Goal: Task Accomplishment & Management: Manage account settings

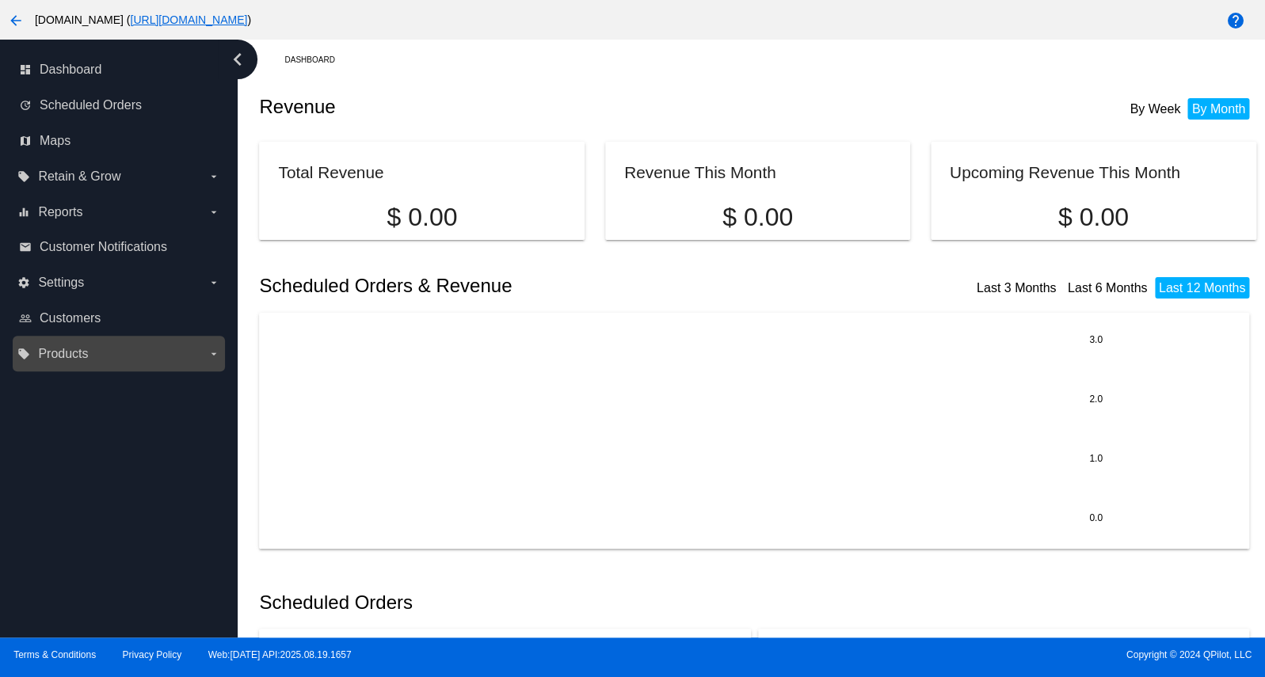
click at [101, 361] on label "local_offer Products arrow_drop_down" at bounding box center [118, 353] width 202 height 25
click at [0, 0] on input "local_offer Products arrow_drop_down" at bounding box center [0, 0] width 0 height 0
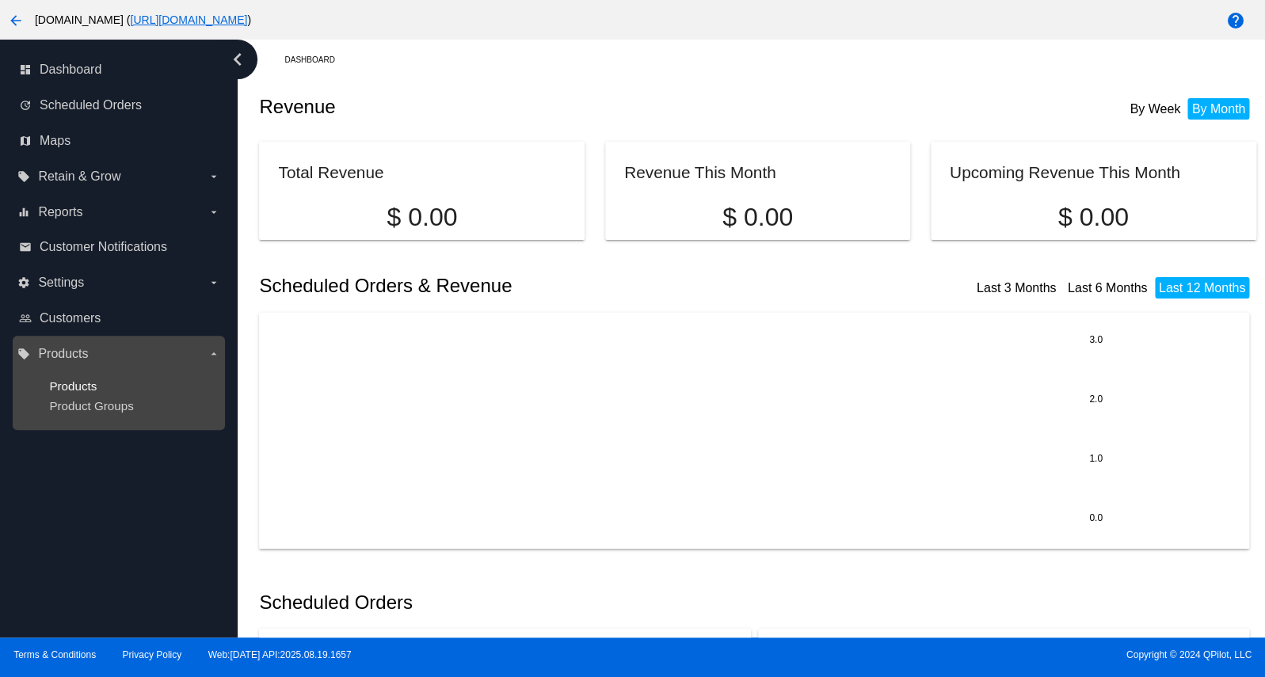
click at [90, 390] on span "Products" at bounding box center [73, 385] width 48 height 13
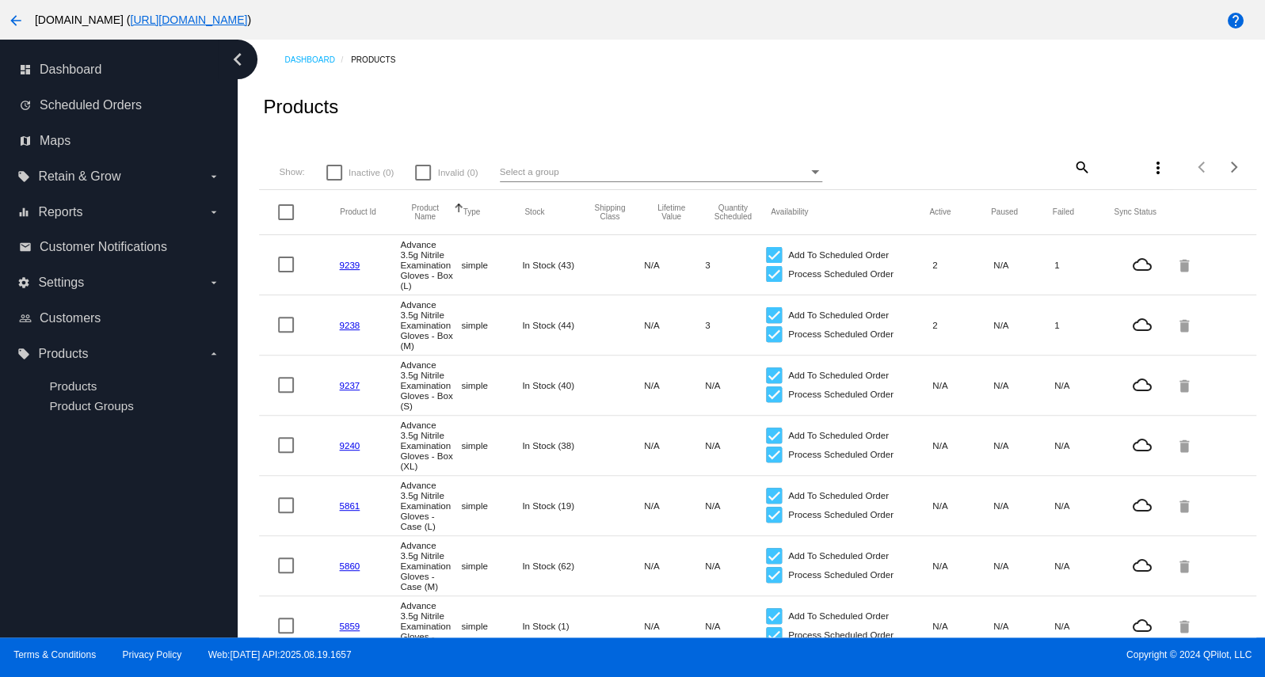
click at [1071, 171] on mat-icon "search" at bounding box center [1080, 166] width 19 height 25
click at [1025, 170] on input "Search" at bounding box center [1007, 164] width 165 height 13
paste input "BPF35L-B"
type input "BPF35L-B"
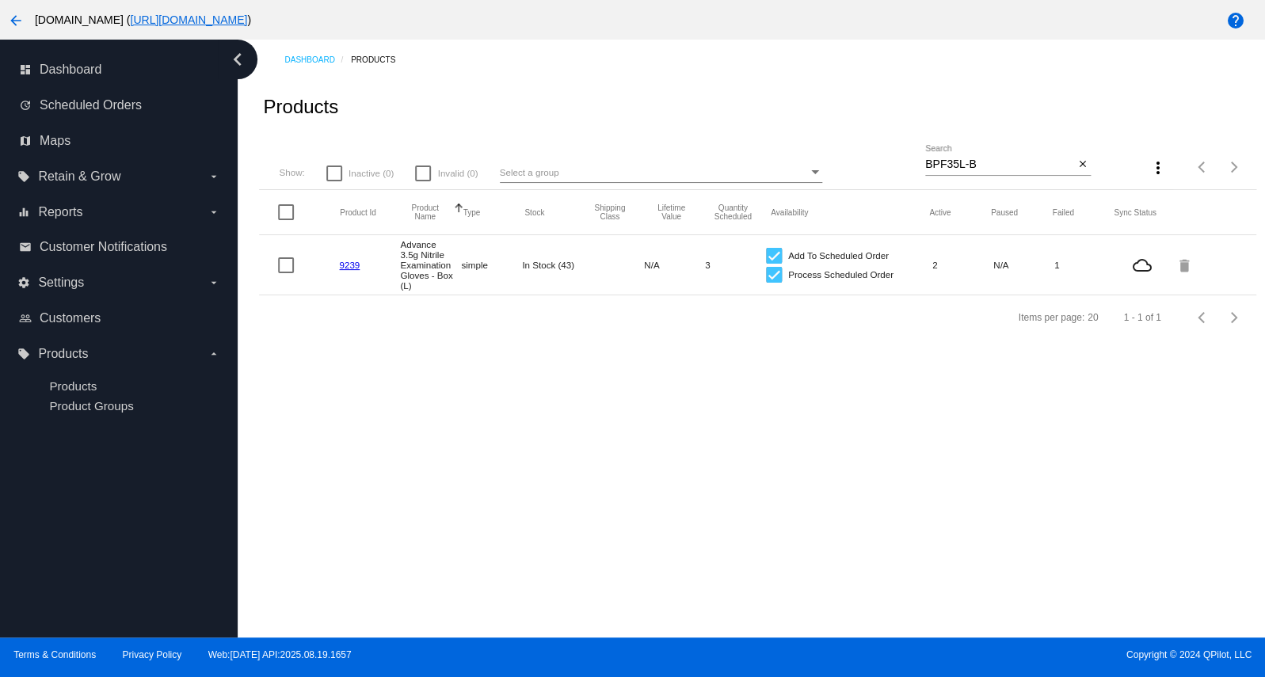
click at [345, 270] on link "9239" at bounding box center [349, 265] width 21 height 10
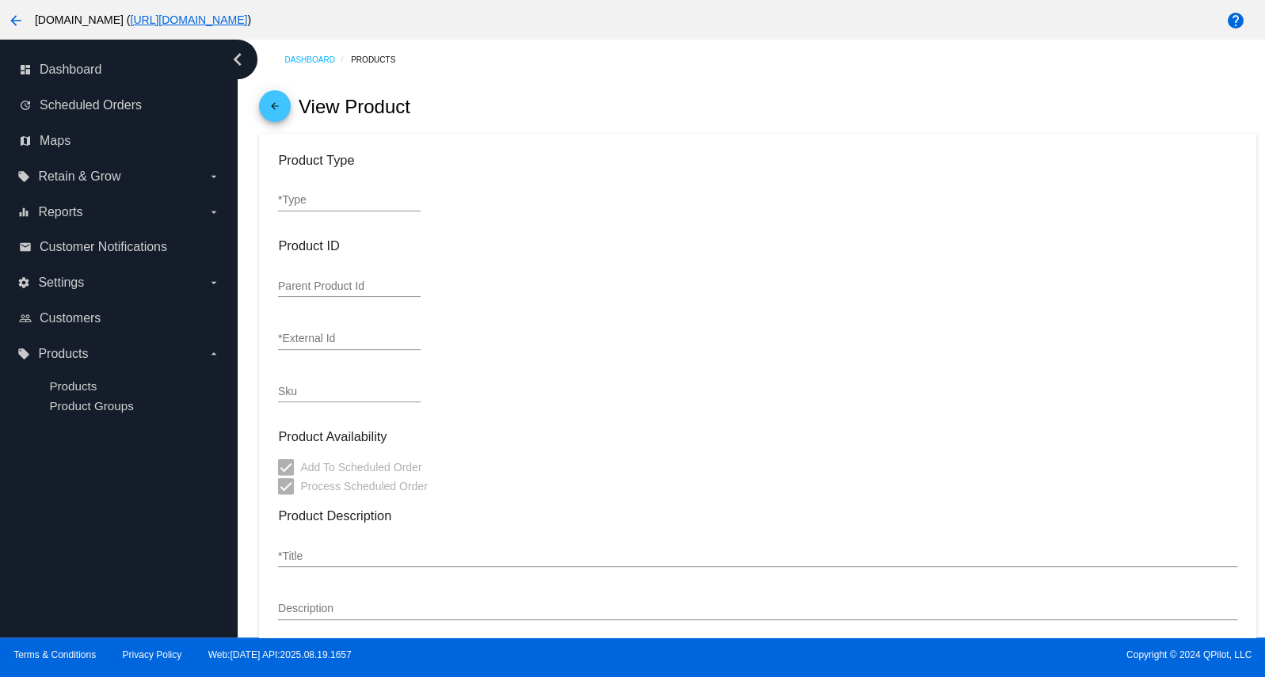
type input "simple"
type input "9239"
type input "BPF35L-B"
type input "Advance 3.5g Nitrile Examination Gloves - Box (L)"
type input "19.98"
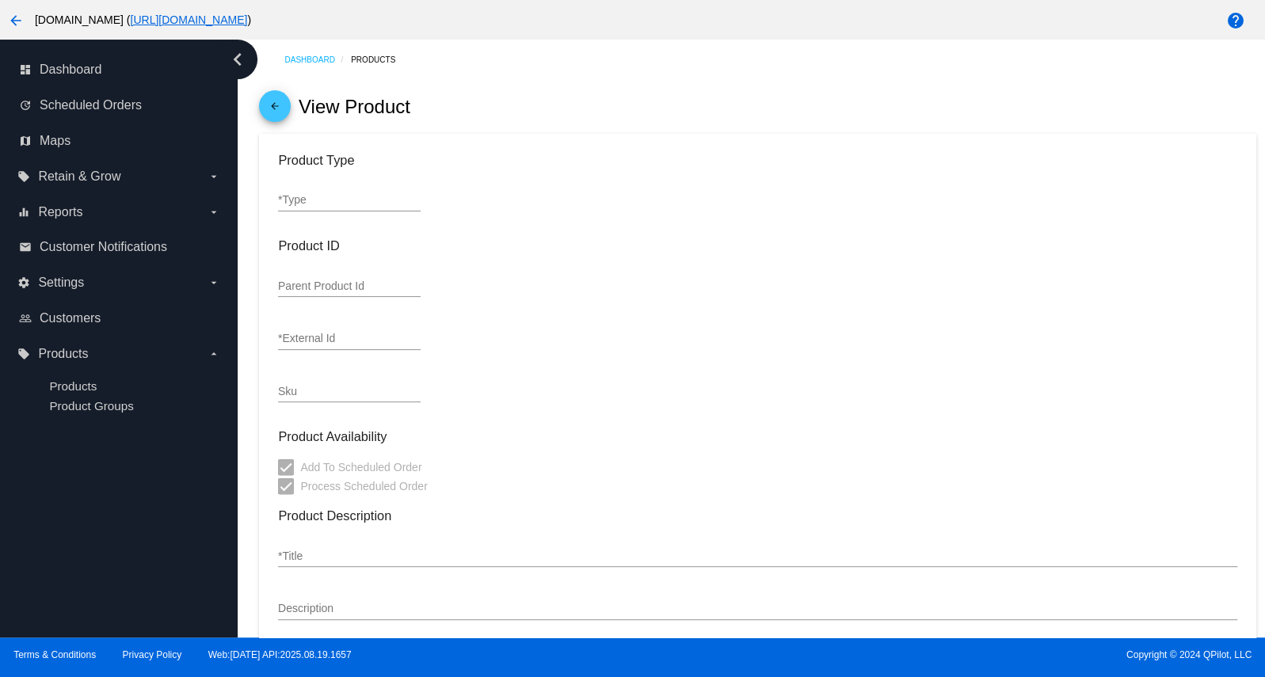
type input "9.99"
type input "1"
type input "0.1"
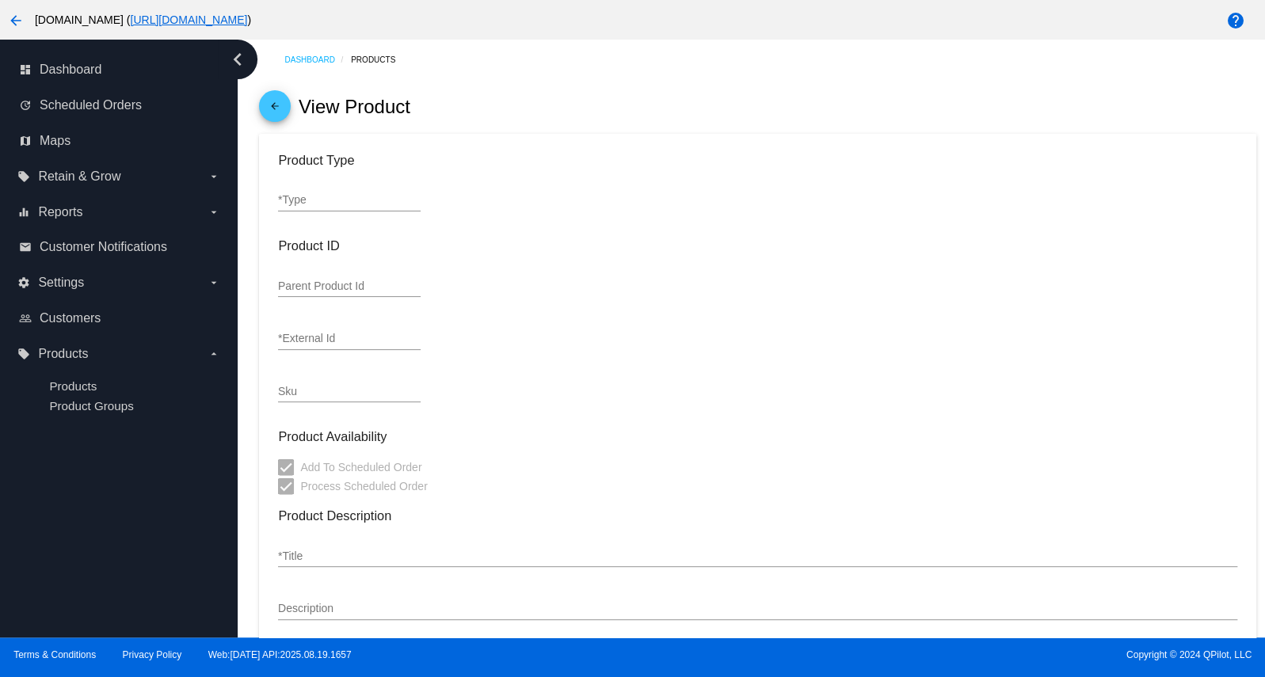
type input "In Stock (43)"
click at [377, 62] on link "Products" at bounding box center [380, 60] width 59 height 25
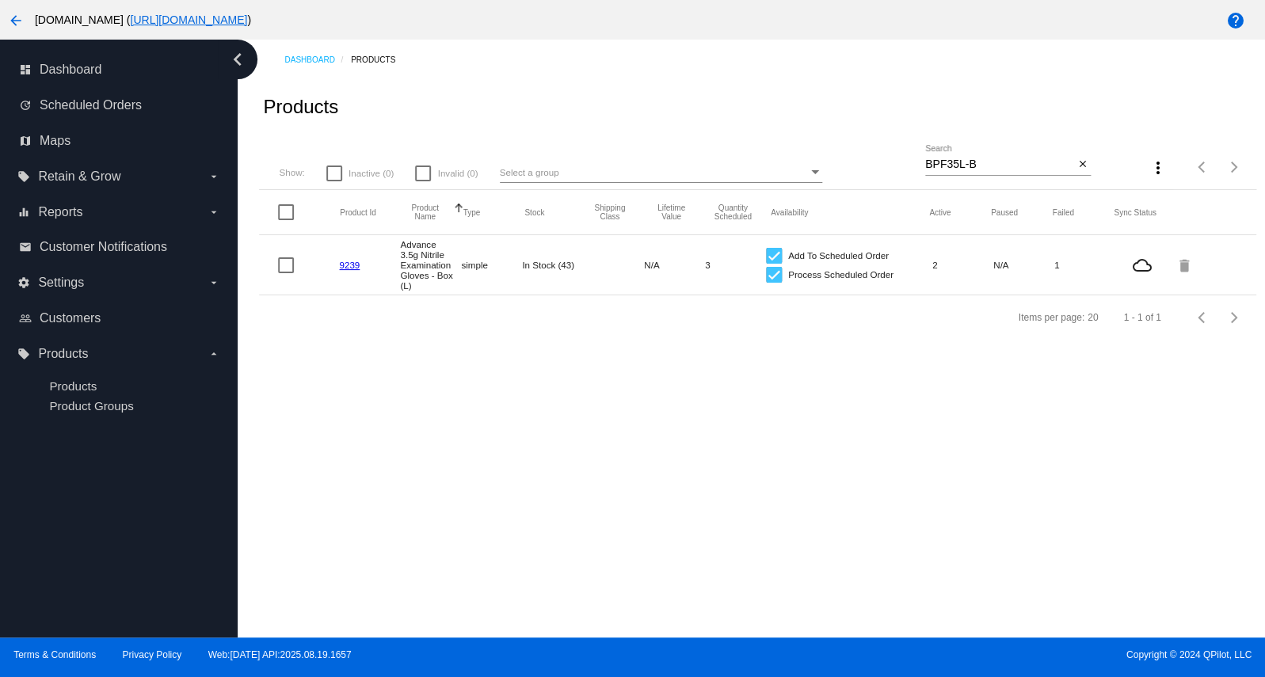
click at [347, 270] on link "9239" at bounding box center [349, 265] width 21 height 10
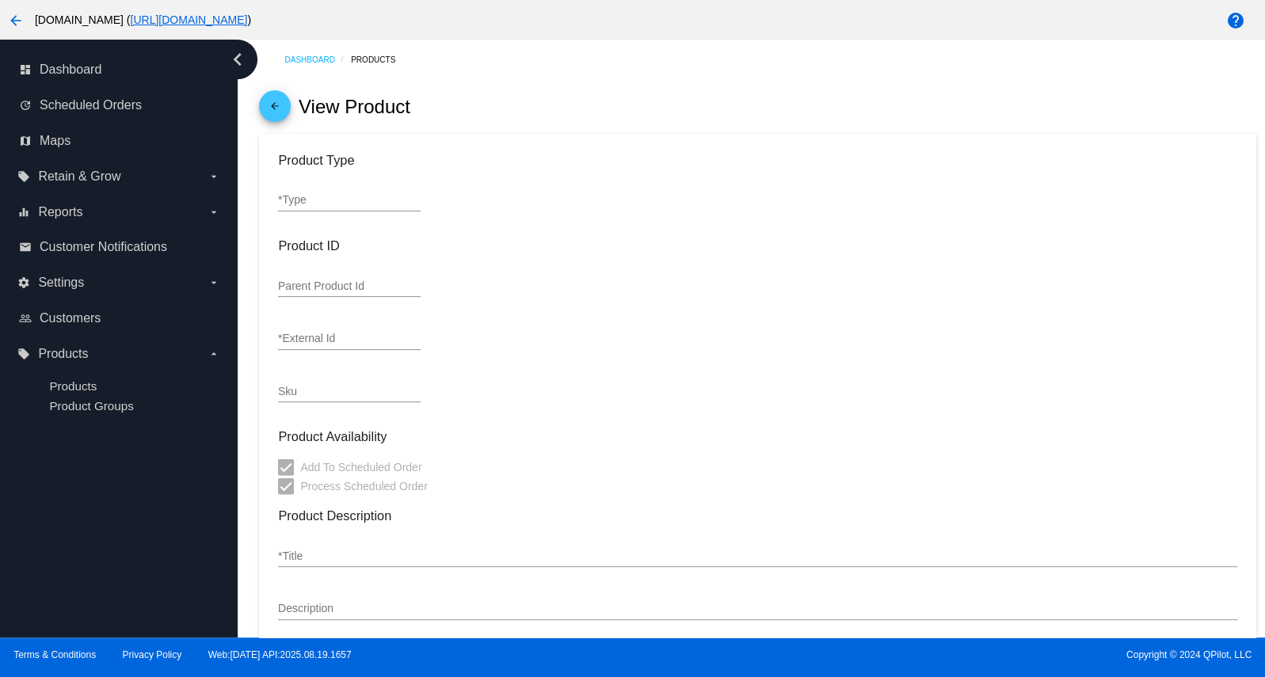
type input "simple"
type input "9239"
type input "BPF35L-B"
type input "Advance 3.5g Nitrile Examination Gloves - Box (L)"
type input "19.98"
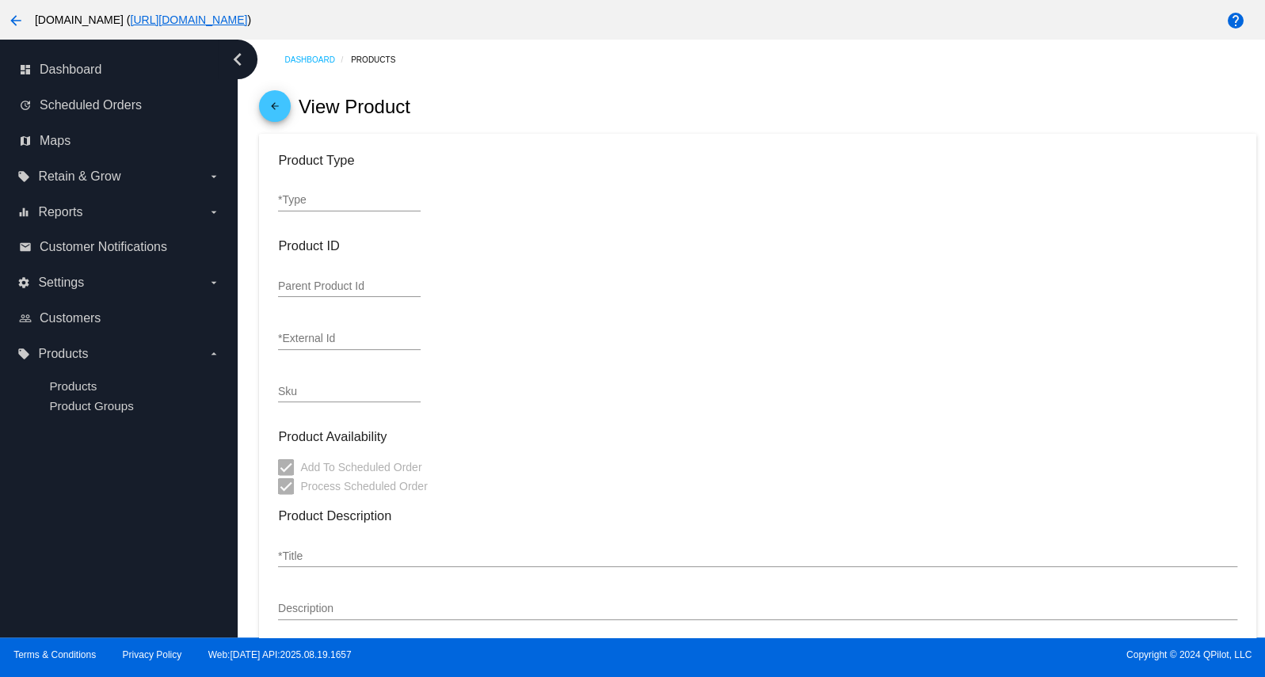
type input "9.99"
type input "1"
type input "0.1"
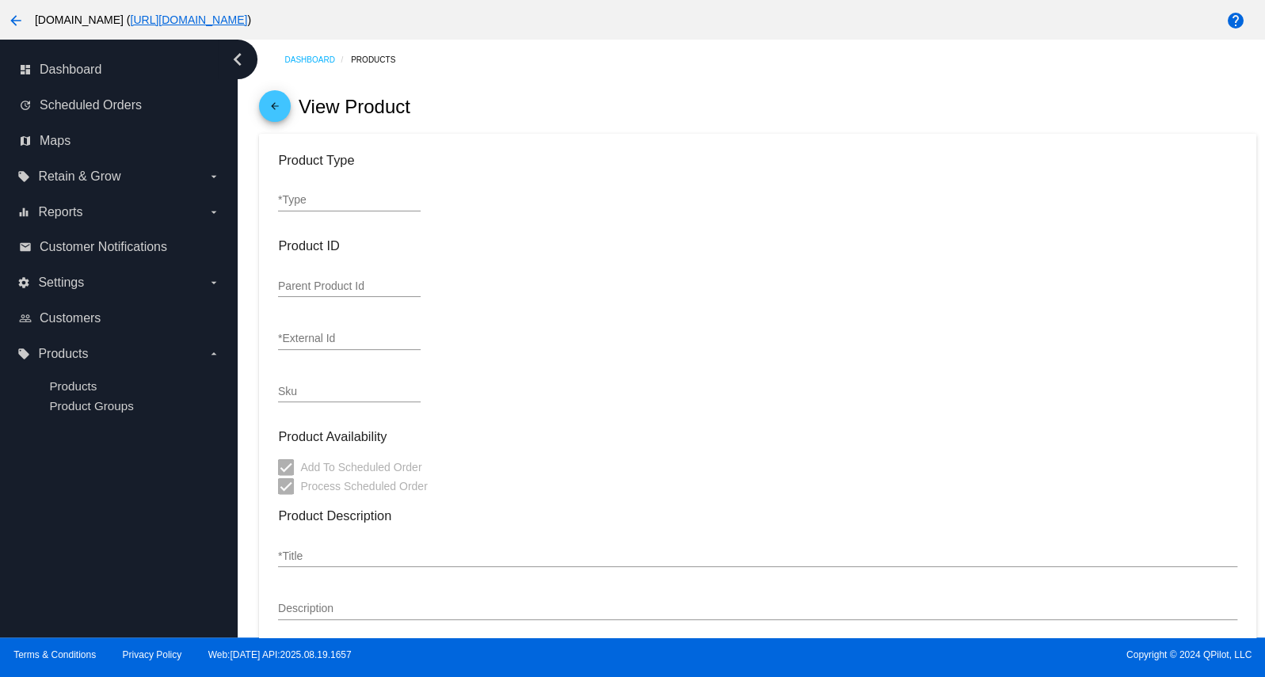
type input "In Stock (43)"
click at [278, 111] on mat-icon "arrow_back" at bounding box center [274, 110] width 19 height 19
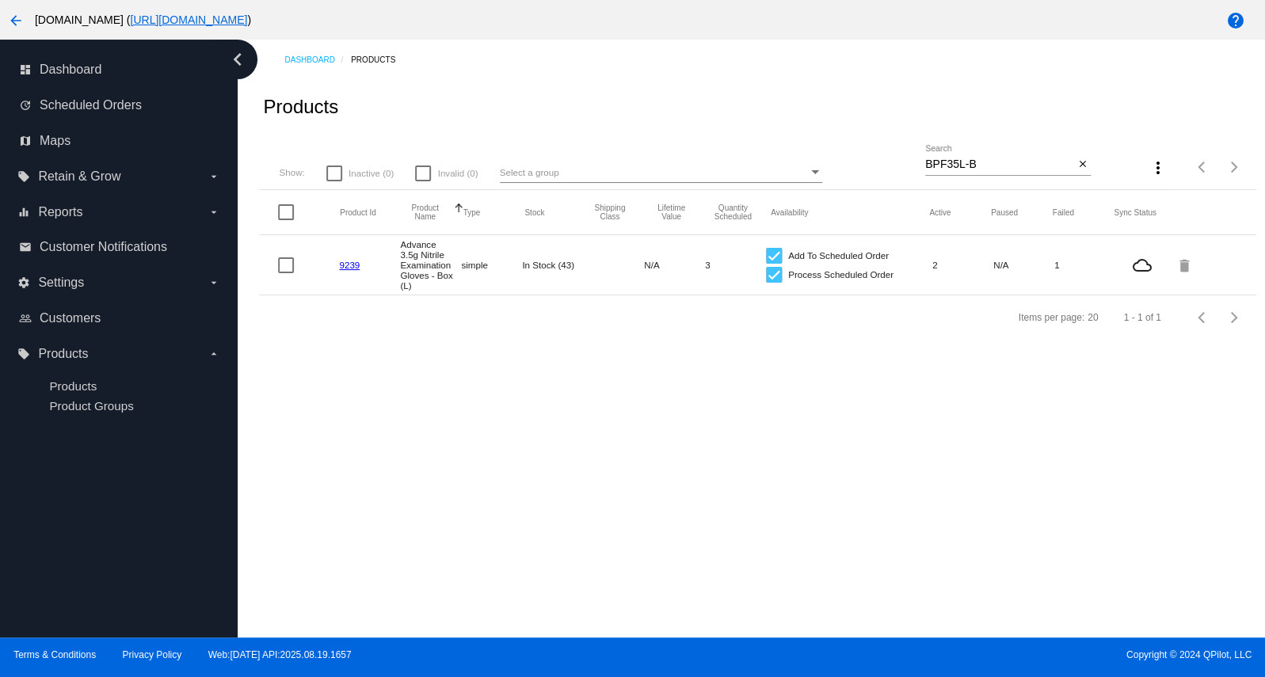
click at [960, 168] on input "BPF35L-B" at bounding box center [999, 164] width 149 height 13
paste input "M"
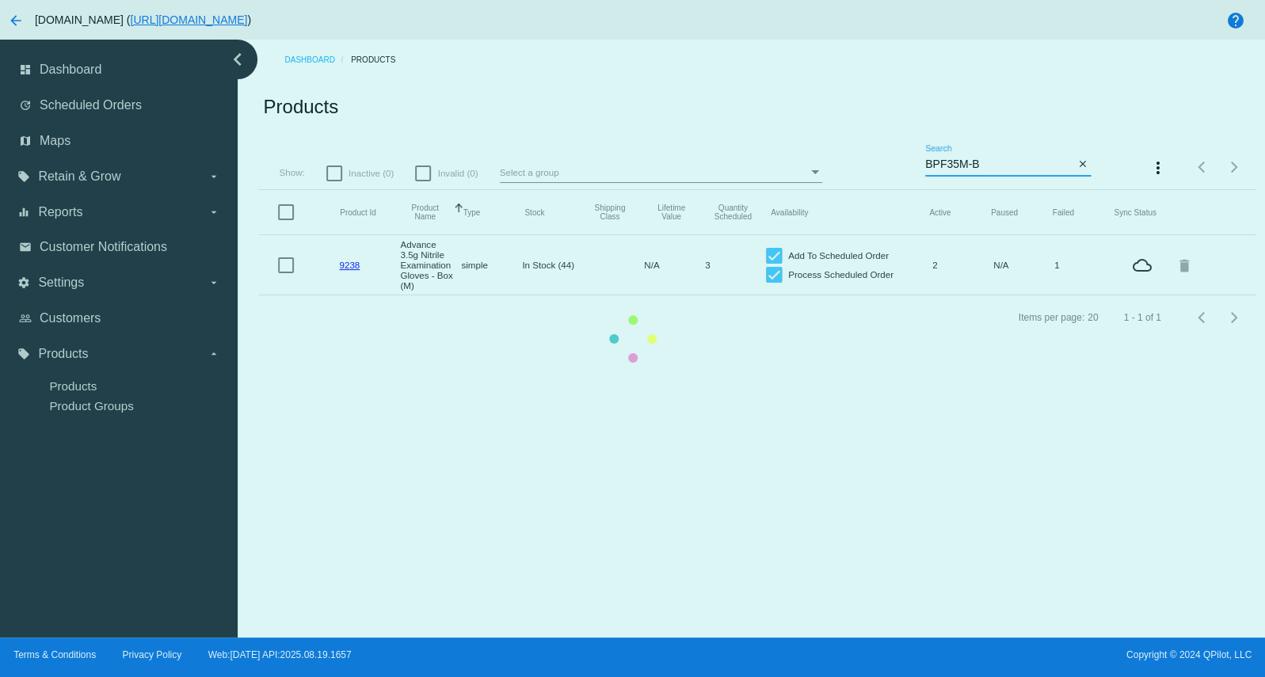
type input "BPF35M-B"
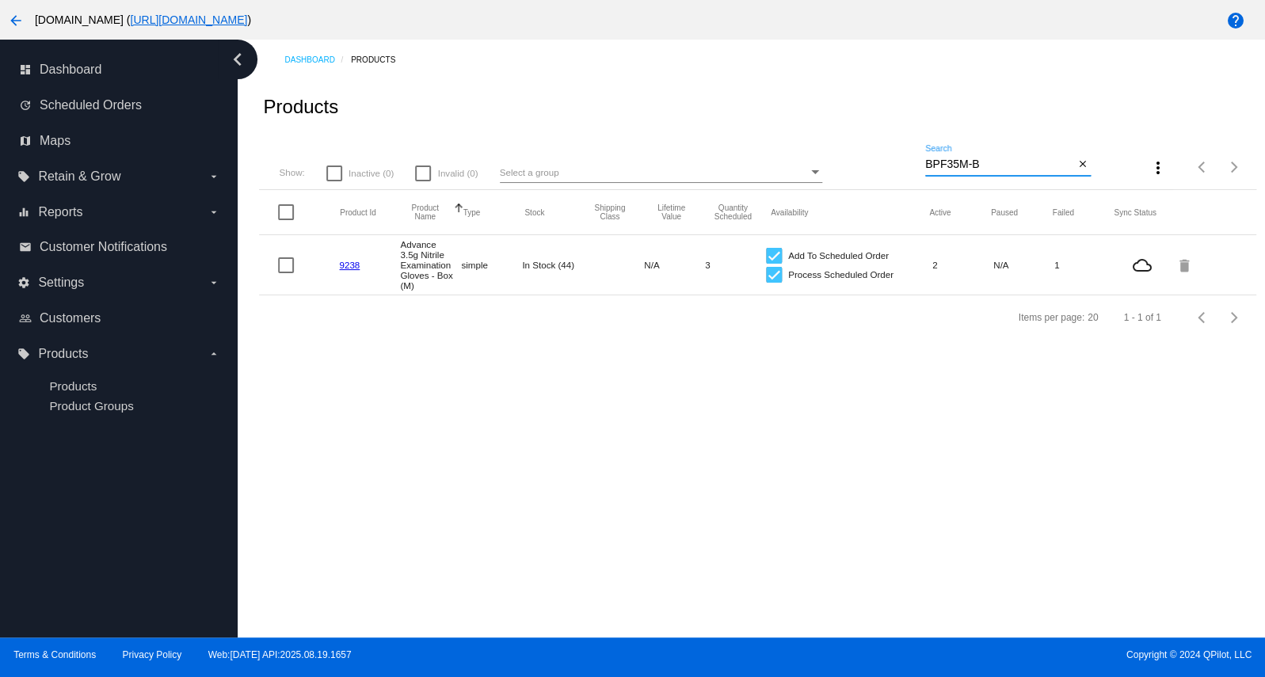
click at [350, 270] on link "9238" at bounding box center [349, 265] width 21 height 10
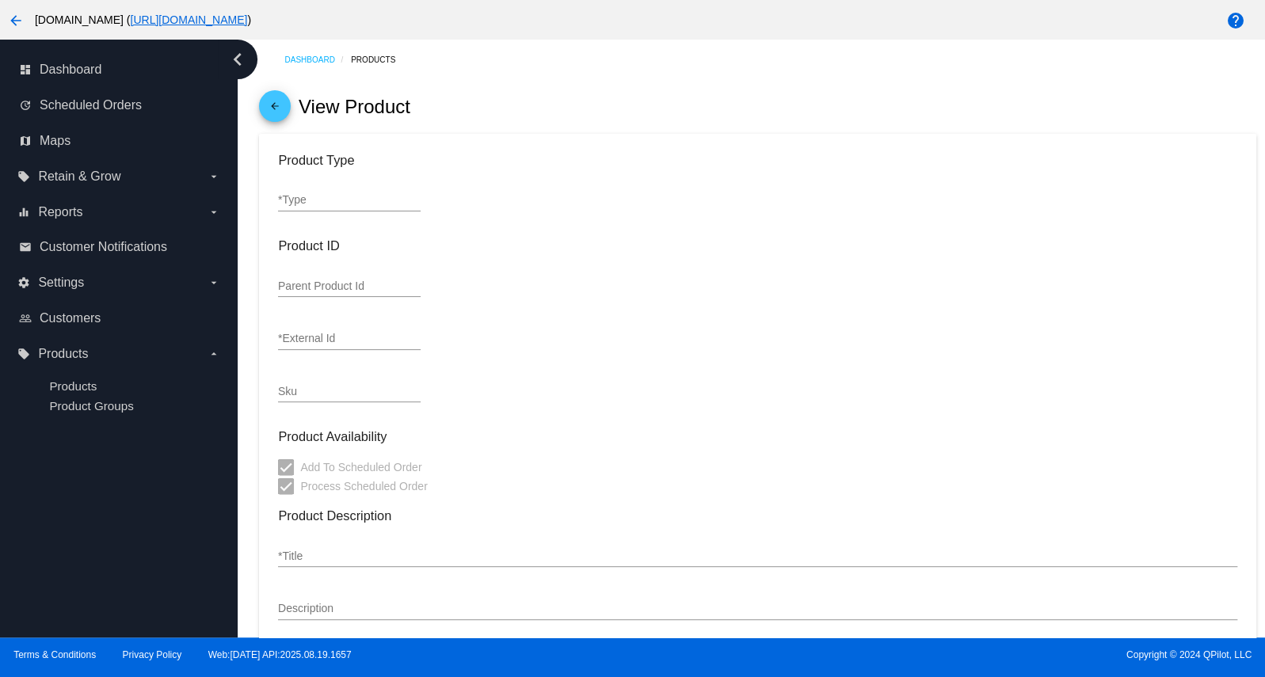
type input "simple"
type input "9238"
type input "BPF35M-B"
type input "Advance 3.5g Nitrile Examination Gloves - Box (M)"
type input "15.85"
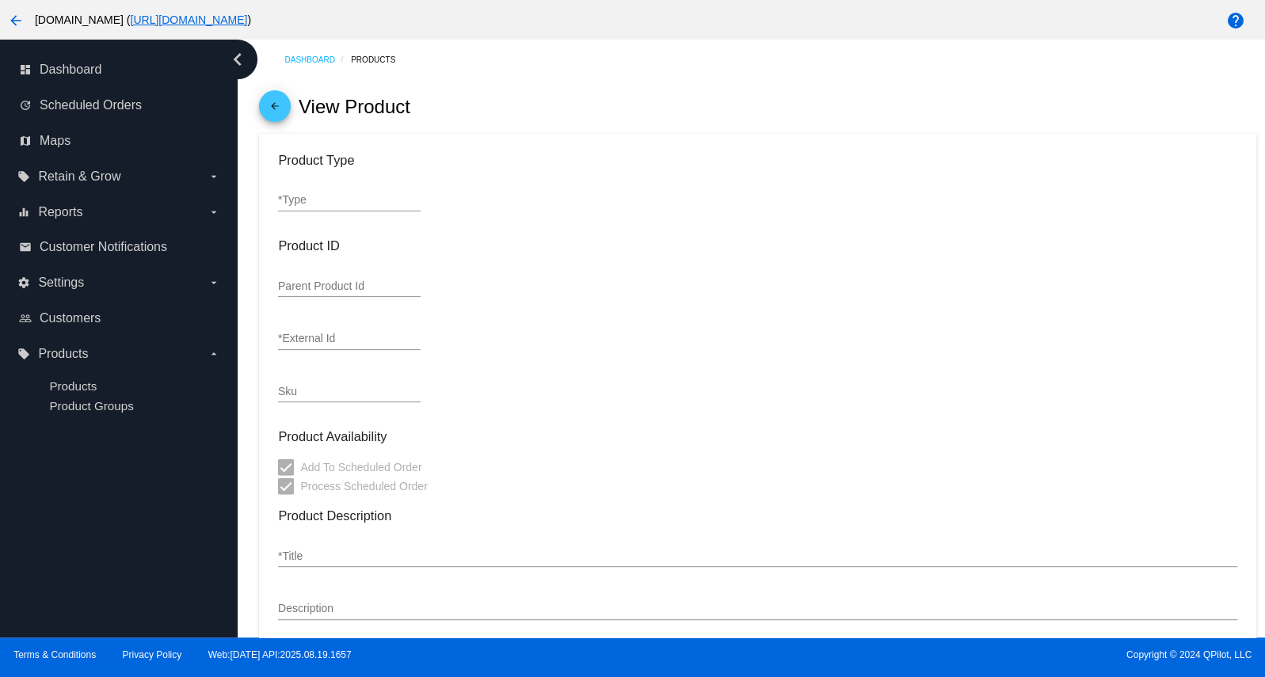
type input "9.99"
type input "1"
type input "0.1"
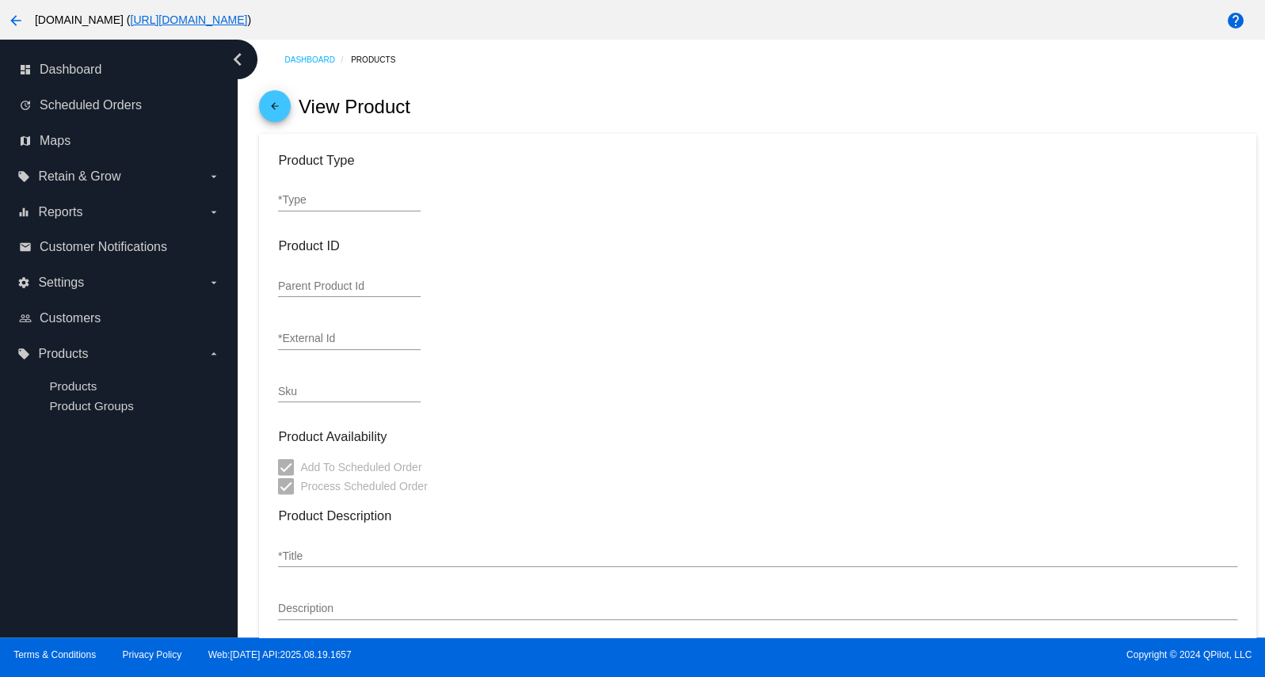
type input "In Stock (44)"
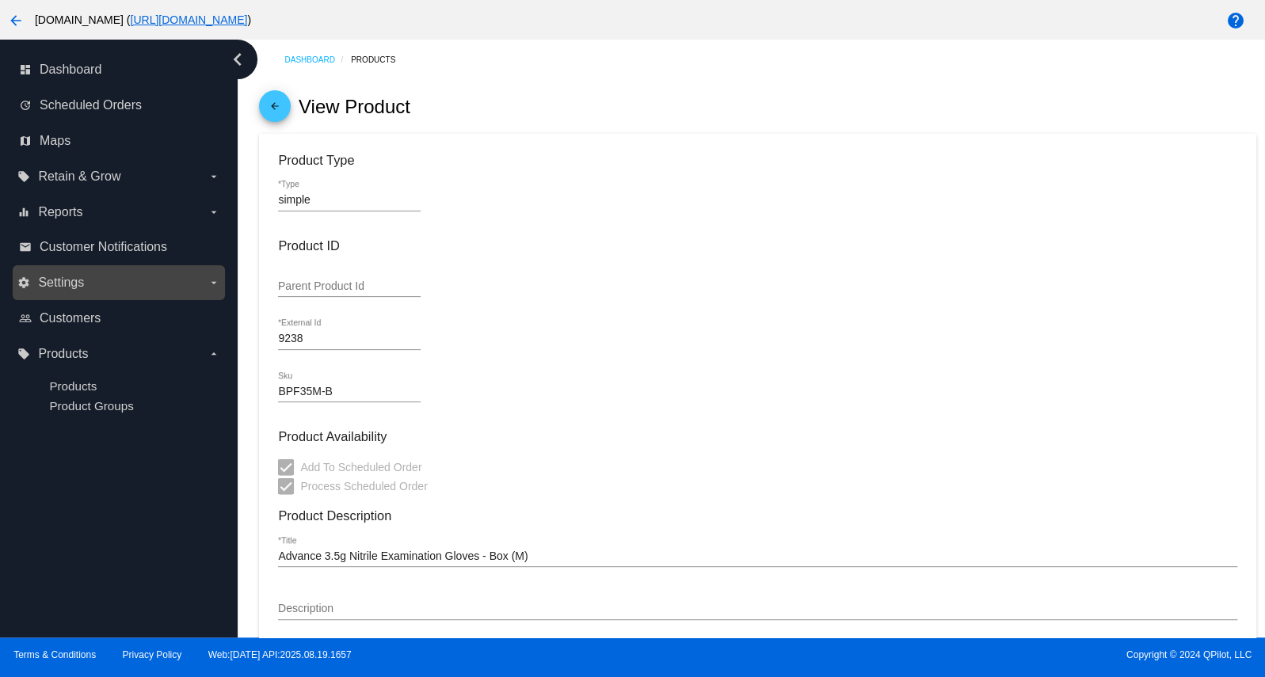
click at [81, 290] on span "Settings" at bounding box center [61, 283] width 46 height 14
click at [0, 0] on input "settings Settings arrow_drop_down" at bounding box center [0, 0] width 0 height 0
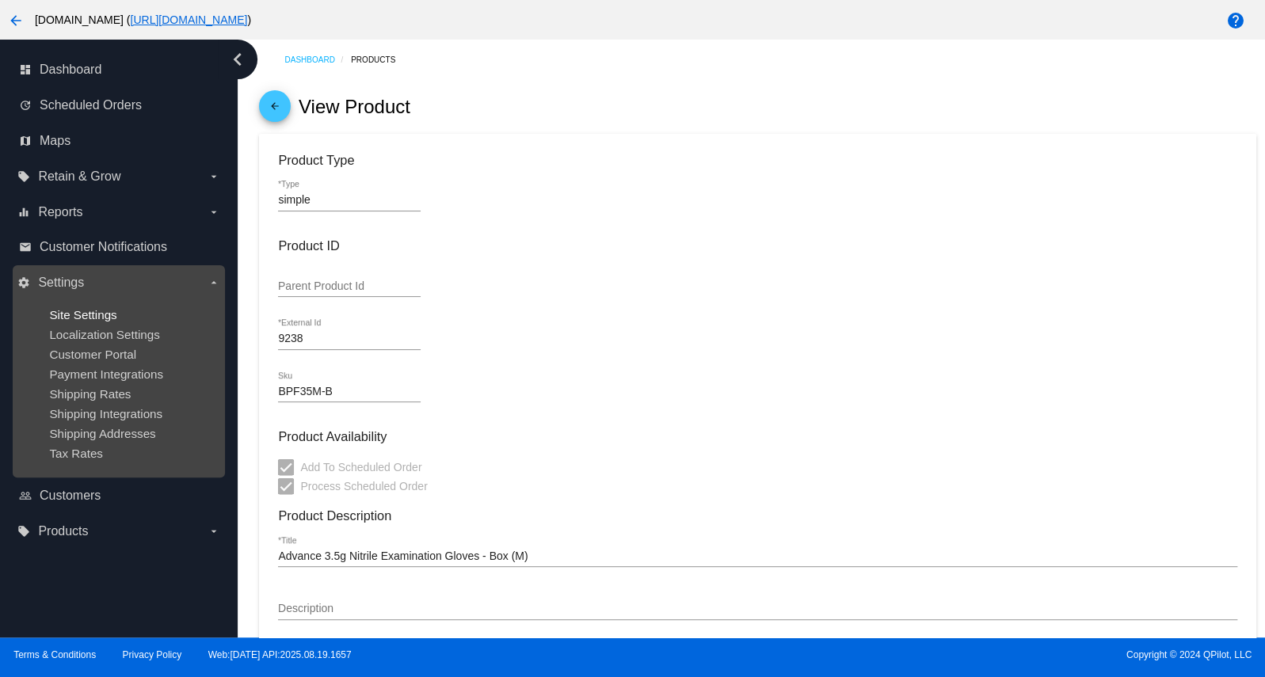
click at [93, 315] on span "Site Settings" at bounding box center [82, 314] width 67 height 13
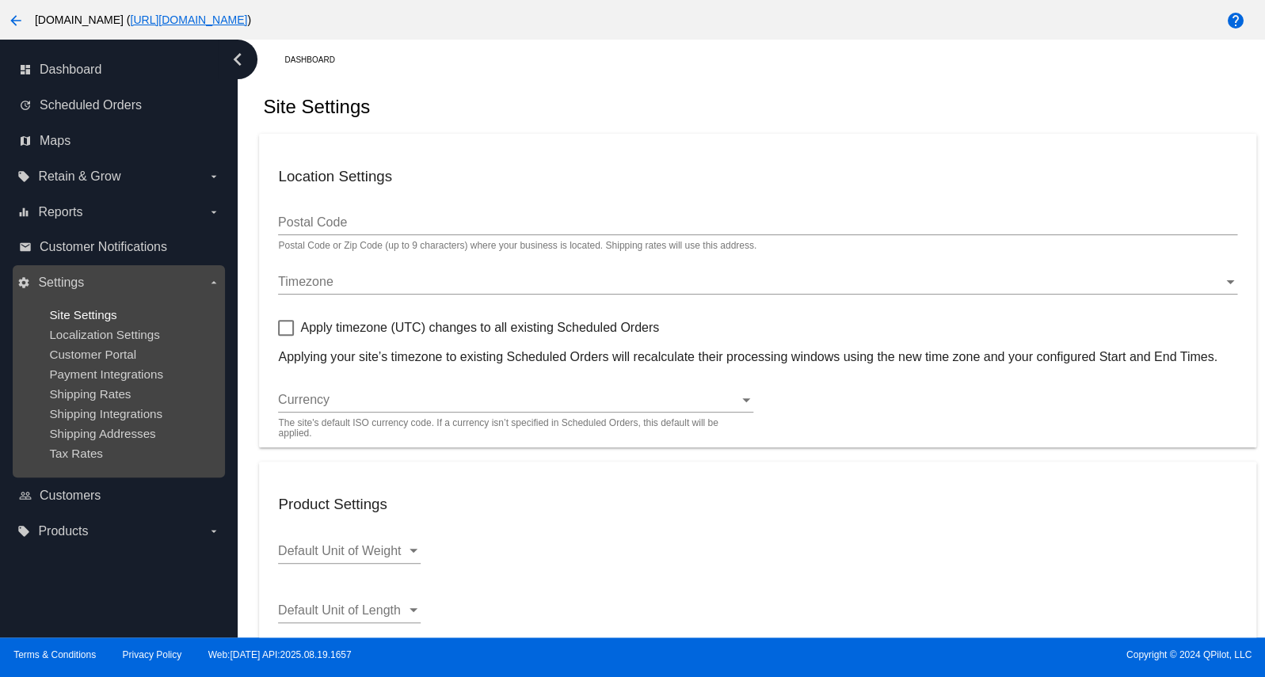
type input "95688"
checkbox input "true"
type input "00:00"
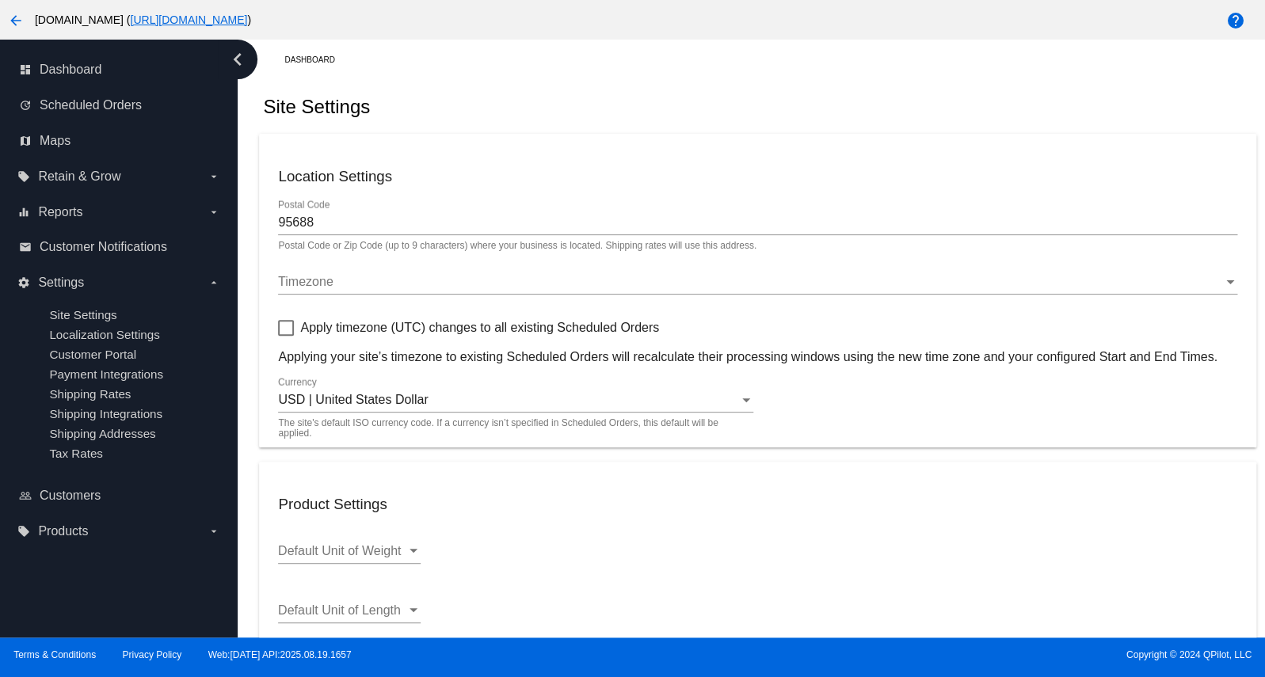
click at [330, 284] on span "Timezone" at bounding box center [305, 281] width 55 height 13
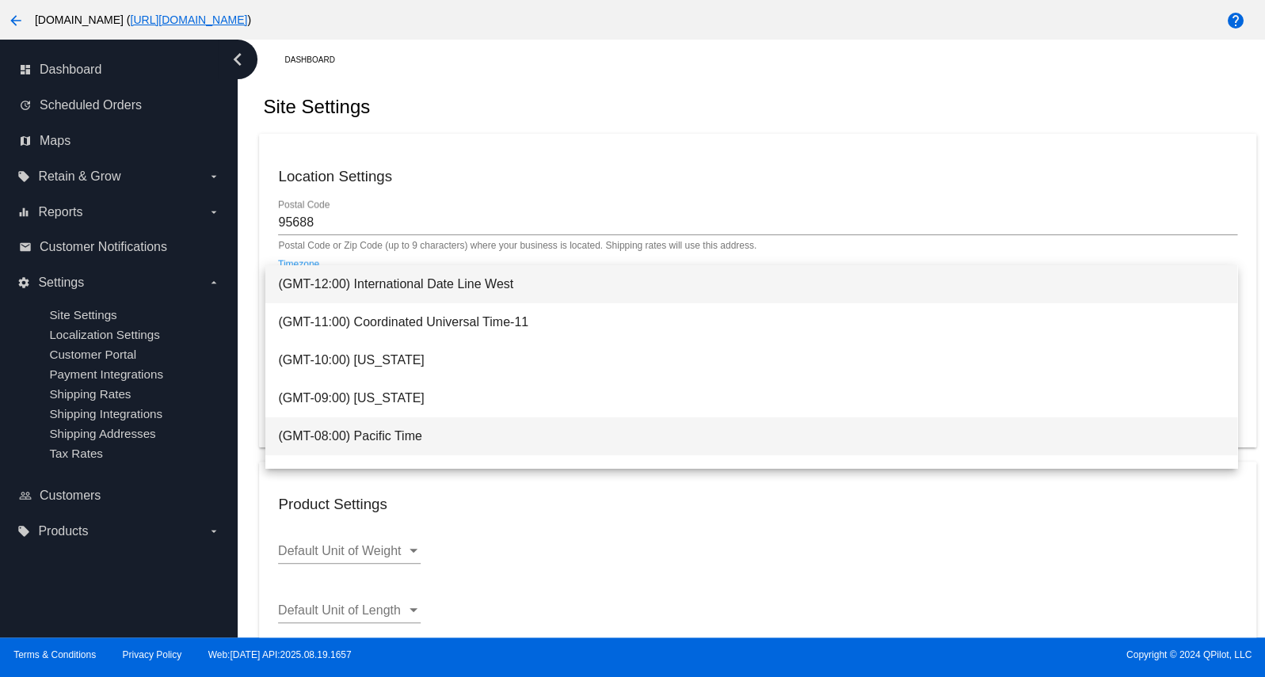
click at [321, 433] on span "(GMT-08:00) Pacific Time" at bounding box center [751, 436] width 946 height 38
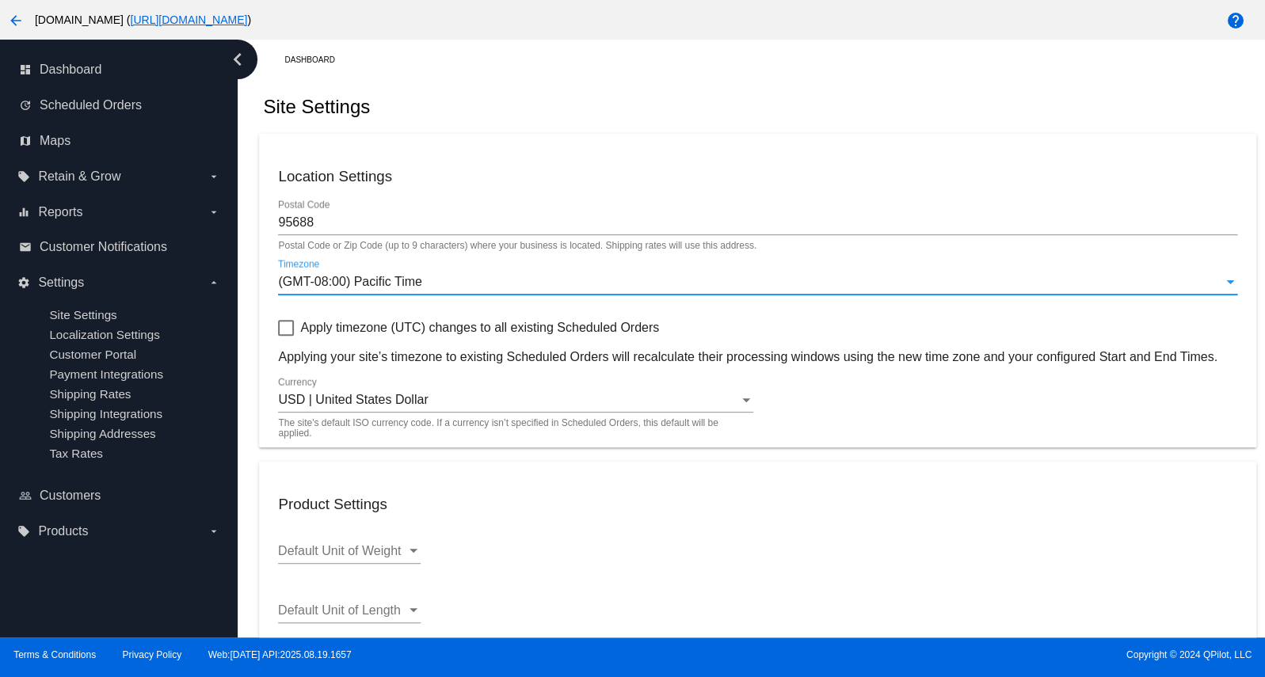
click at [284, 330] on div at bounding box center [286, 328] width 16 height 16
click at [285, 336] on input "Apply timezone (UTC) changes to all existing Scheduled Orders" at bounding box center [285, 336] width 1 height 1
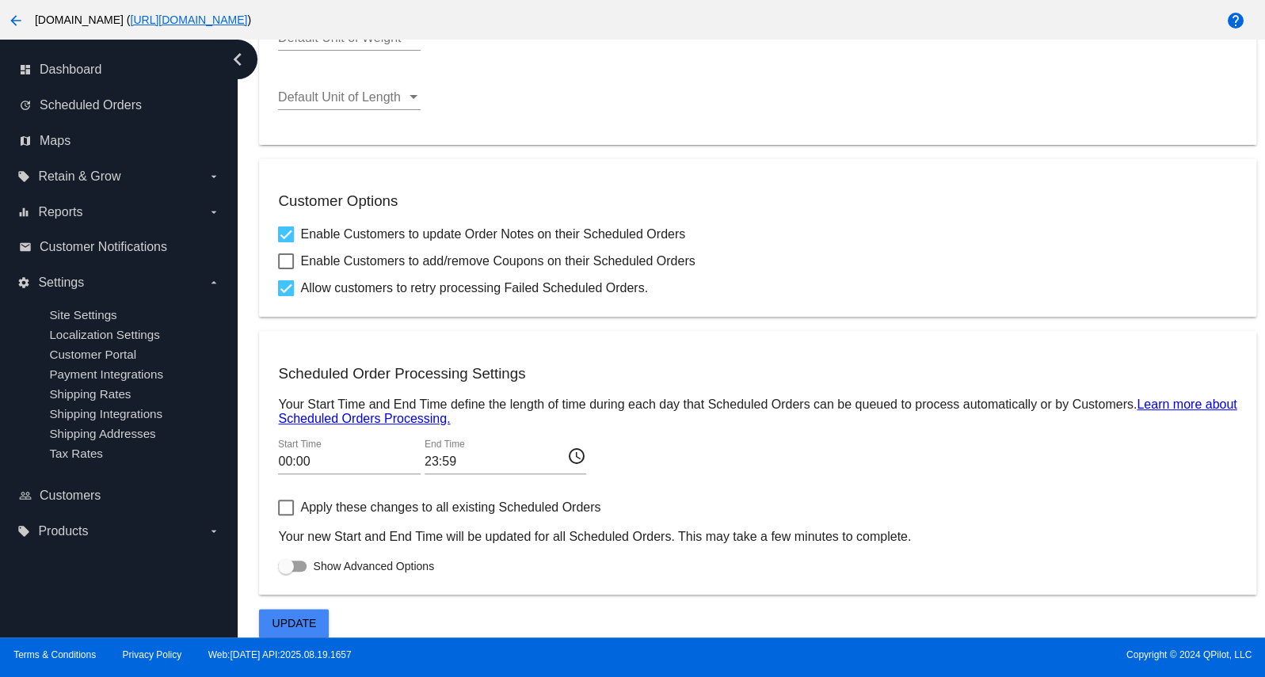
scroll to position [524, 0]
click at [295, 615] on button "Update" at bounding box center [294, 623] width 70 height 29
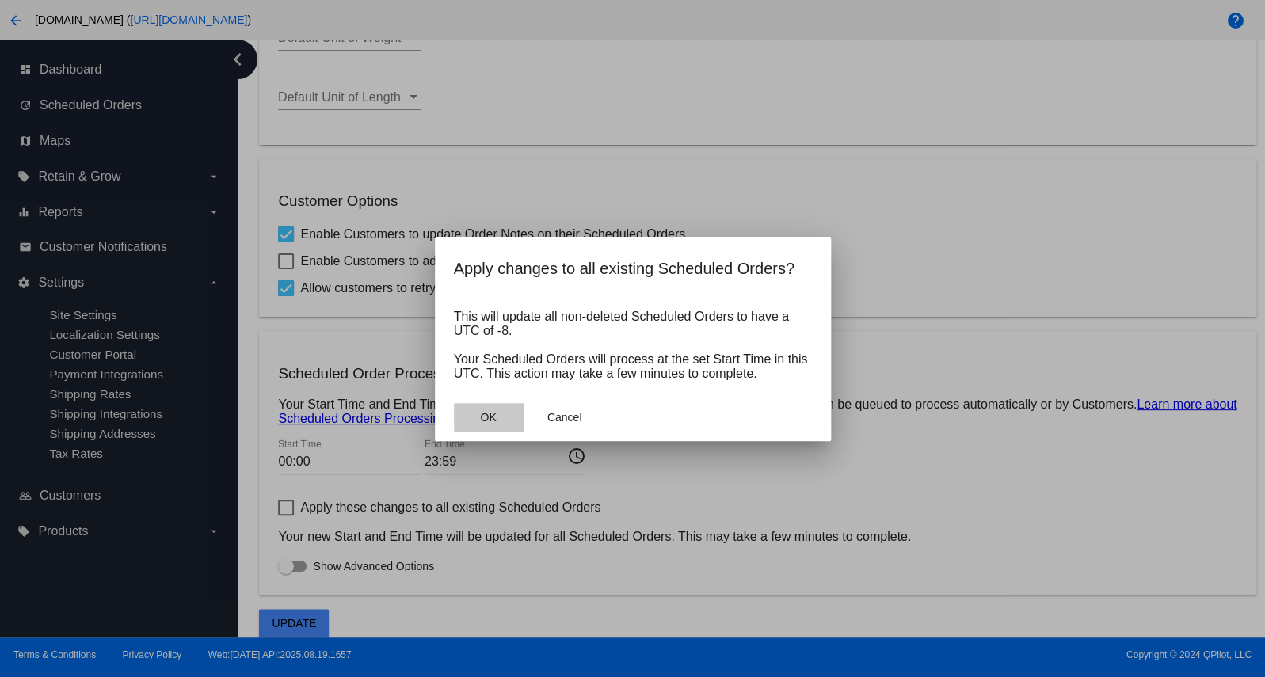
click at [498, 421] on button "OK" at bounding box center [489, 417] width 70 height 29
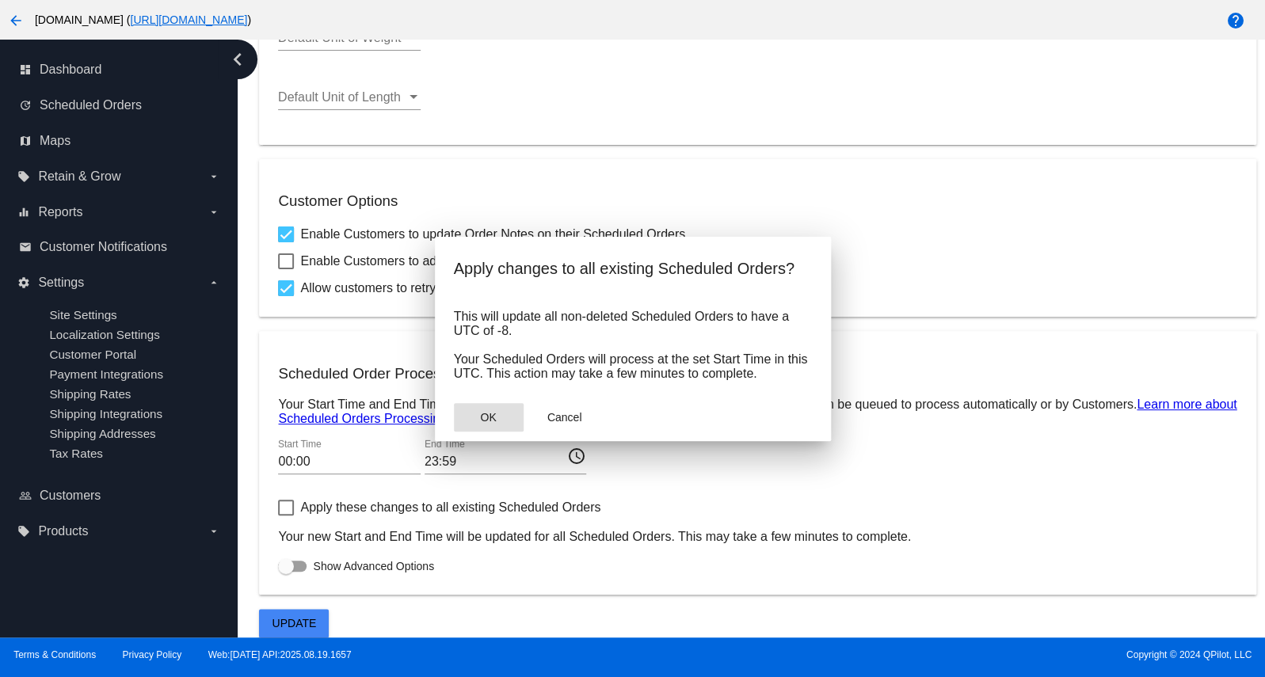
scroll to position [465, 0]
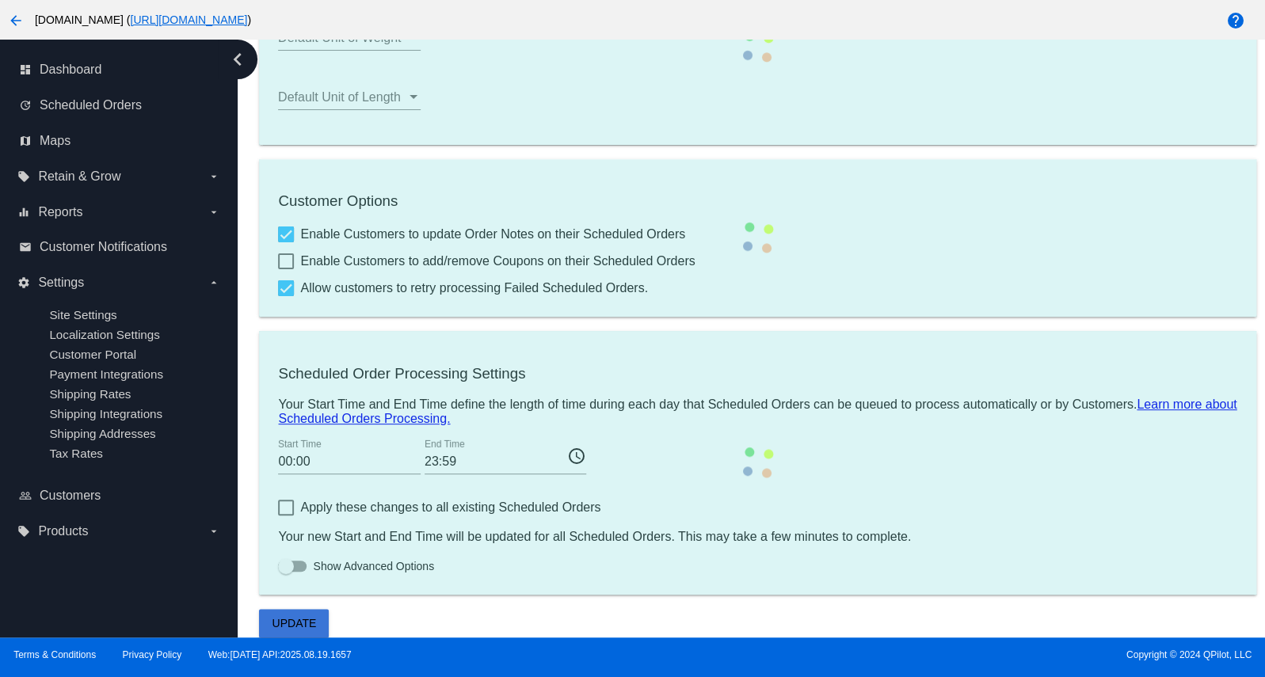
checkbox input "false"
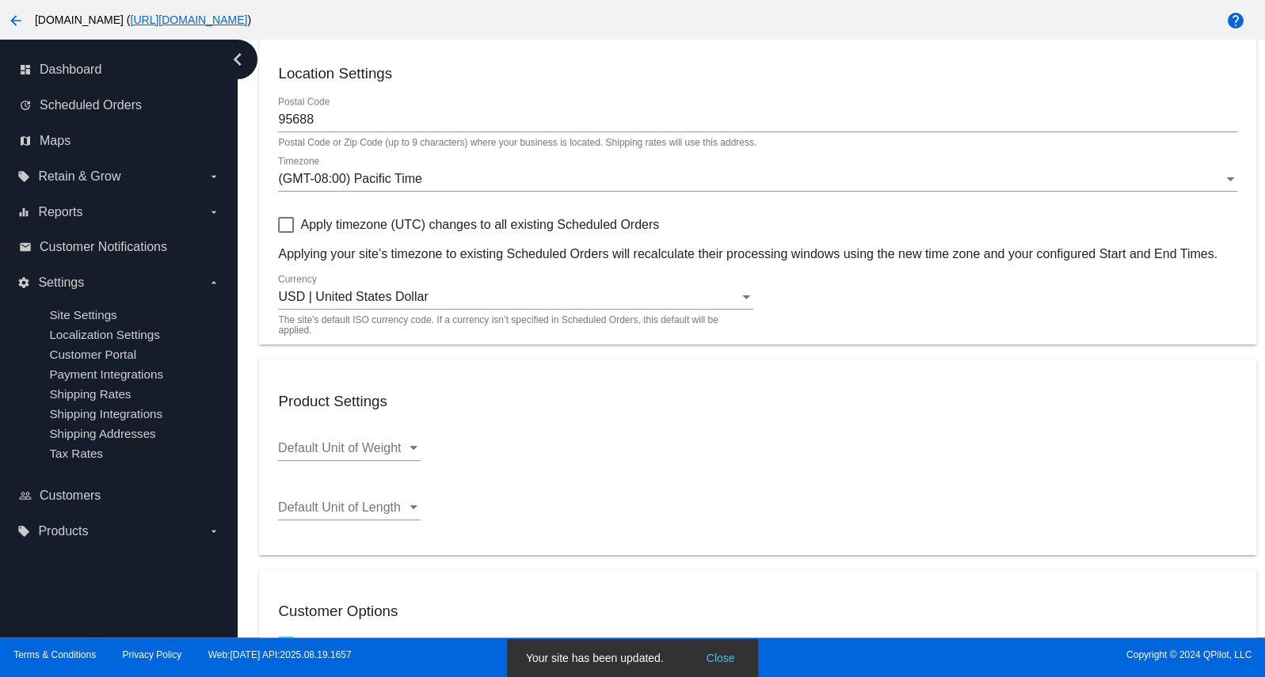
scroll to position [0, 0]
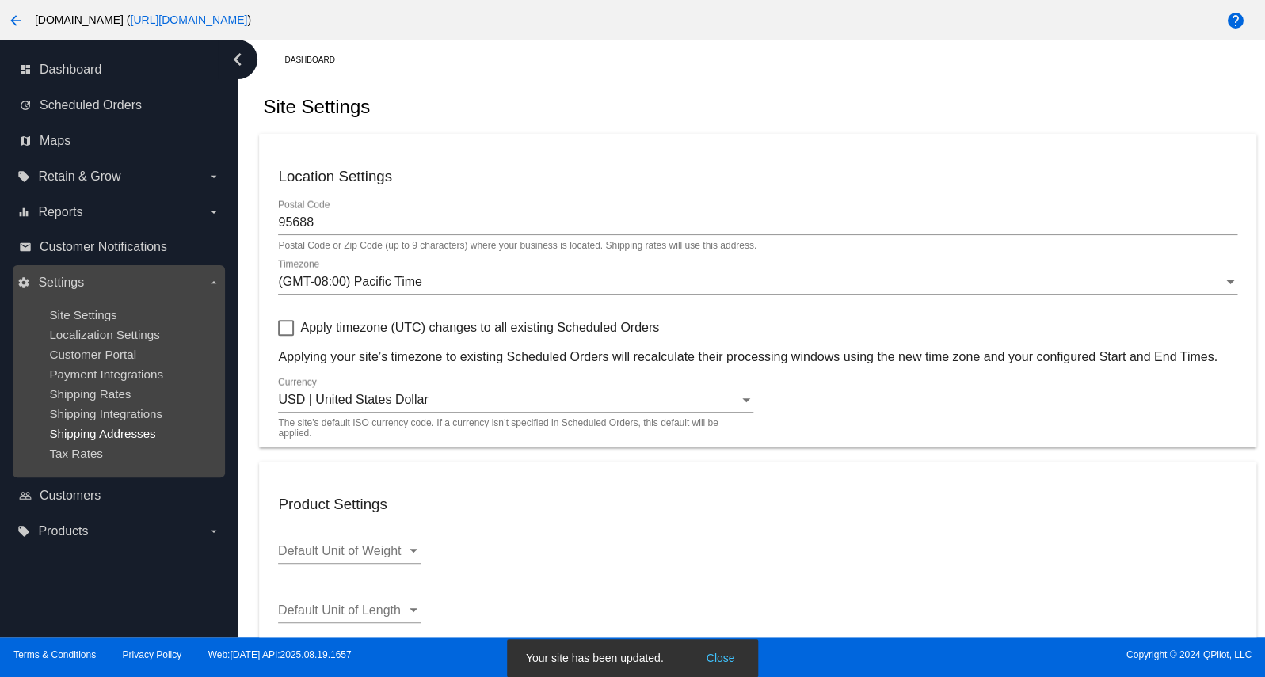
click at [101, 440] on span "Shipping Addresses" at bounding box center [102, 433] width 106 height 13
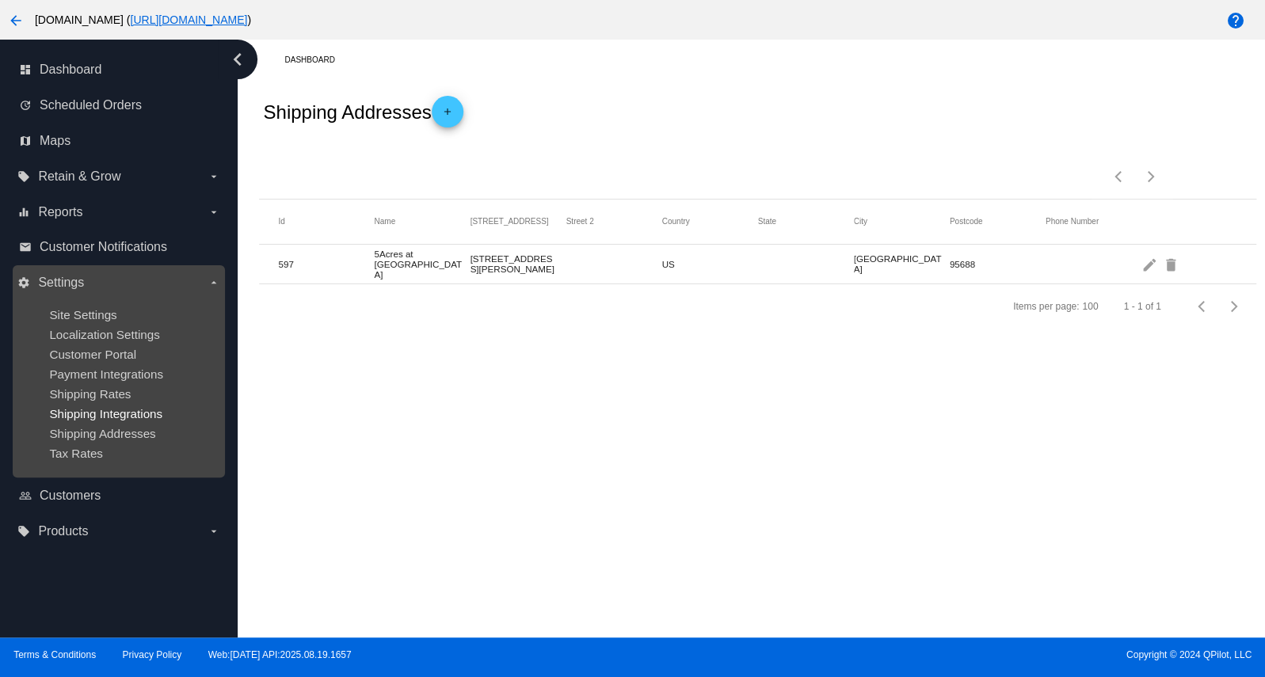
click at [103, 420] on span "Shipping Integrations" at bounding box center [105, 413] width 113 height 13
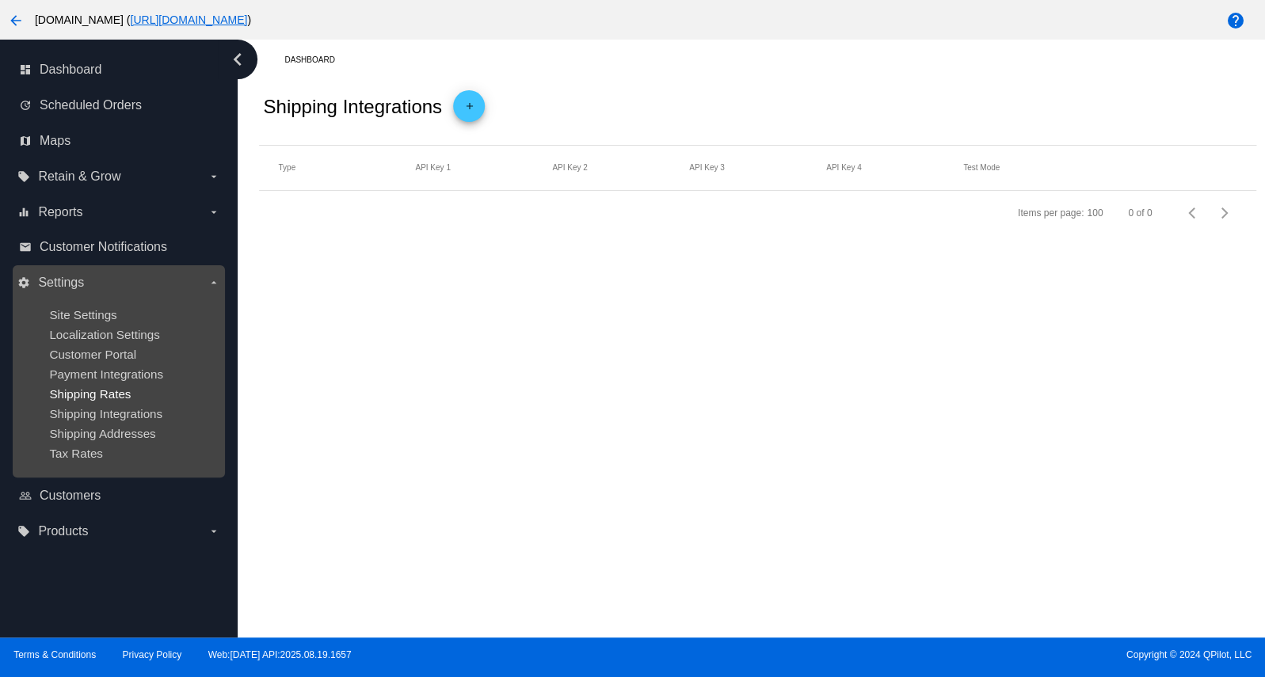
click at [101, 401] on span "Shipping Rates" at bounding box center [90, 393] width 82 height 13
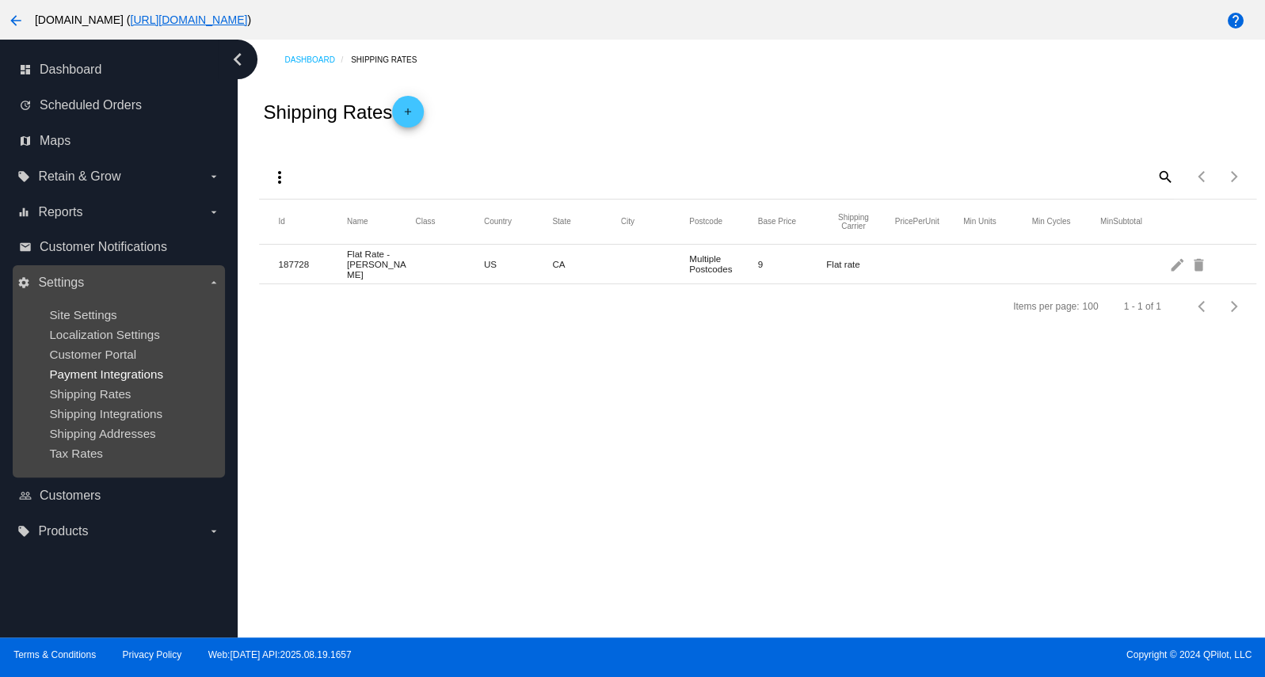
click at [98, 381] on span "Payment Integrations" at bounding box center [106, 373] width 114 height 13
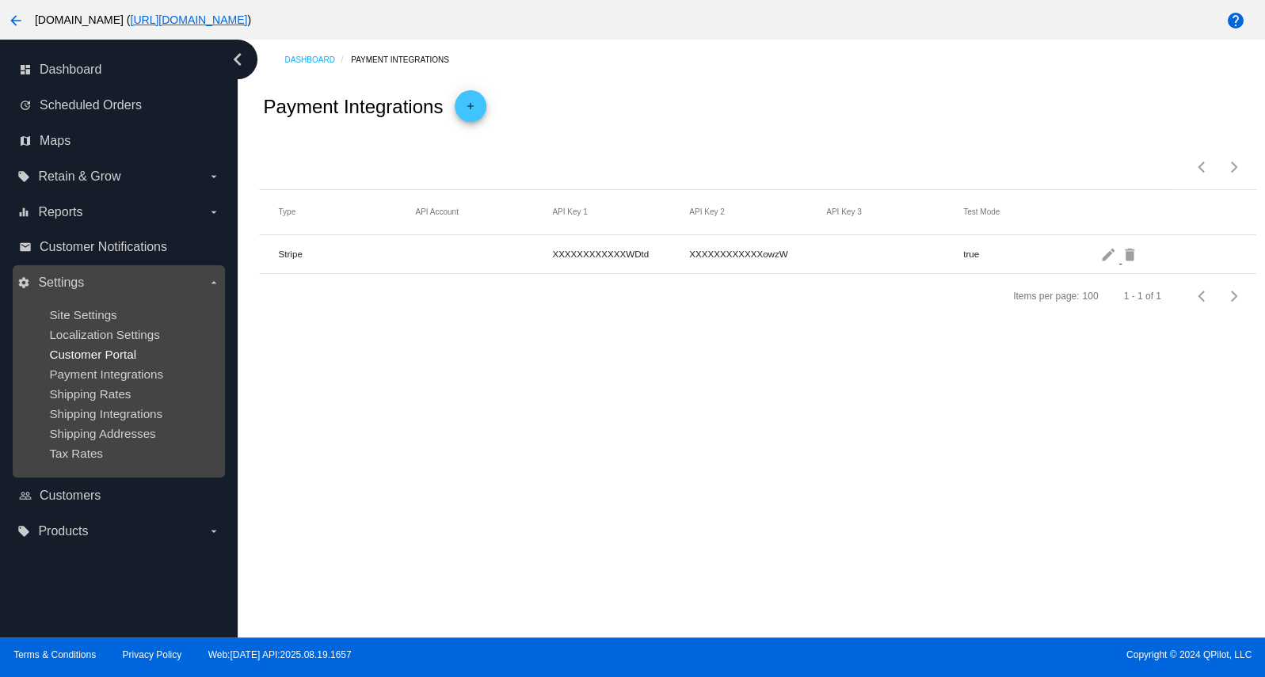
click at [98, 359] on span "Customer Portal" at bounding box center [92, 354] width 87 height 13
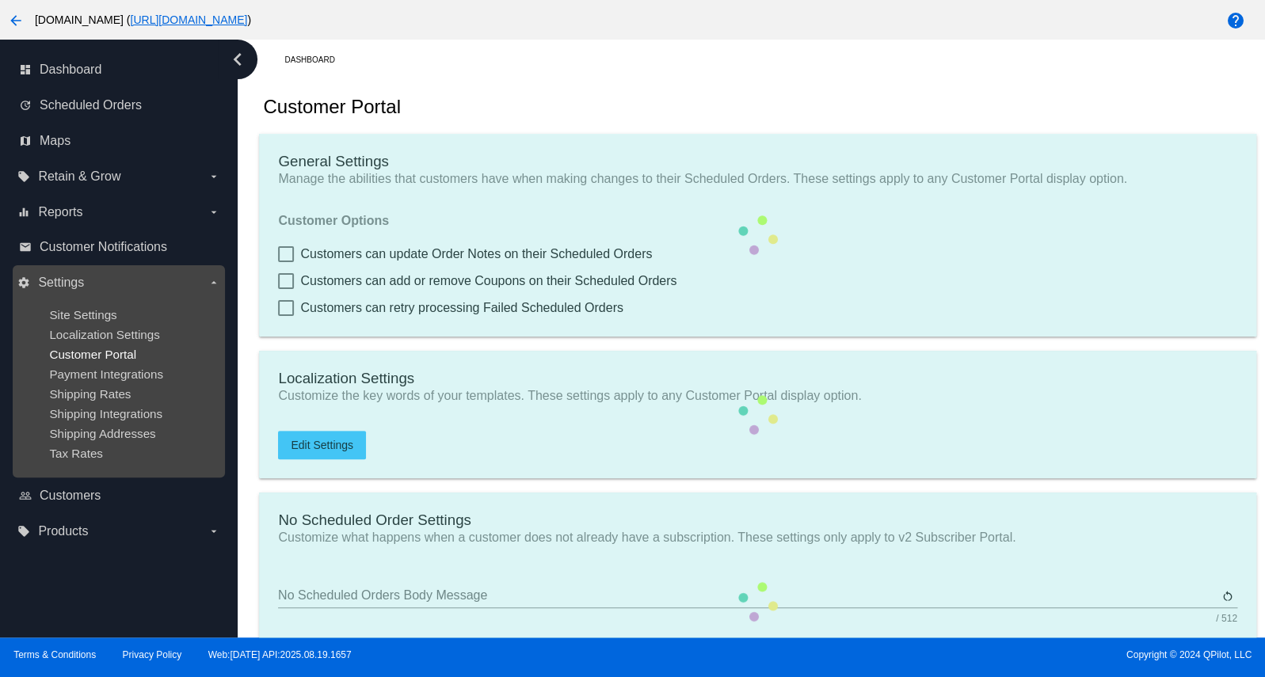
checkbox input "true"
type input "Create a Subscription"
type input "[URL][DOMAIN_NAME]"
type input "1"
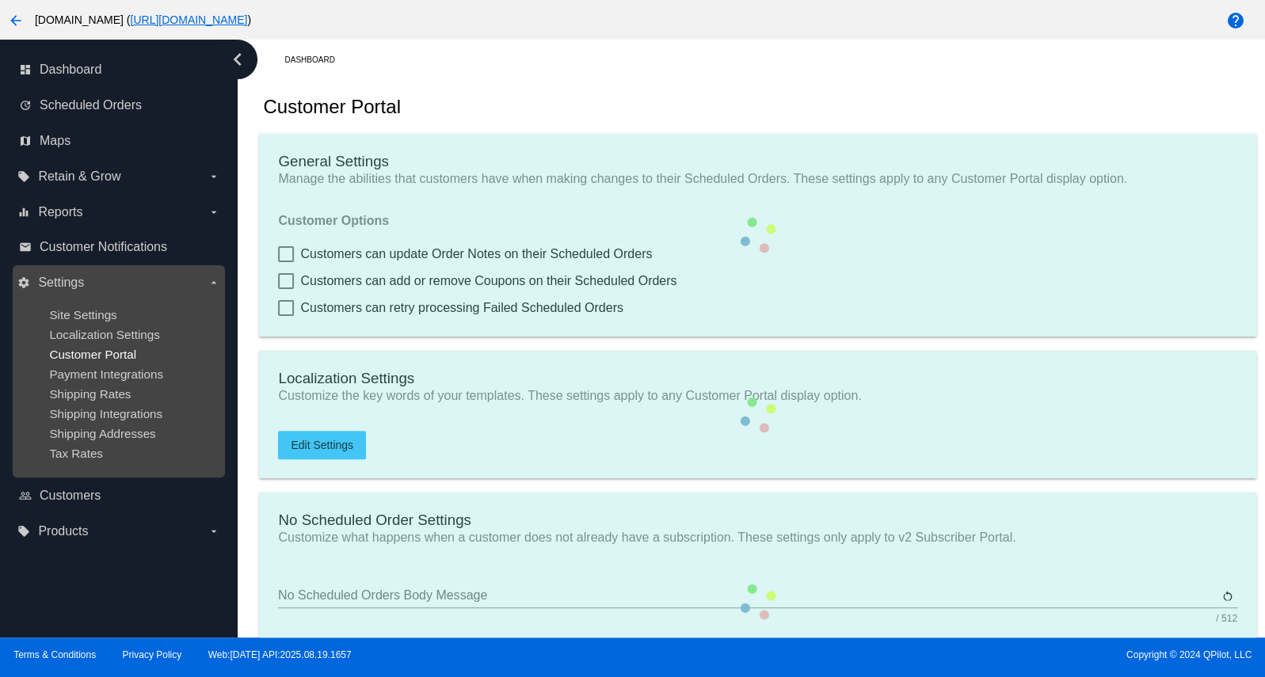
type input "20"
type input "500"
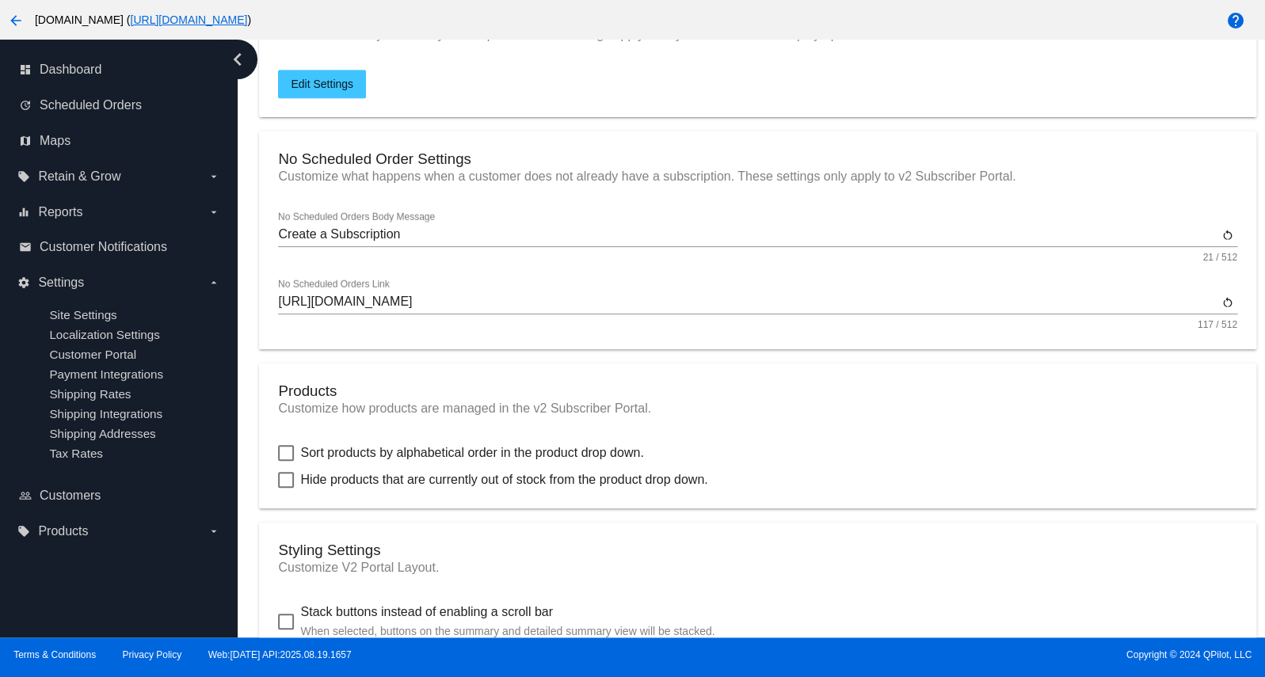
scroll to position [391, 0]
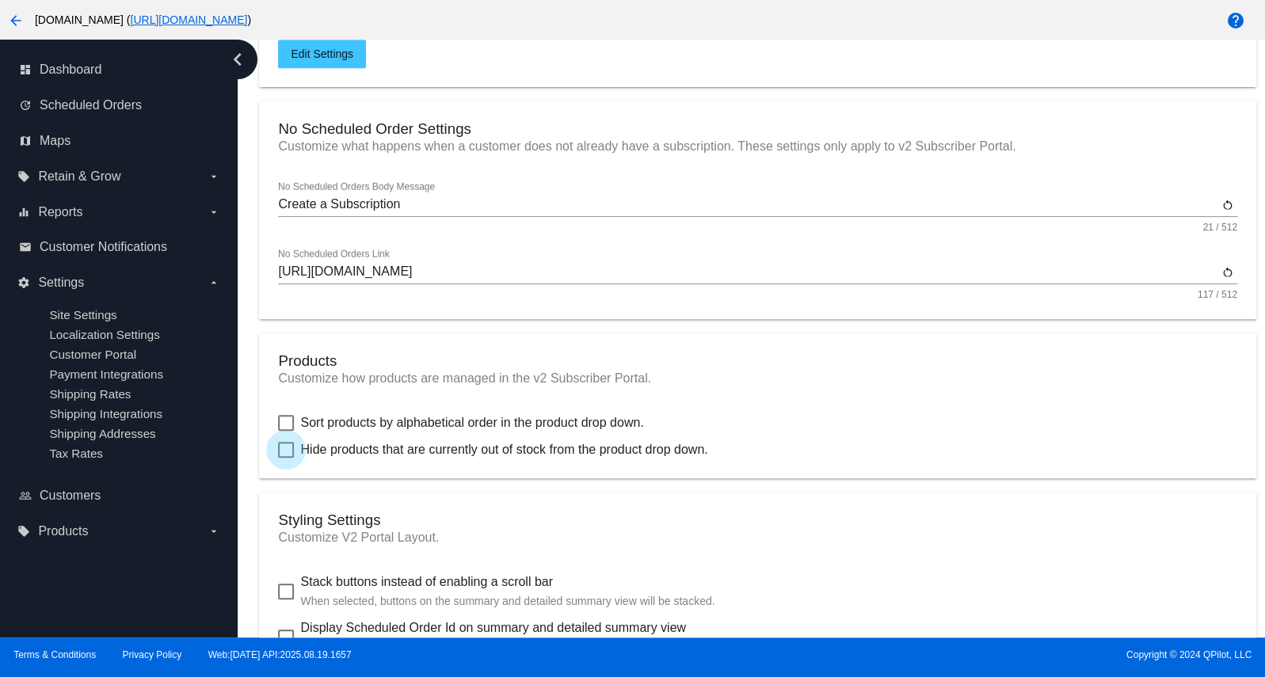
click at [438, 459] on span "Hide products that are currently out of stock from the product drop down." at bounding box center [503, 449] width 407 height 19
click at [286, 458] on input "Hide products that are currently out of stock from the product drop down." at bounding box center [285, 458] width 1 height 1
checkbox input "true"
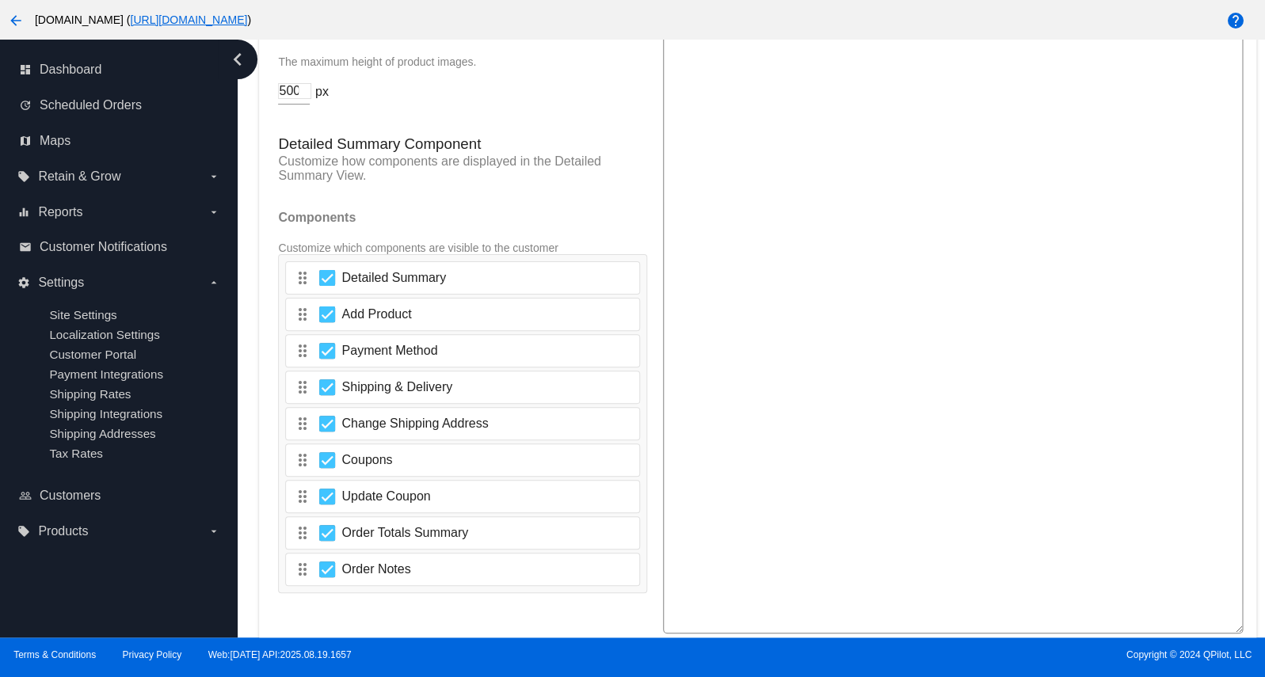
scroll to position [2701, 0]
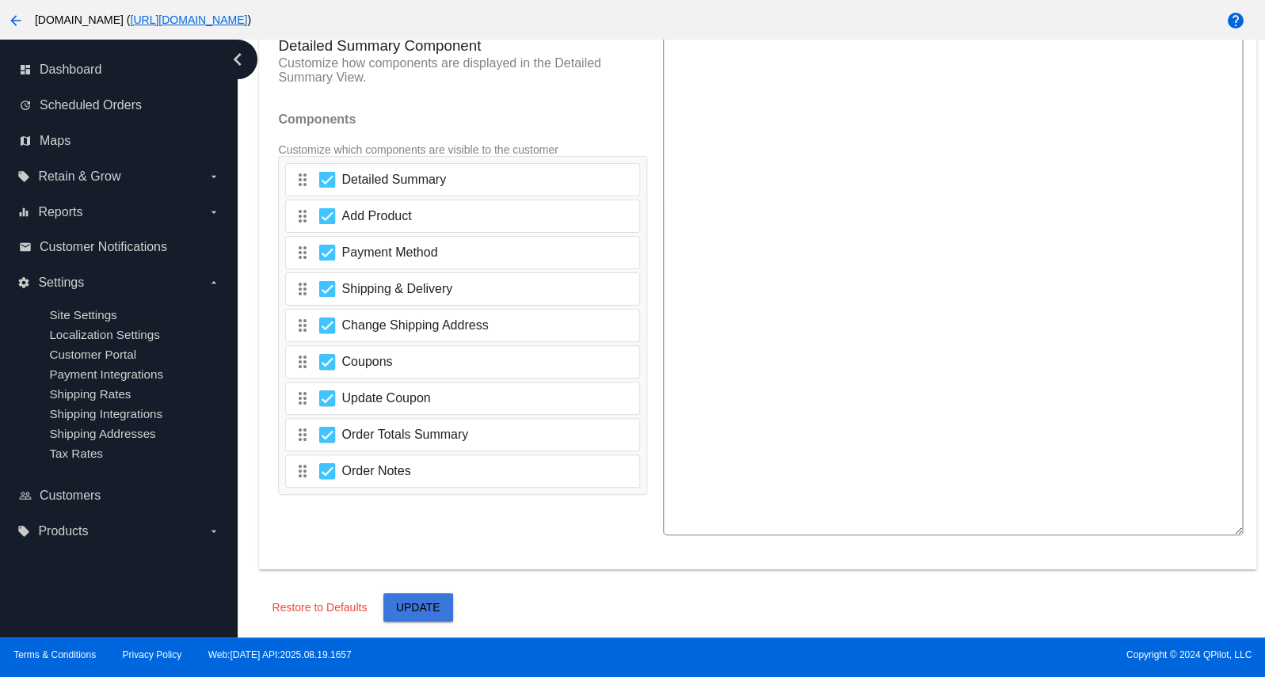
click at [422, 608] on span "Update" at bounding box center [418, 607] width 44 height 13
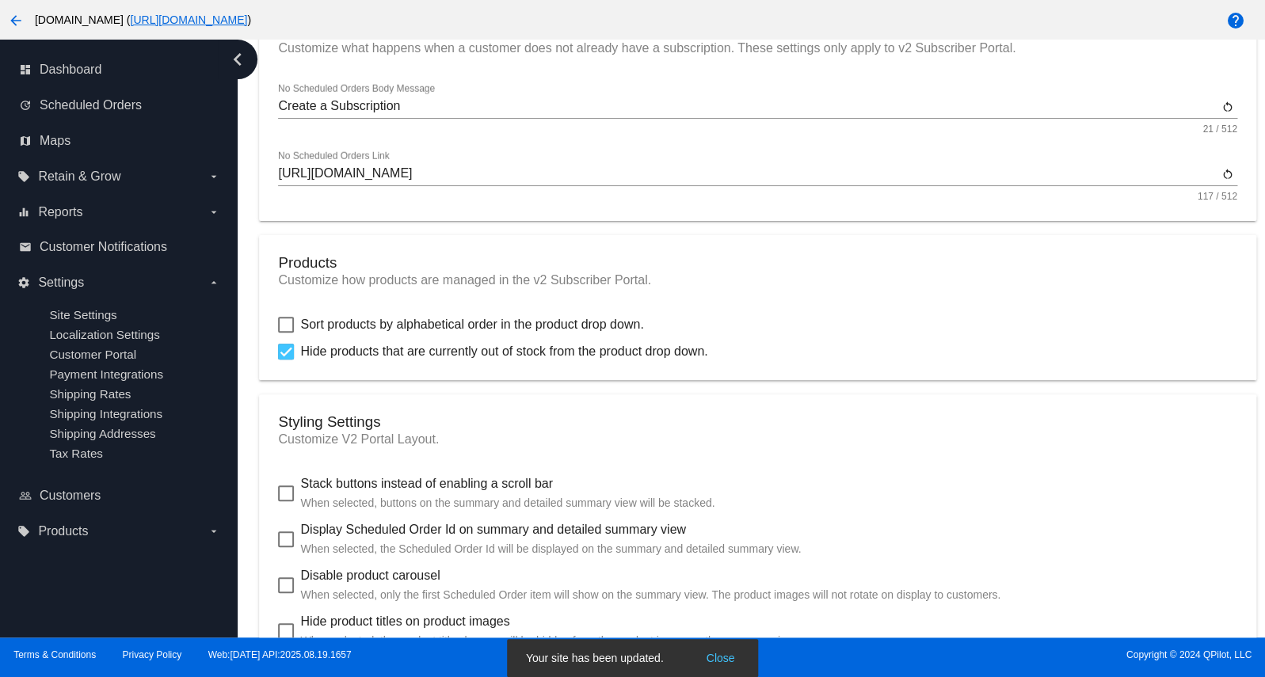
scroll to position [0, 0]
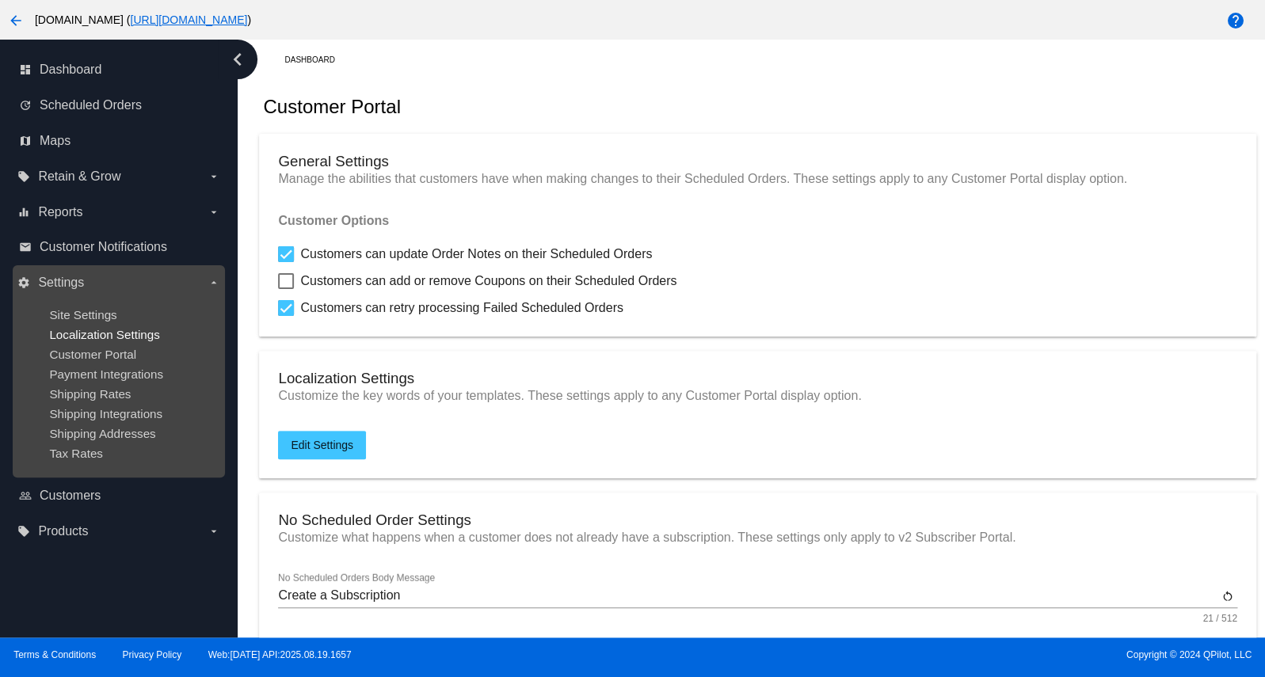
click at [111, 341] on span "Localization Settings" at bounding box center [104, 334] width 110 height 13
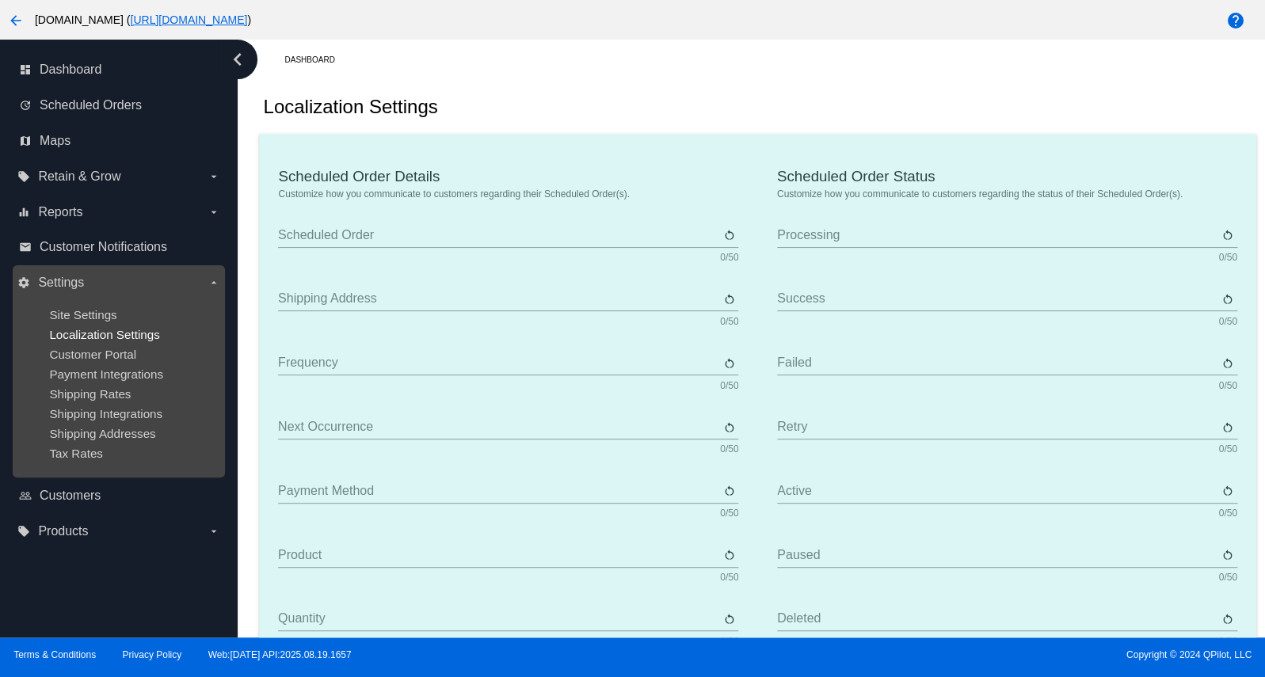
type input "Scheduled Order"
type input "Shipping Address"
type input "Frequency"
type input "Next Occurrence"
type input "Payment Method"
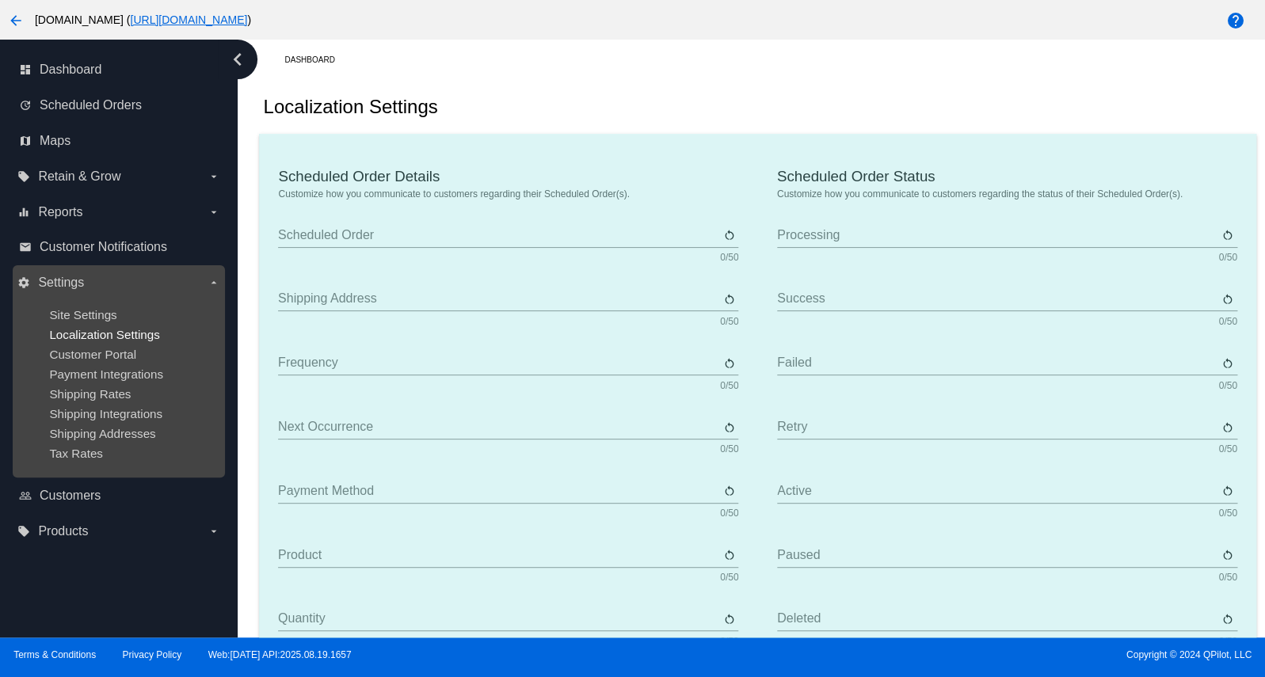
type input "Product"
type input "Quantity"
type input "Price"
type input "Out of stock"
type input "Subtotal"
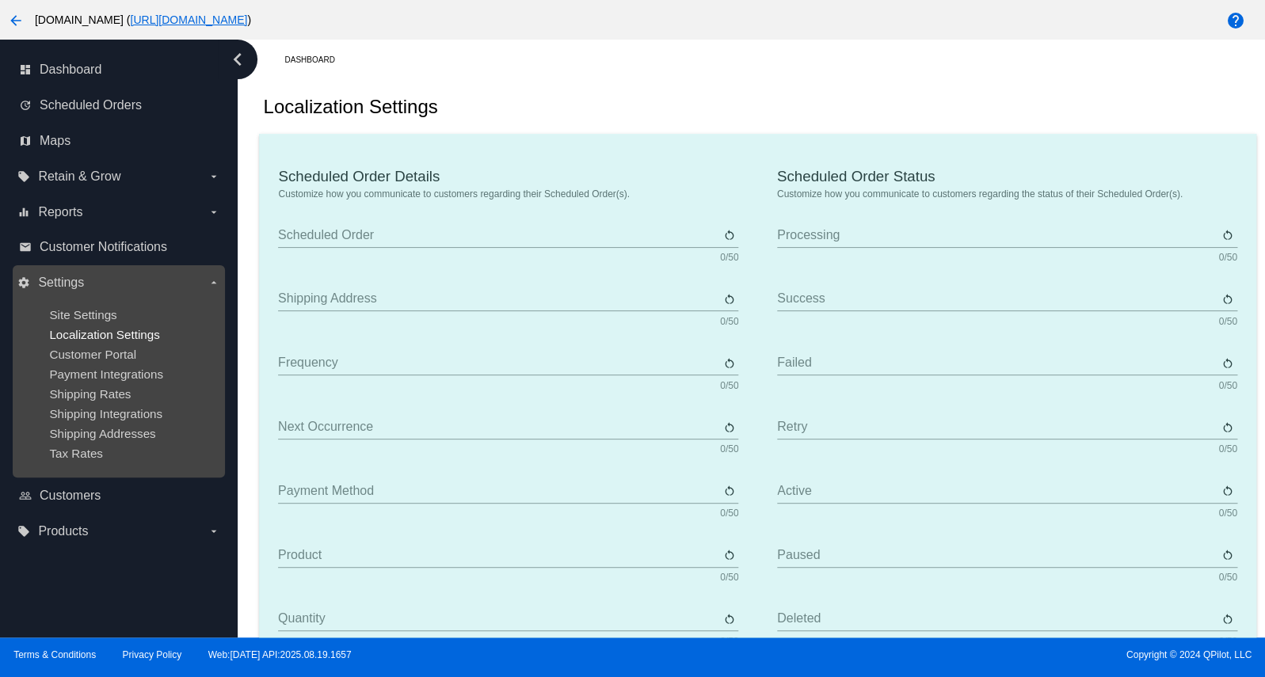
type input "Shipping"
type input "Tax"
type input "TBD"
type input "Total"
type input "No Payment Method"
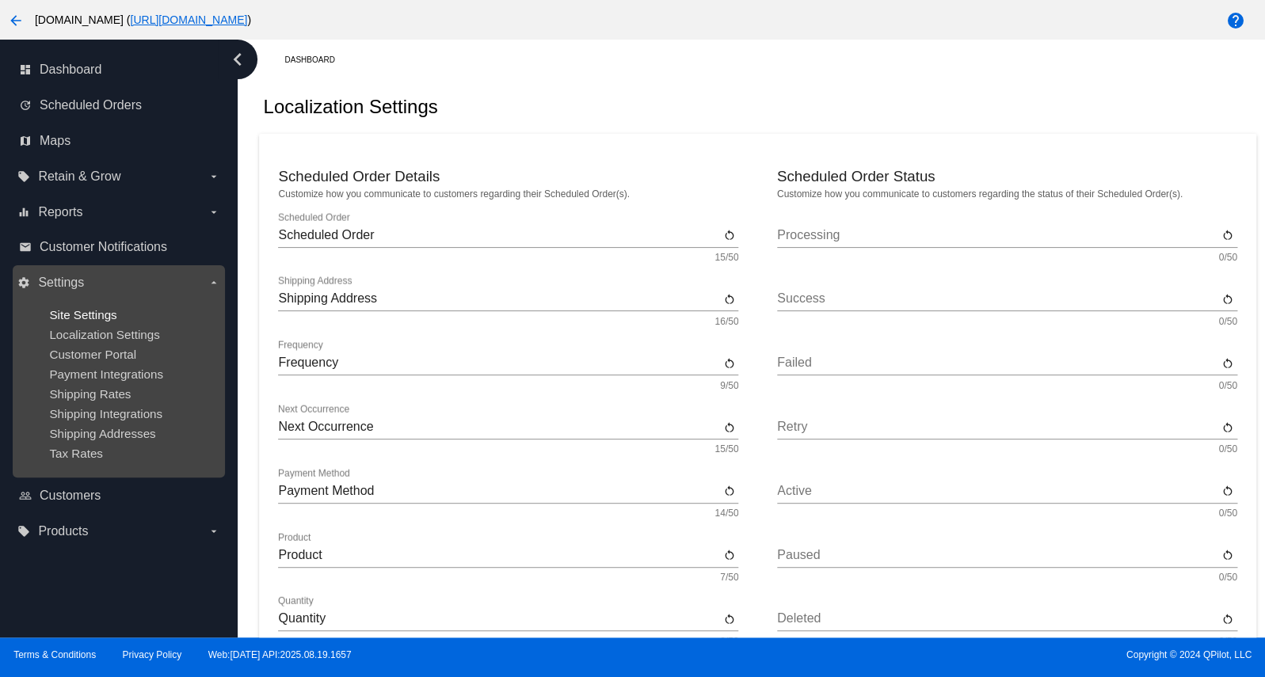
click at [111, 319] on span "Site Settings" at bounding box center [82, 314] width 67 height 13
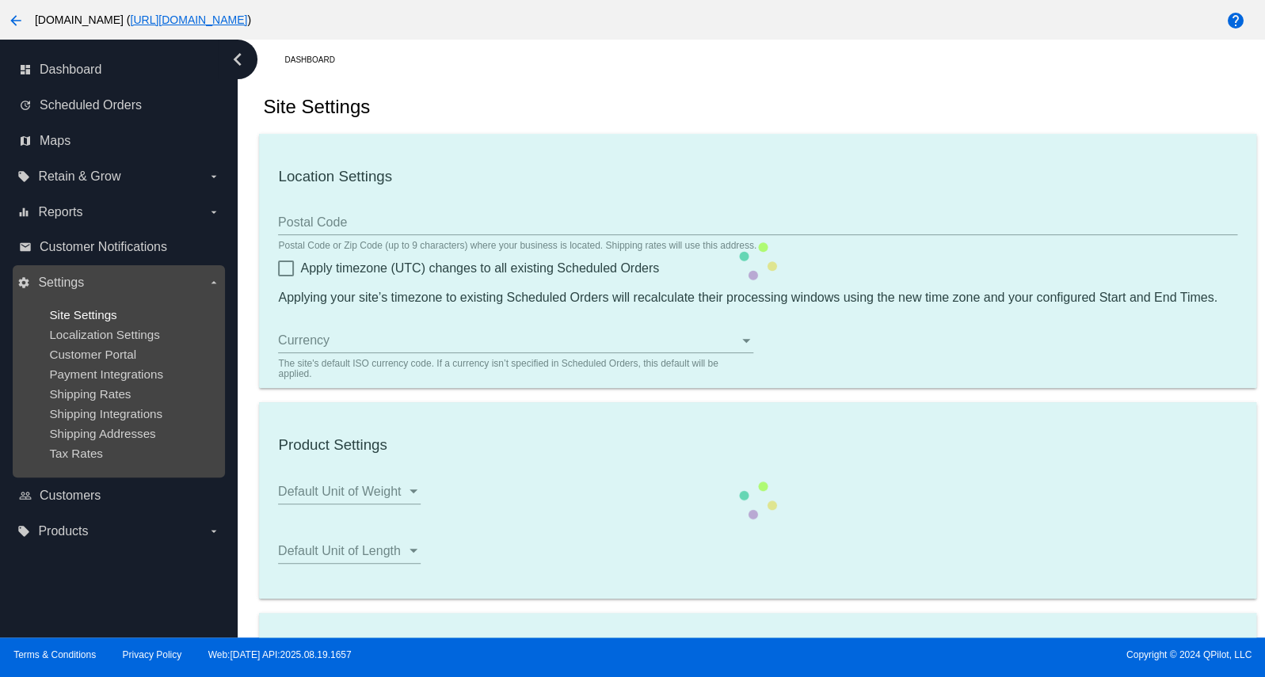
type input "95688"
checkbox input "true"
type input "00:00"
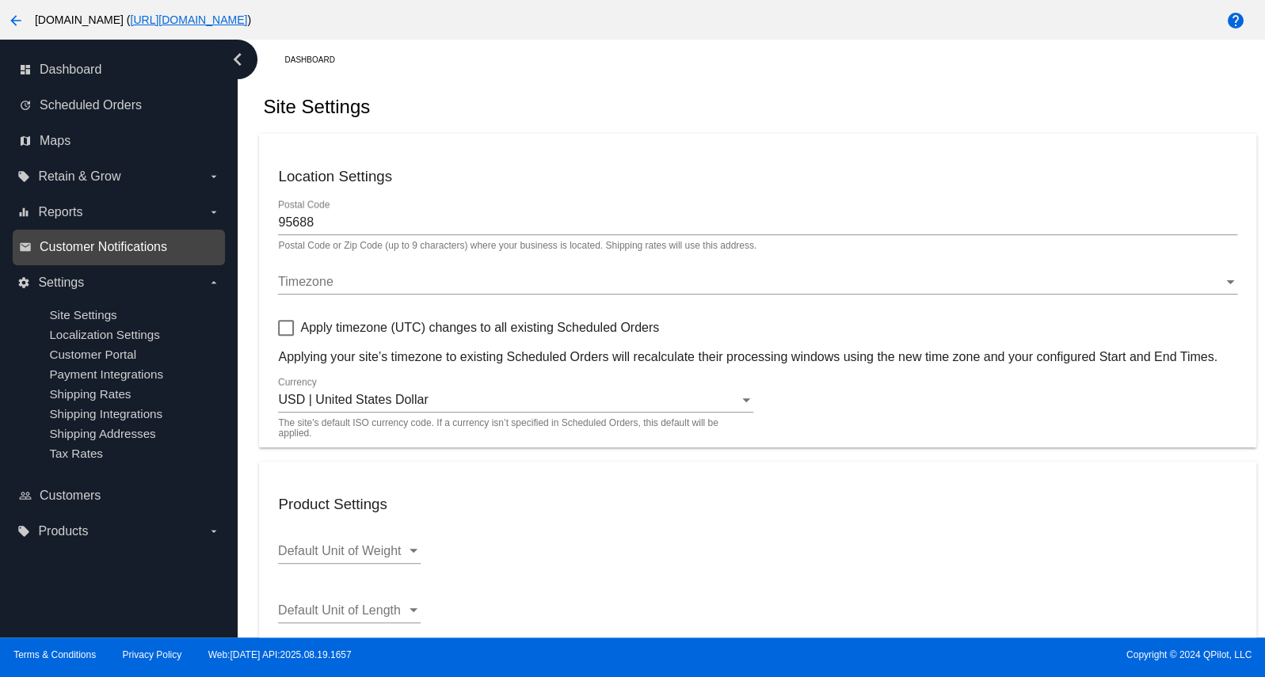
click at [68, 247] on span "Customer Notifications" at bounding box center [103, 247] width 127 height 14
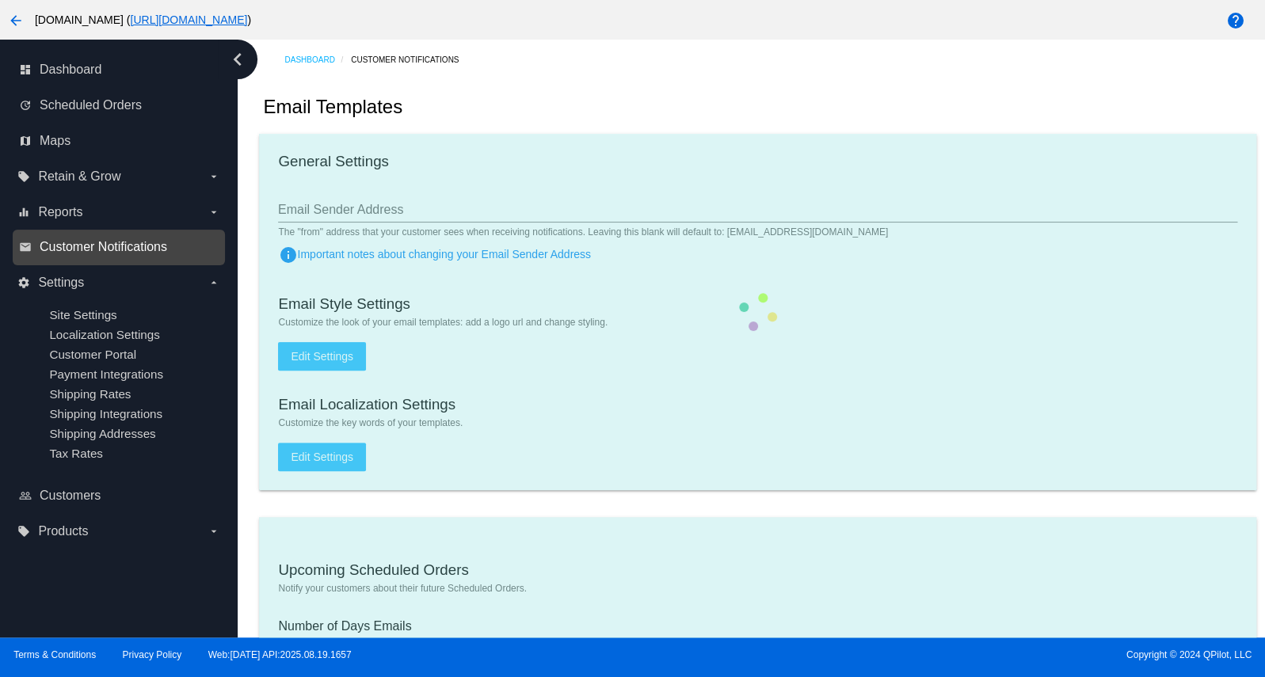
type input "[EMAIL_ADDRESS][DOMAIN_NAME]"
type input "1"
checkbox input "true"
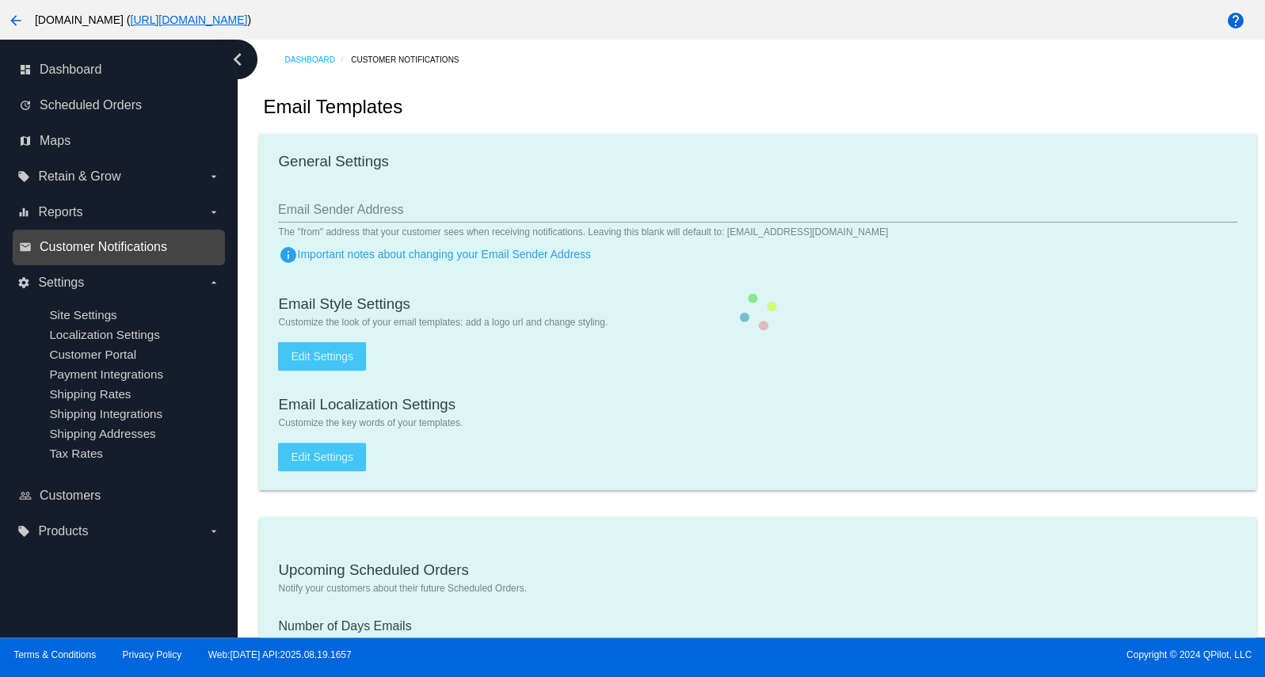
checkbox input "true"
type input "[EMAIL_ADDRESS][DOMAIN_NAME]"
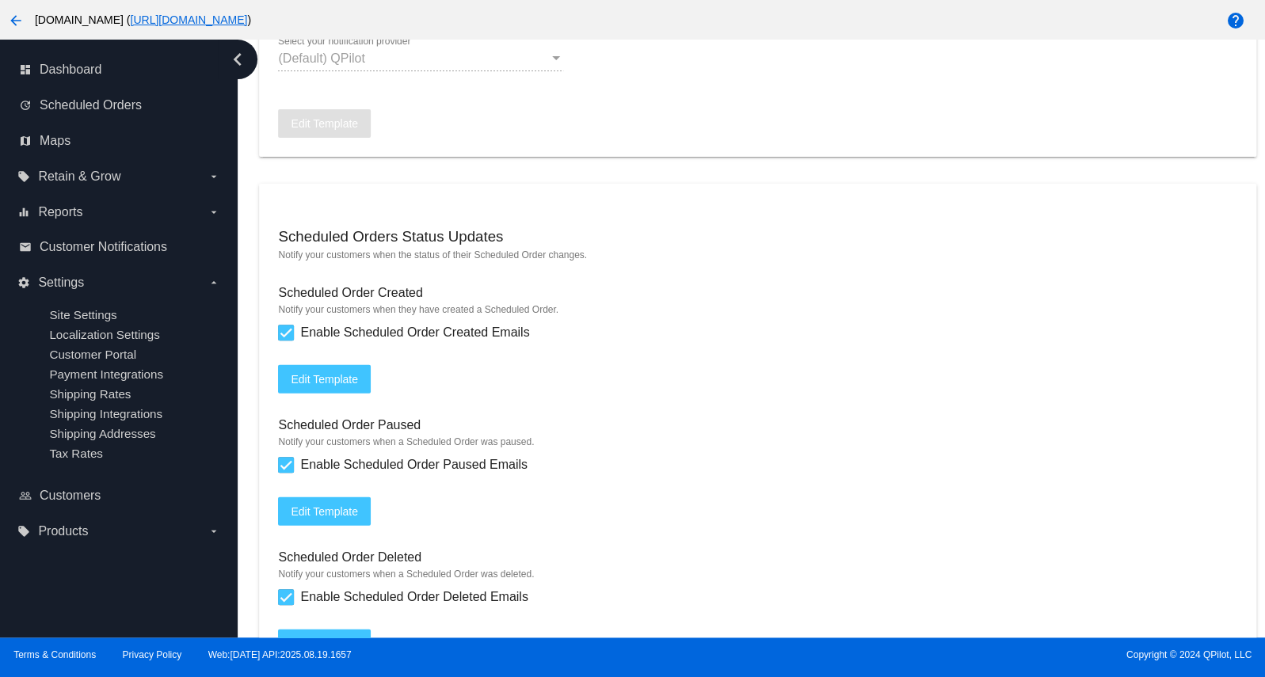
scroll to position [1429, 0]
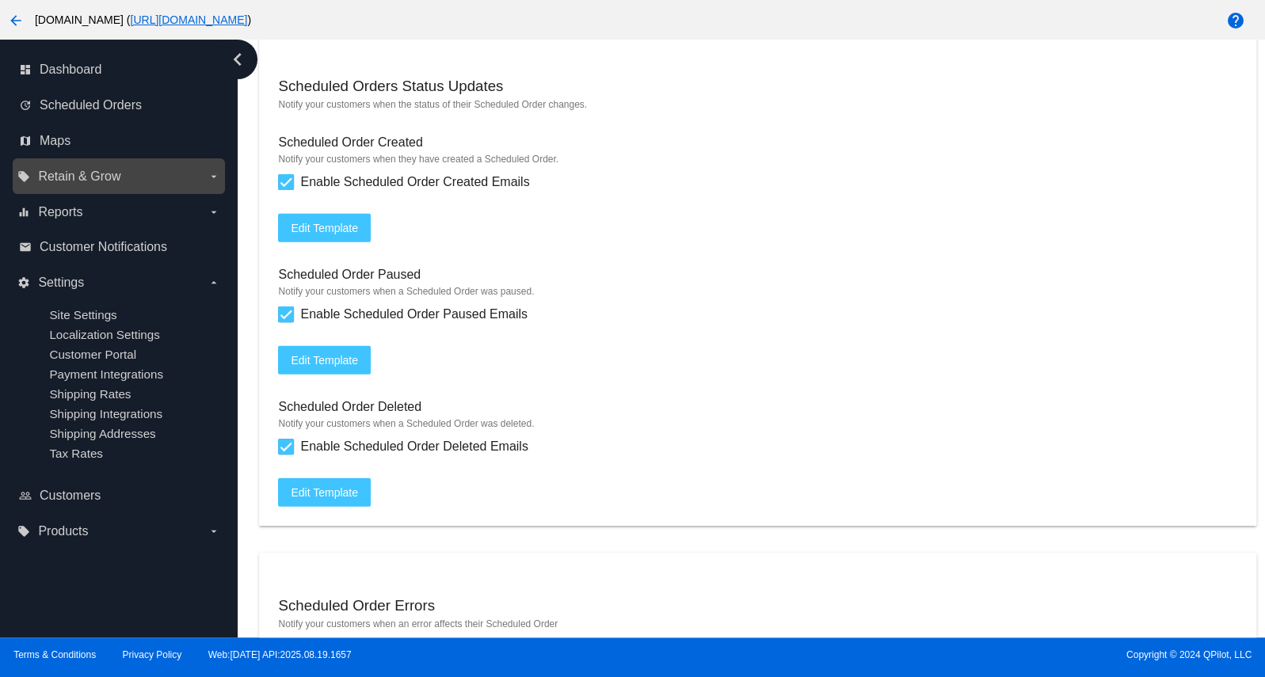
click at [78, 181] on span "Retain & Grow" at bounding box center [79, 176] width 82 height 14
click at [0, 0] on input "local_offer Retain & Grow arrow_drop_down" at bounding box center [0, 0] width 0 height 0
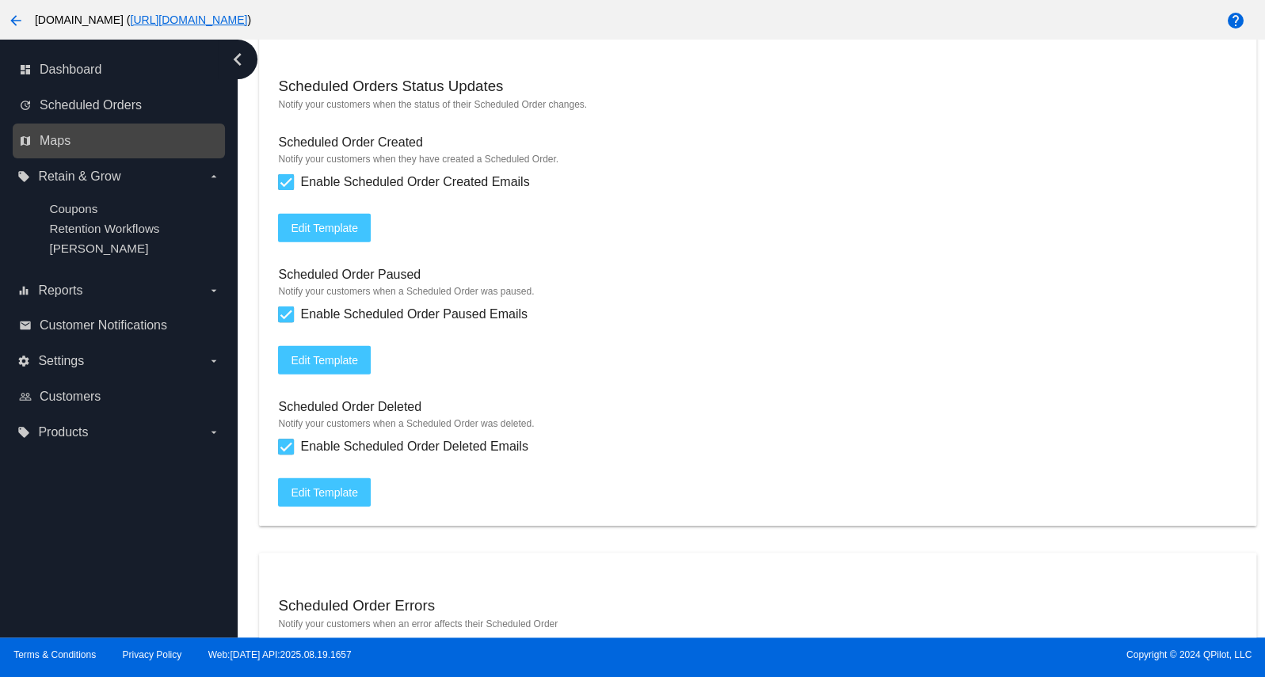
click at [80, 148] on link "map Maps" at bounding box center [119, 140] width 201 height 25
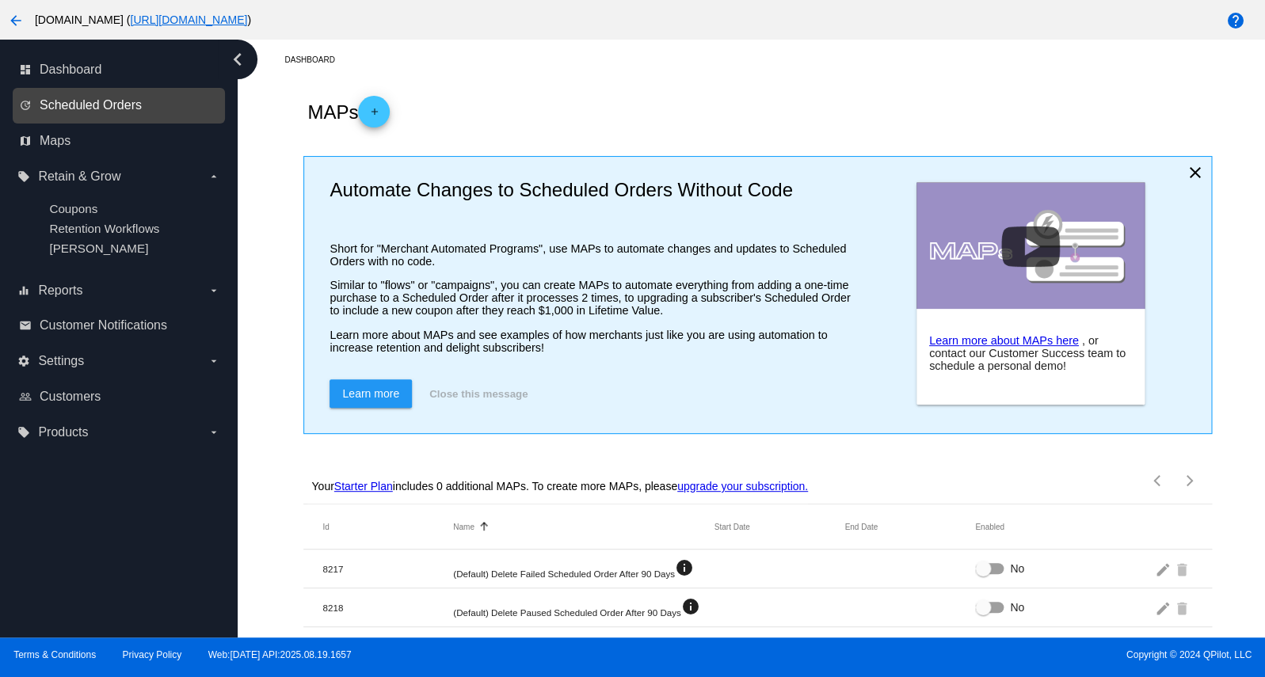
click at [85, 109] on span "Scheduled Orders" at bounding box center [91, 105] width 102 height 14
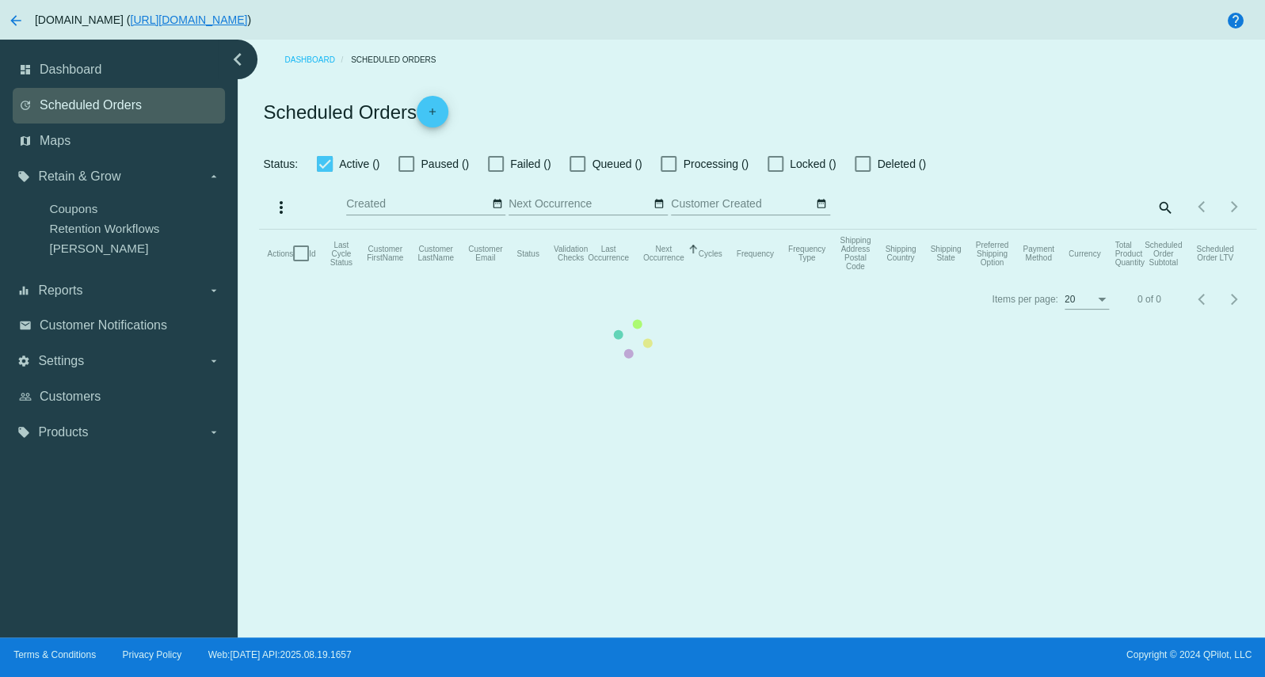
checkbox input "true"
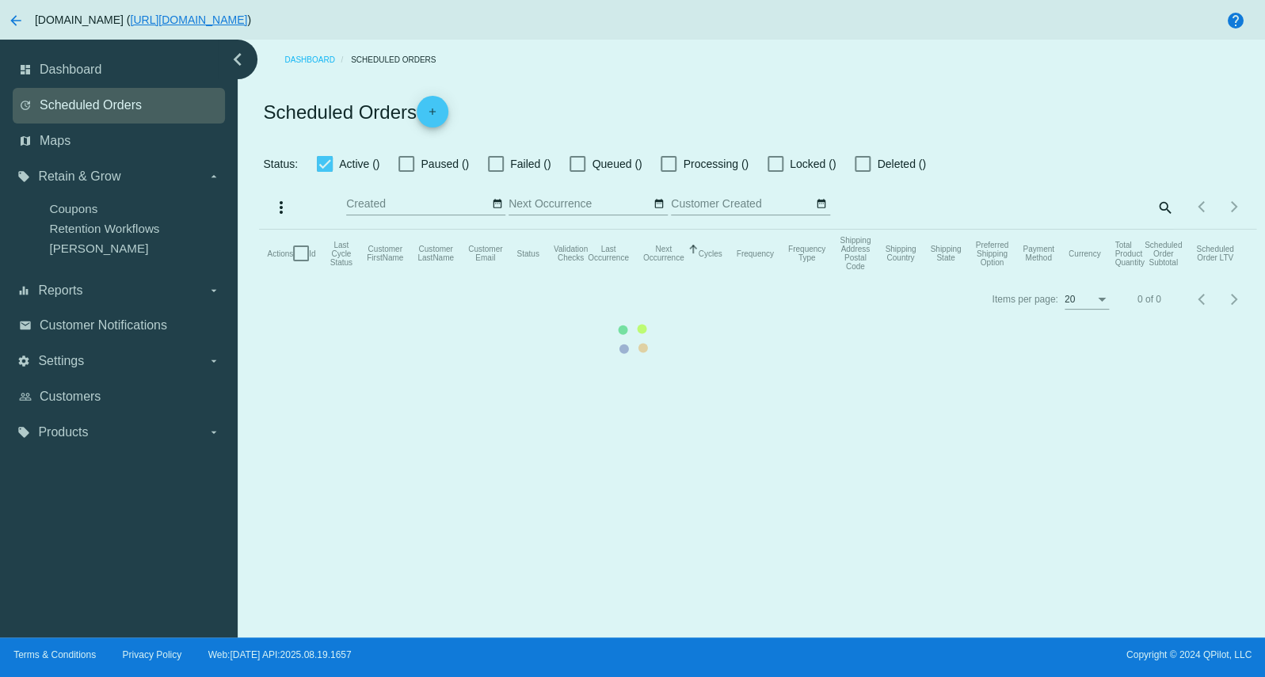
checkbox input "true"
type input "[DATE] - [DATE]"
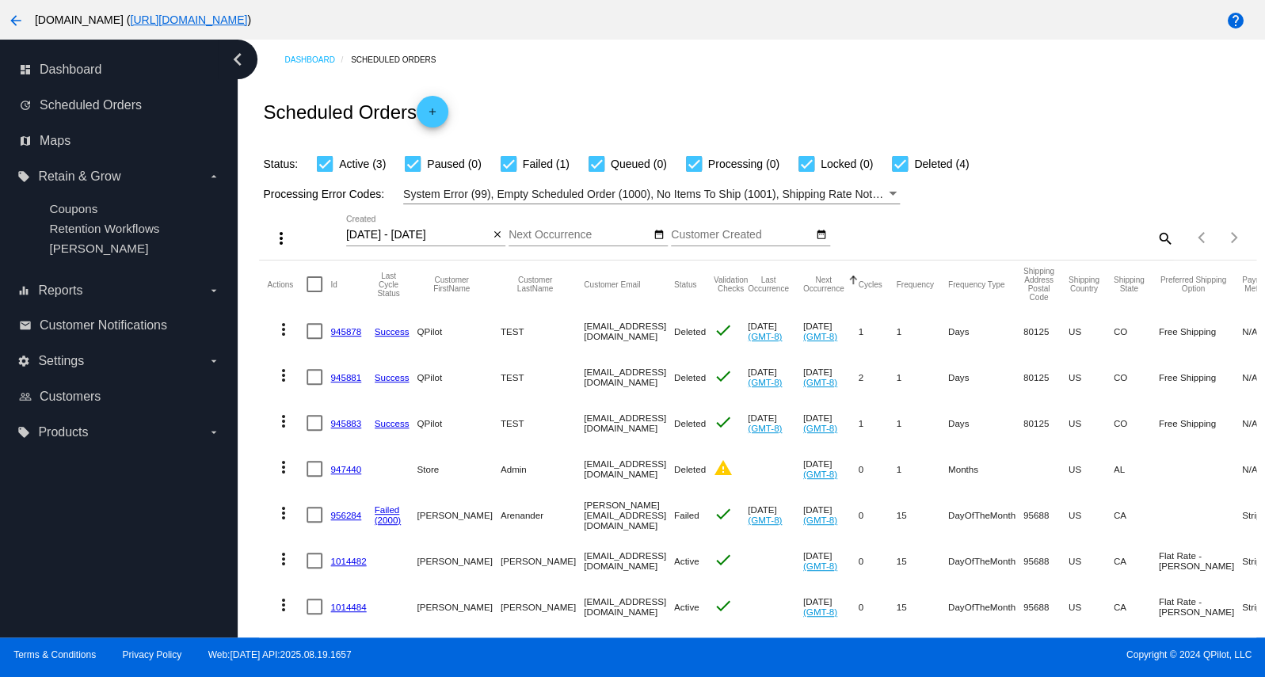
click at [313, 334] on div at bounding box center [314, 331] width 16 height 16
click at [314, 339] on input "checkbox" at bounding box center [314, 339] width 1 height 1
checkbox input "true"
click at [317, 380] on div at bounding box center [314, 377] width 16 height 16
click at [314, 385] on input "checkbox" at bounding box center [314, 385] width 1 height 1
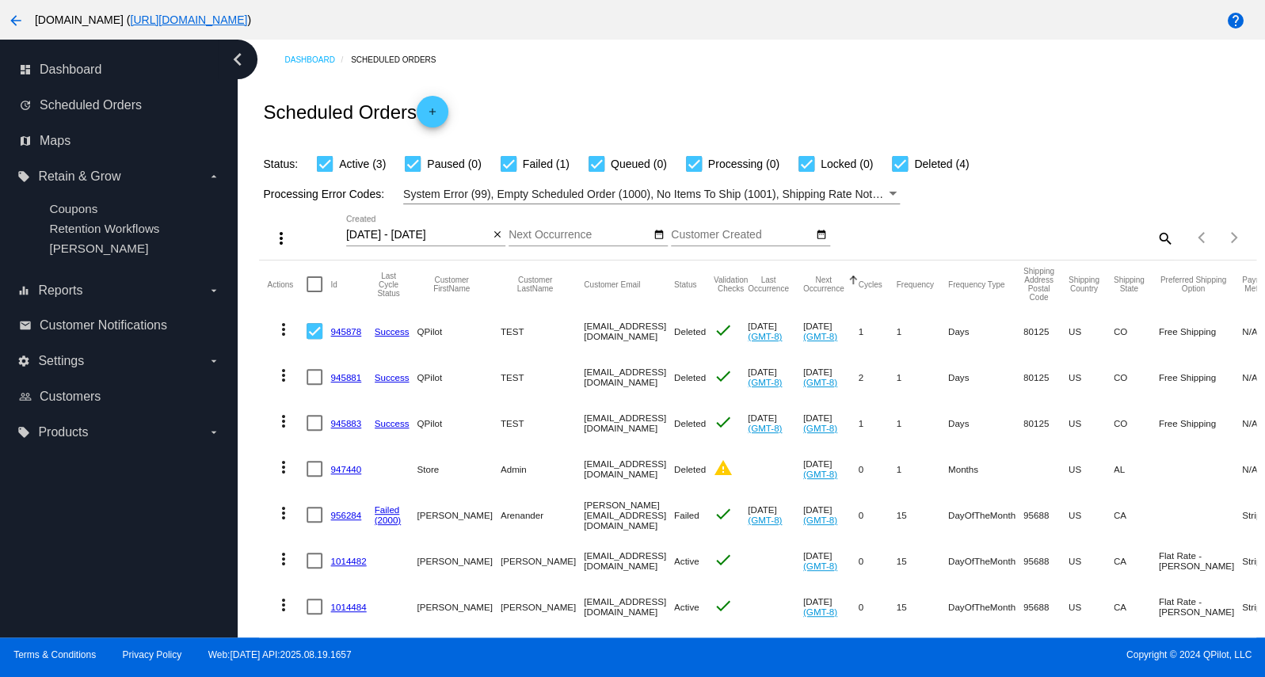
checkbox input "true"
click at [318, 424] on div at bounding box center [314, 423] width 16 height 16
click at [314, 431] on input "checkbox" at bounding box center [314, 431] width 1 height 1
checkbox input "true"
click at [313, 286] on div at bounding box center [314, 284] width 16 height 16
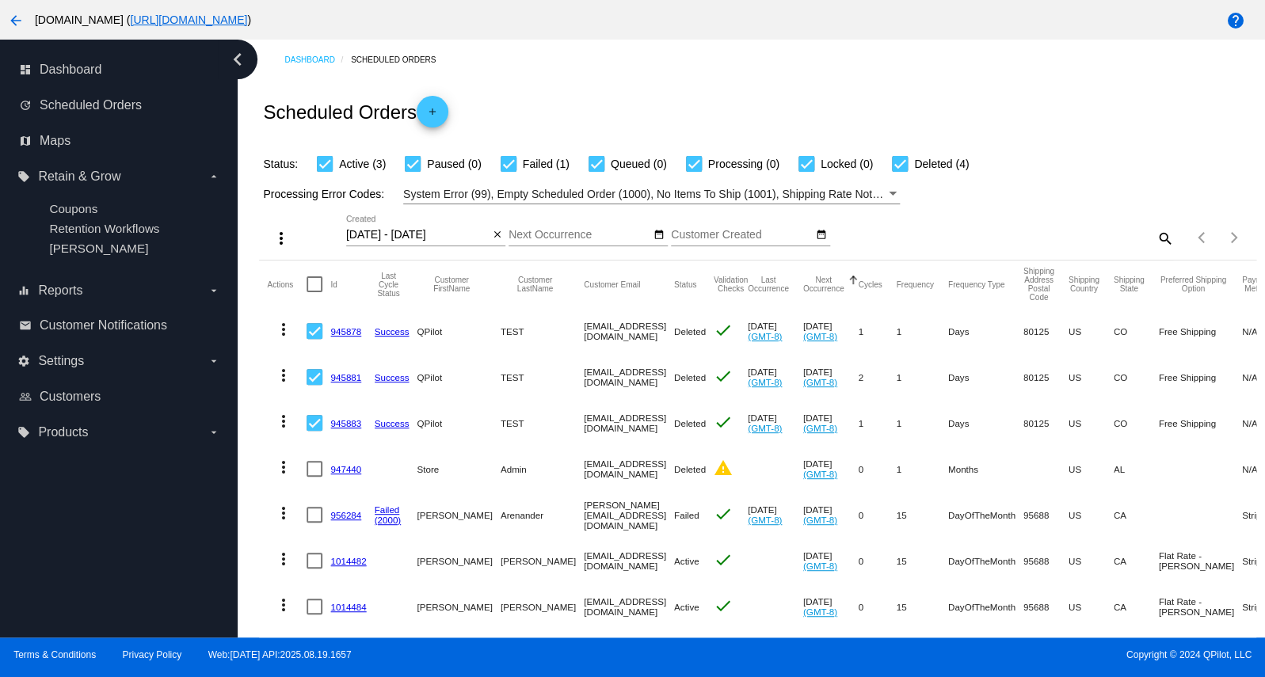
click at [314, 292] on input "checkbox" at bounding box center [314, 292] width 1 height 1
checkbox input "true"
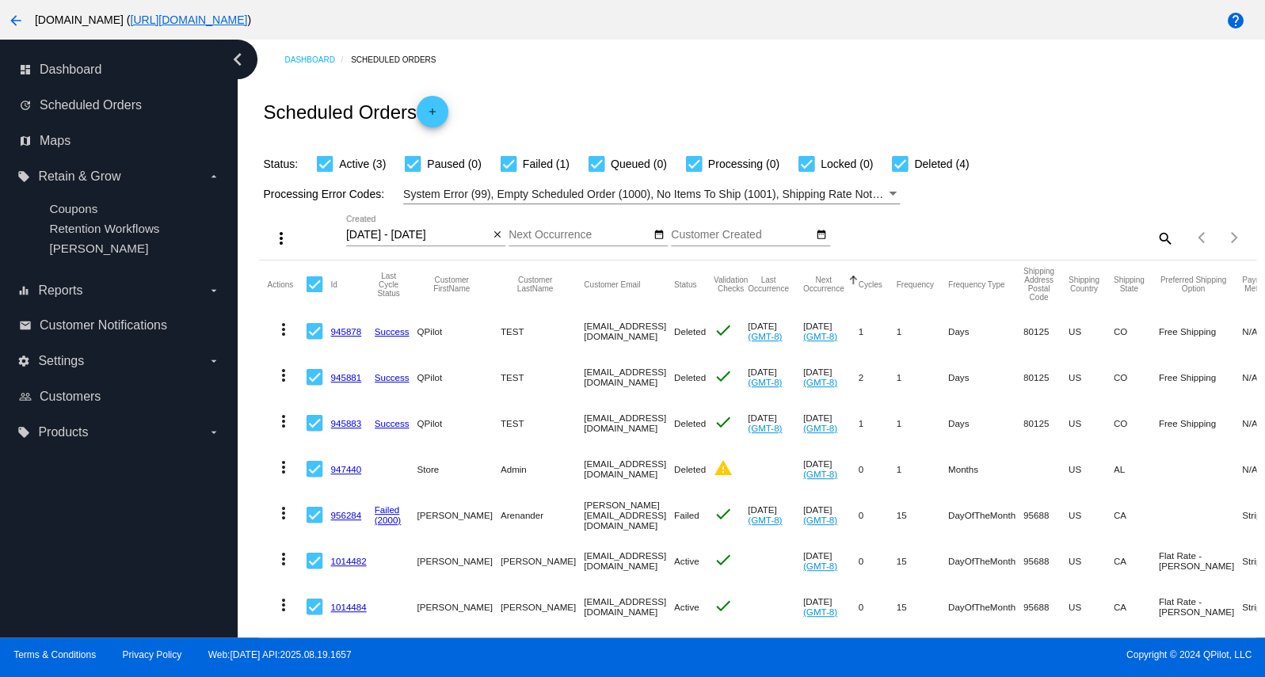
checkbox input "true"
click at [313, 286] on div at bounding box center [314, 284] width 16 height 16
click at [314, 292] on input "checkbox" at bounding box center [314, 292] width 1 height 1
checkbox input "false"
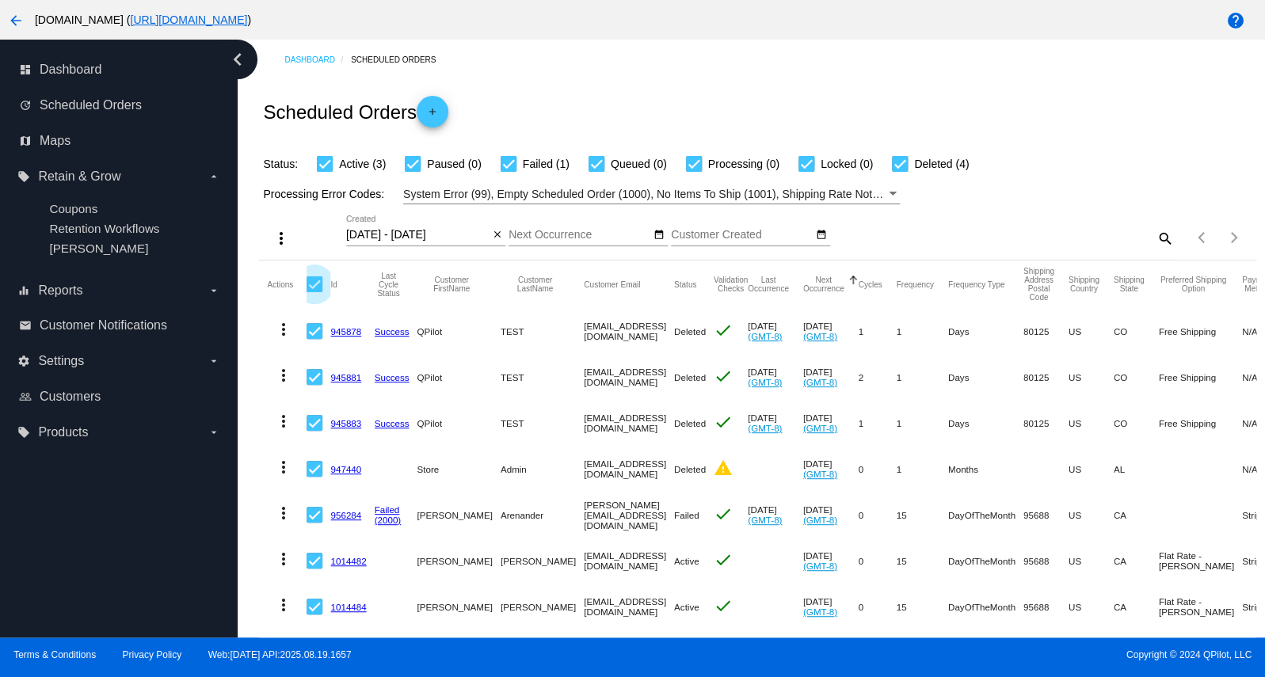
checkbox input "false"
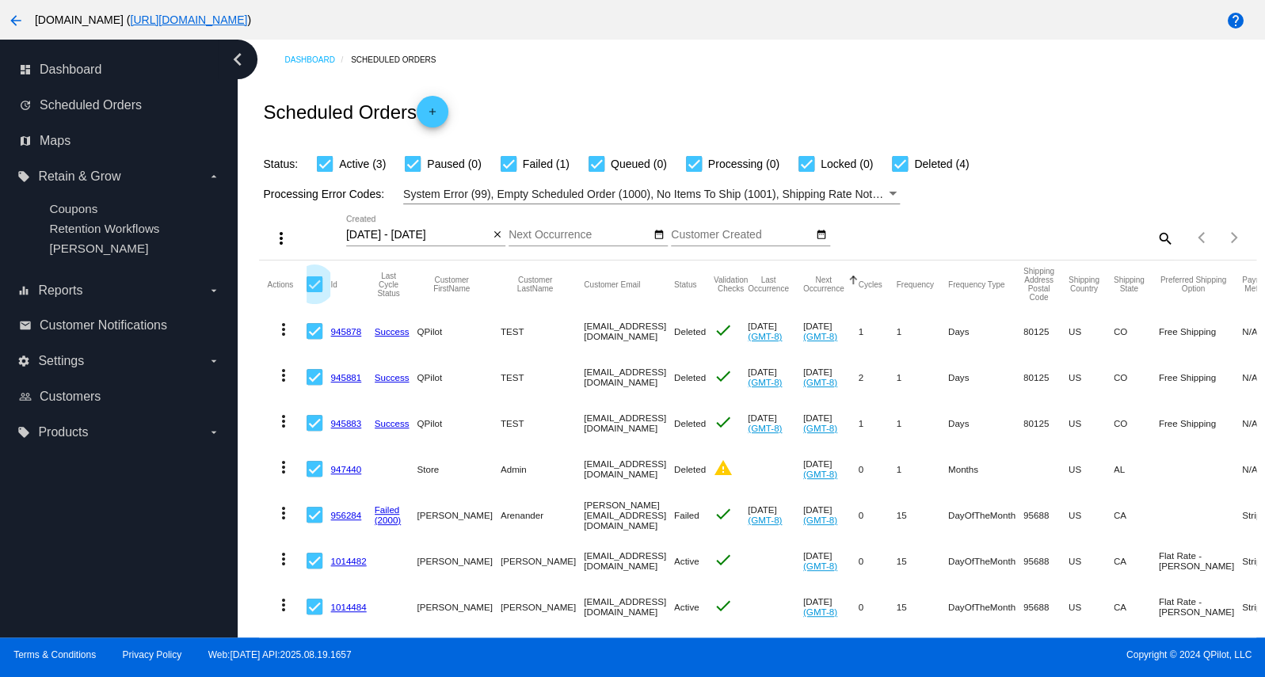
checkbox input "false"
click at [317, 332] on div at bounding box center [314, 331] width 16 height 16
click at [314, 339] on input "checkbox" at bounding box center [314, 339] width 1 height 1
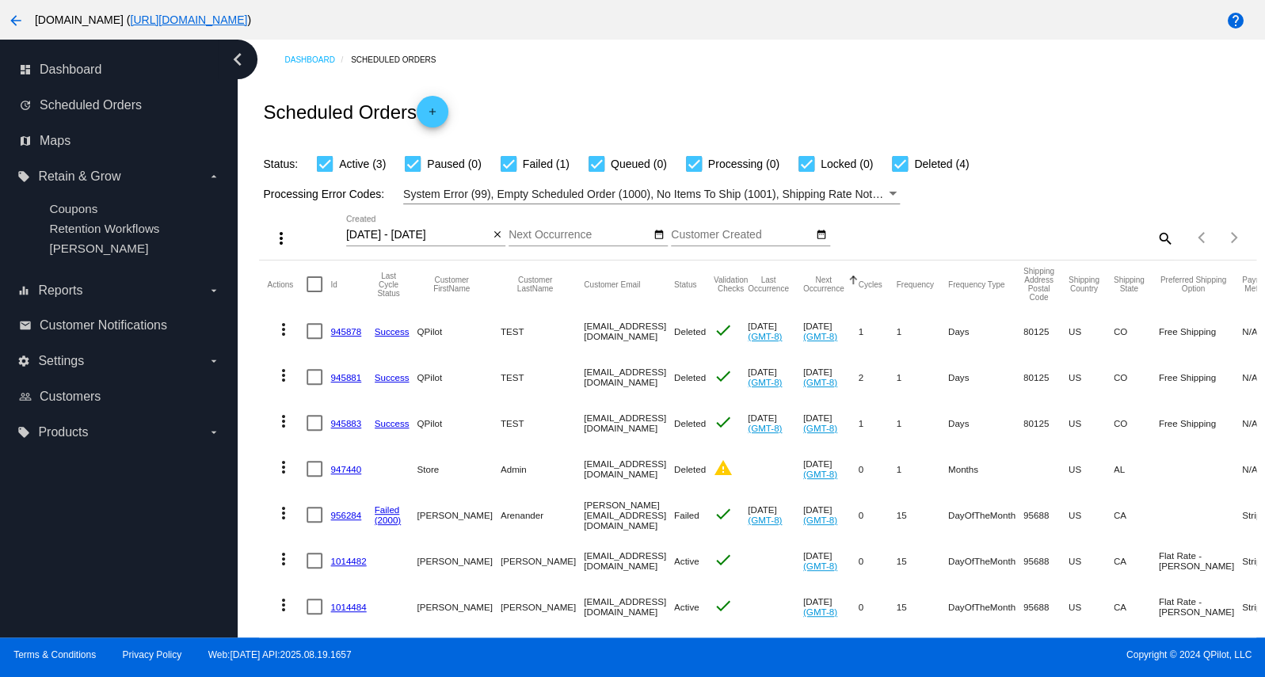
checkbox input "true"
click at [316, 375] on div at bounding box center [314, 377] width 16 height 16
click at [314, 385] on input "checkbox" at bounding box center [314, 385] width 1 height 1
checkbox input "true"
click at [314, 422] on div at bounding box center [314, 423] width 16 height 16
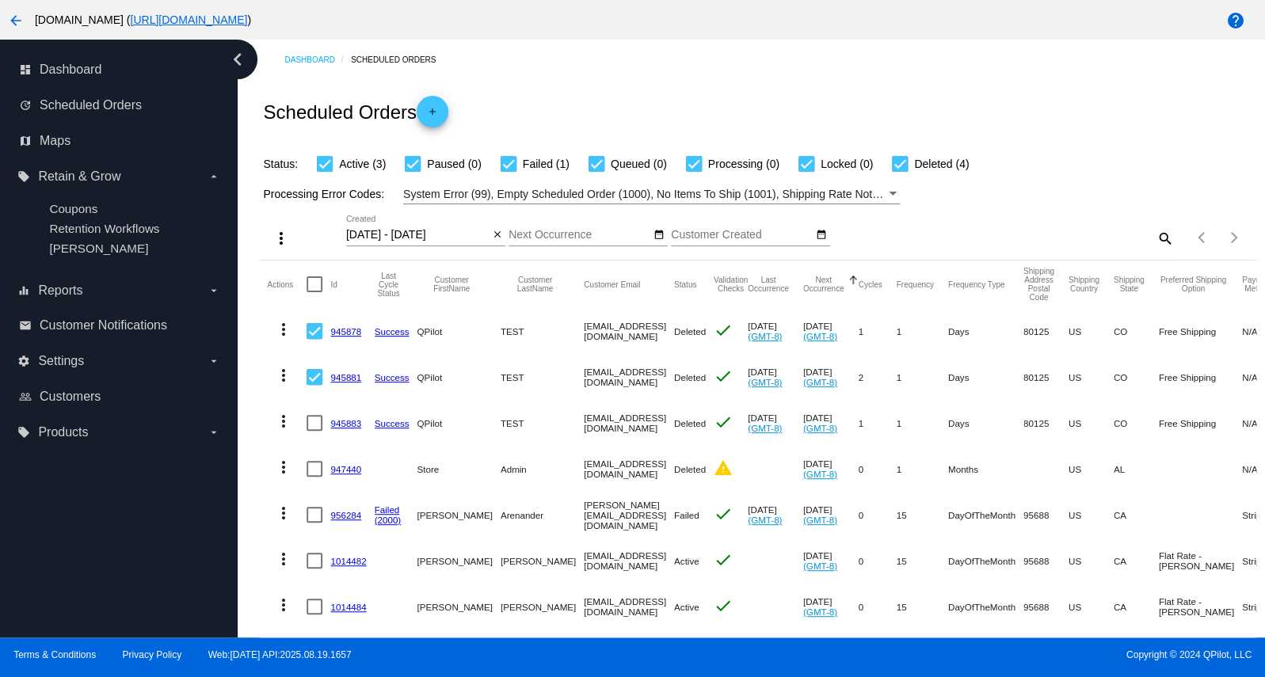
click at [314, 431] on input "checkbox" at bounding box center [314, 431] width 1 height 1
checkbox input "true"
click at [896, 163] on div at bounding box center [900, 164] width 16 height 16
click at [899, 172] on input "Deleted (4)" at bounding box center [899, 172] width 1 height 1
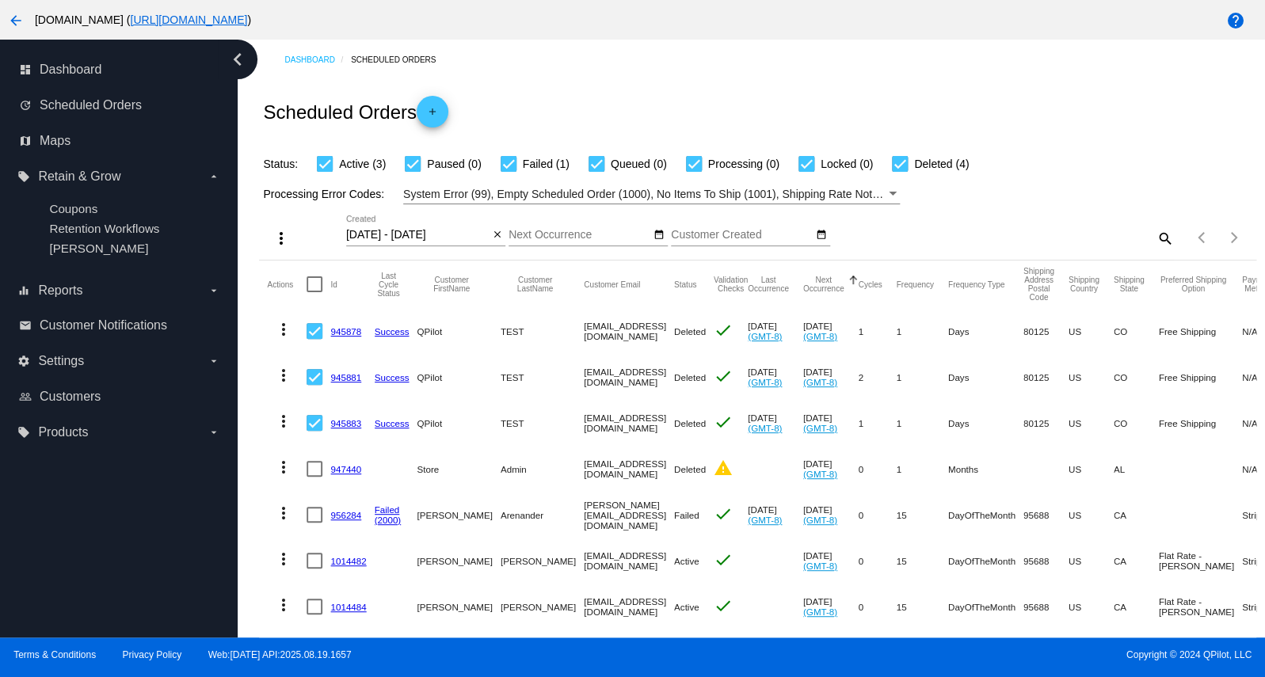
checkbox input "false"
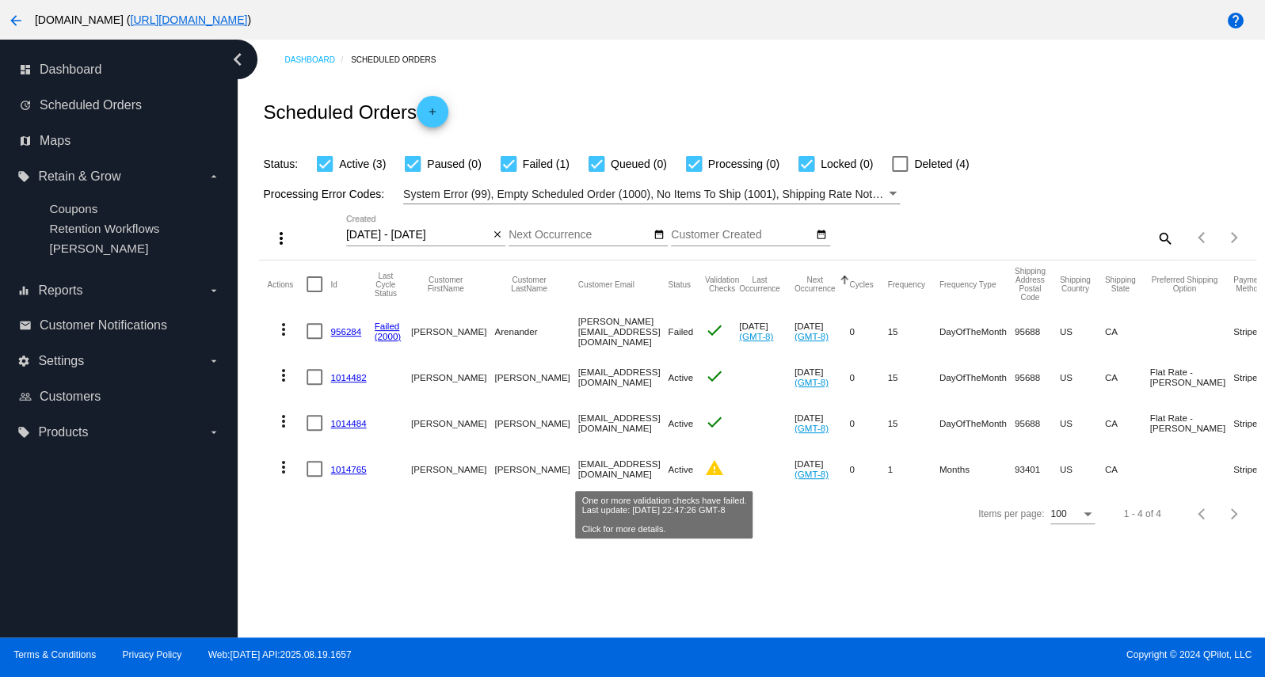
click at [705, 473] on mat-icon "warning" at bounding box center [714, 467] width 19 height 19
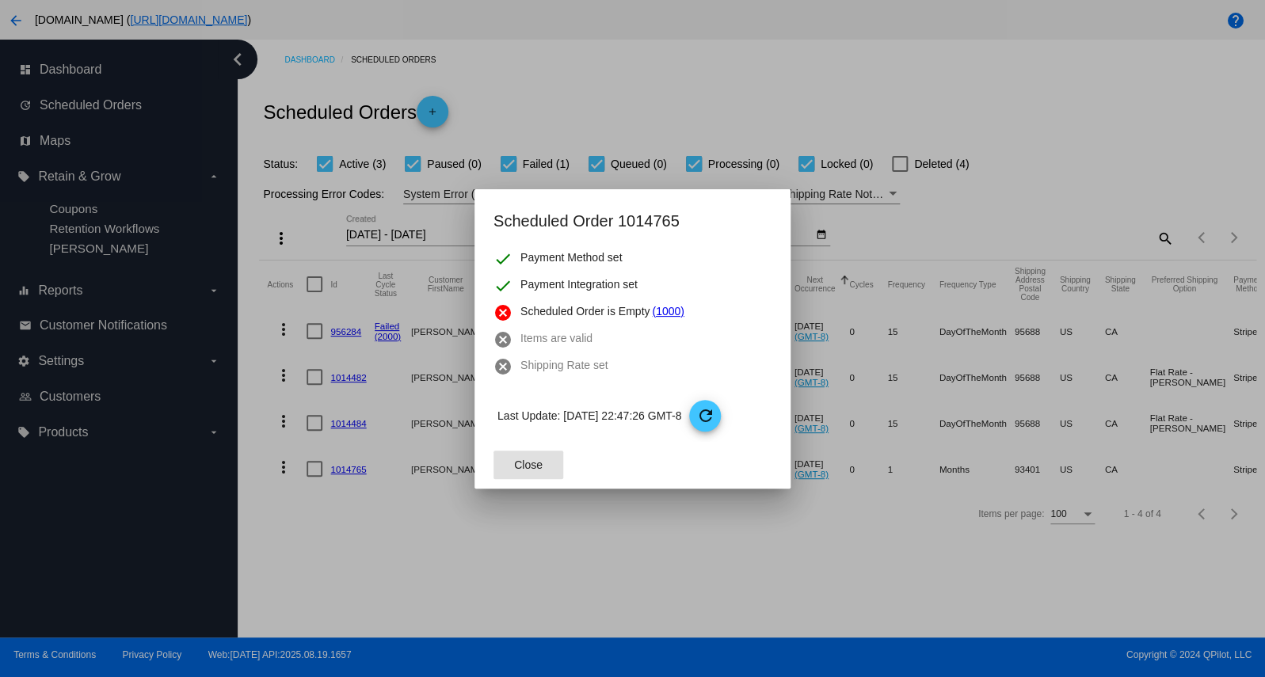
click at [544, 462] on button "Close" at bounding box center [528, 465] width 70 height 29
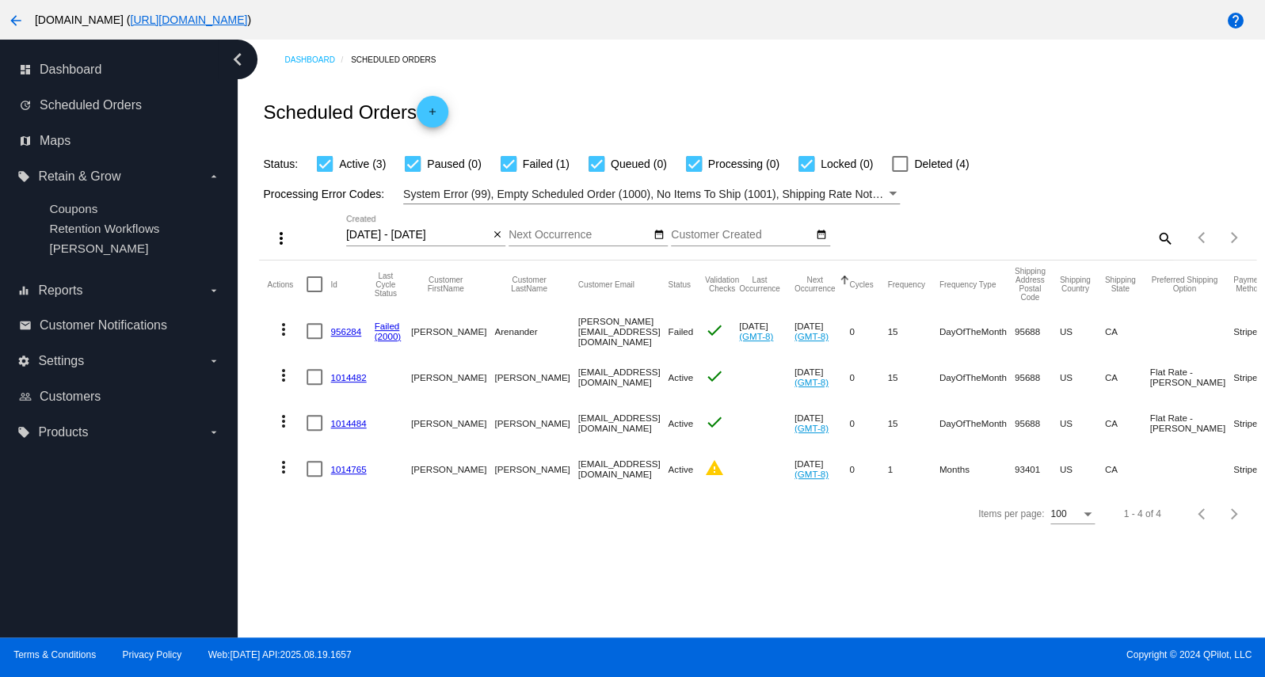
click at [343, 472] on link "1014765" at bounding box center [348, 469] width 36 height 10
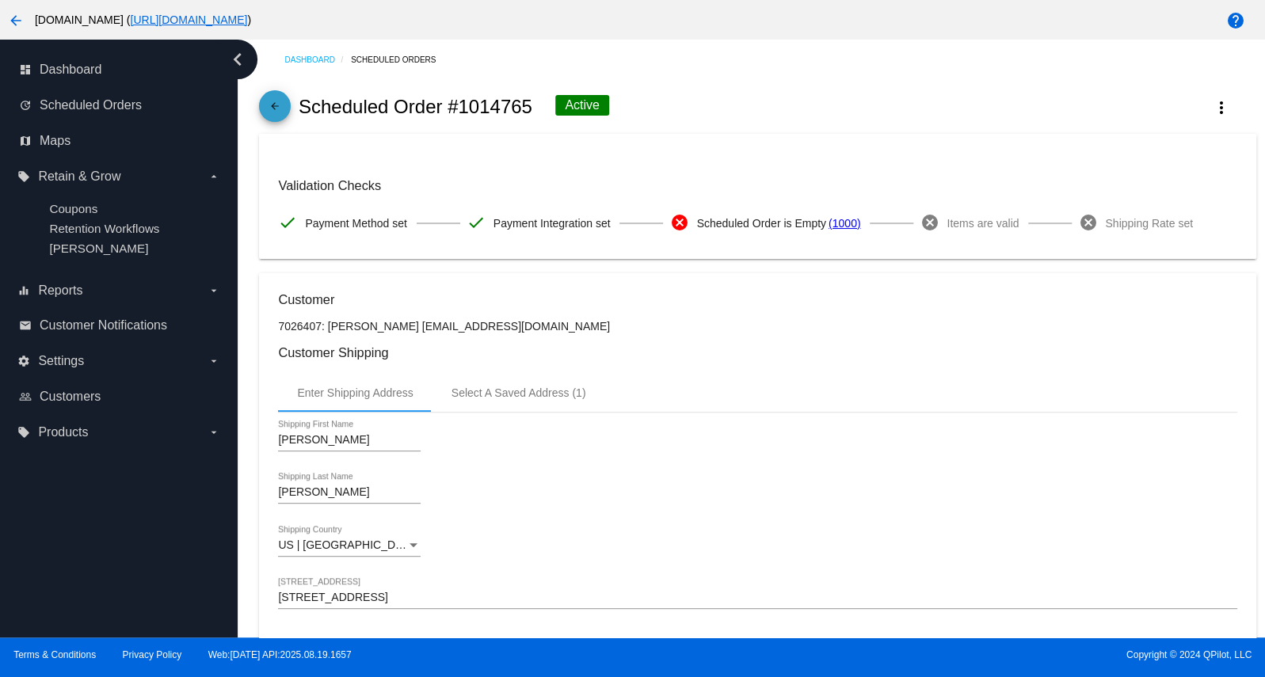
click at [282, 108] on mat-icon "arrow_back" at bounding box center [274, 110] width 19 height 19
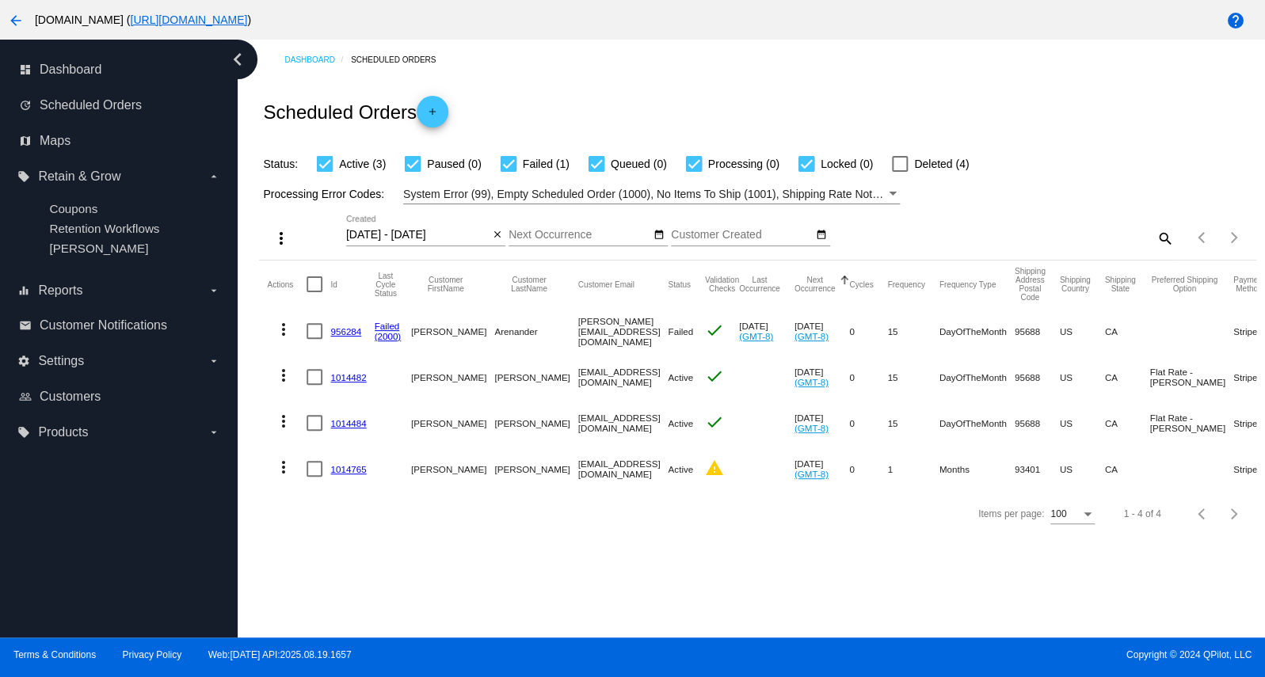
click at [363, 422] on link "1014484" at bounding box center [348, 423] width 36 height 10
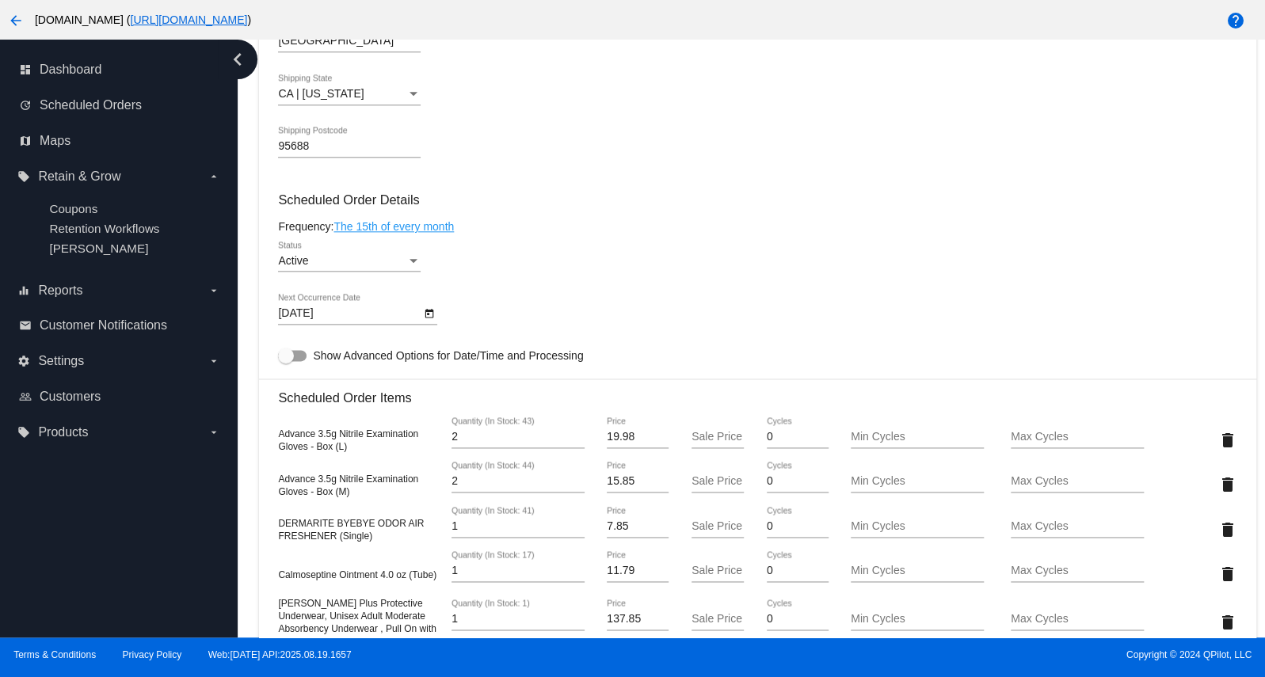
scroll to position [677, 0]
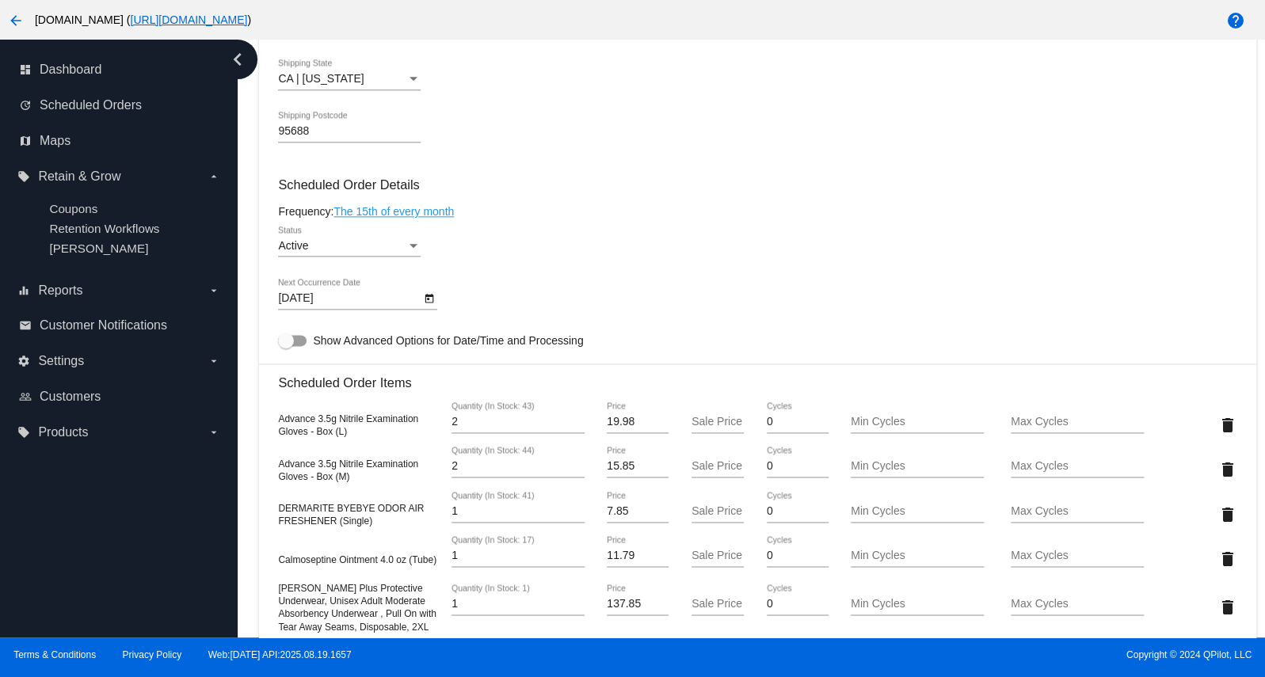
click at [711, 428] on input "Sale Price" at bounding box center [717, 422] width 53 height 13
click at [732, 428] on input "-1" at bounding box center [717, 422] width 53 height 13
type input "-2"
click at [732, 428] on input "-2" at bounding box center [717, 422] width 53 height 13
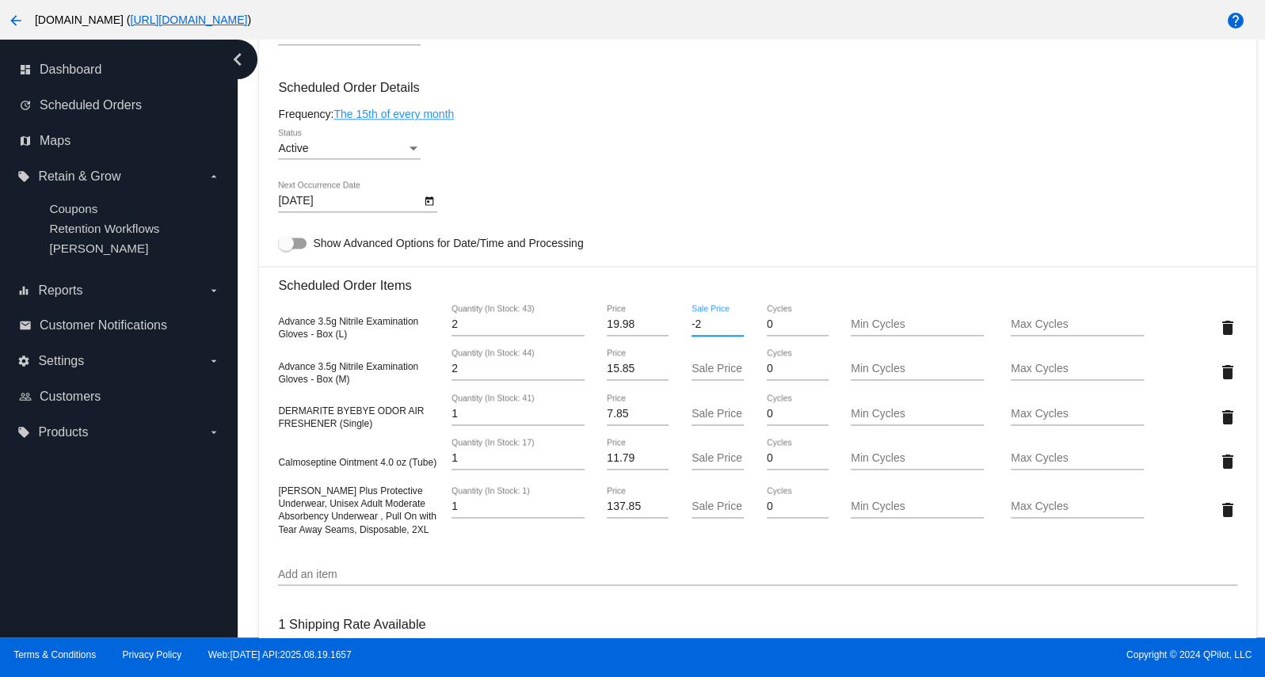
scroll to position [782, 0]
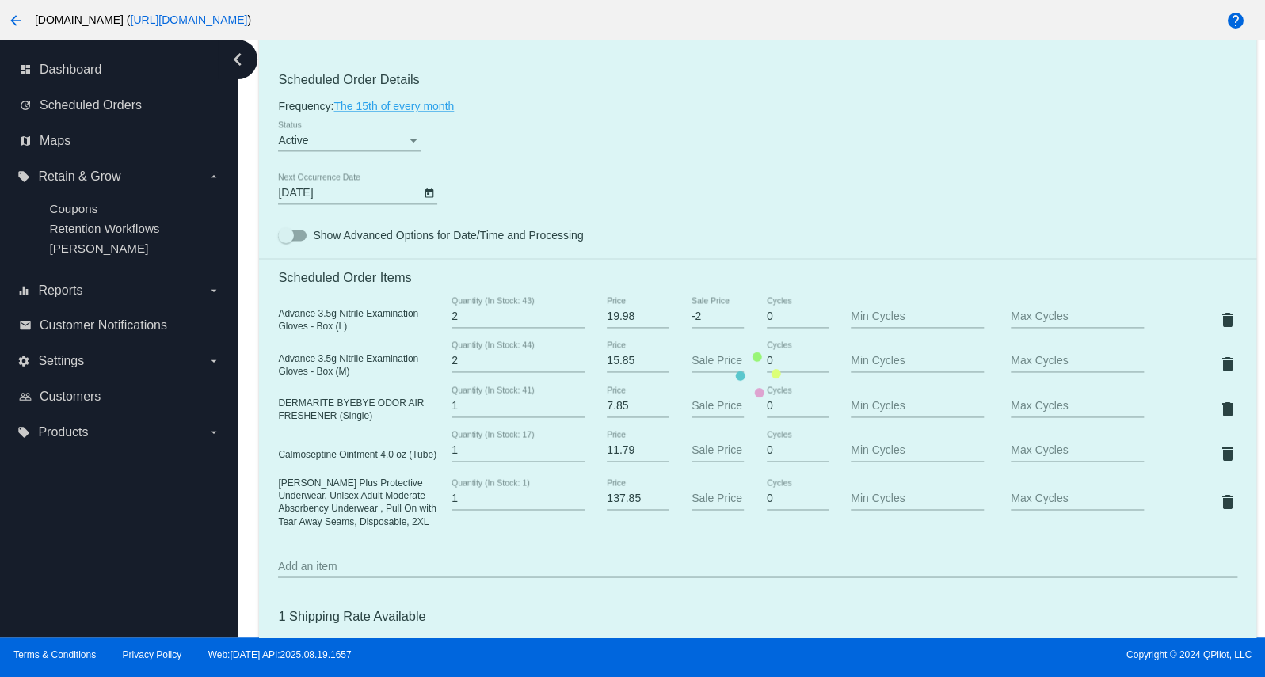
drag, startPoint x: 278, startPoint y: 321, endPoint x: 318, endPoint y: 331, distance: 41.5
click at [321, 332] on mat-card "Customer 7026502: [PERSON_NAME] [EMAIL_ADDRESS][DOMAIN_NAME] Customer Shipping …" at bounding box center [757, 375] width 996 height 1768
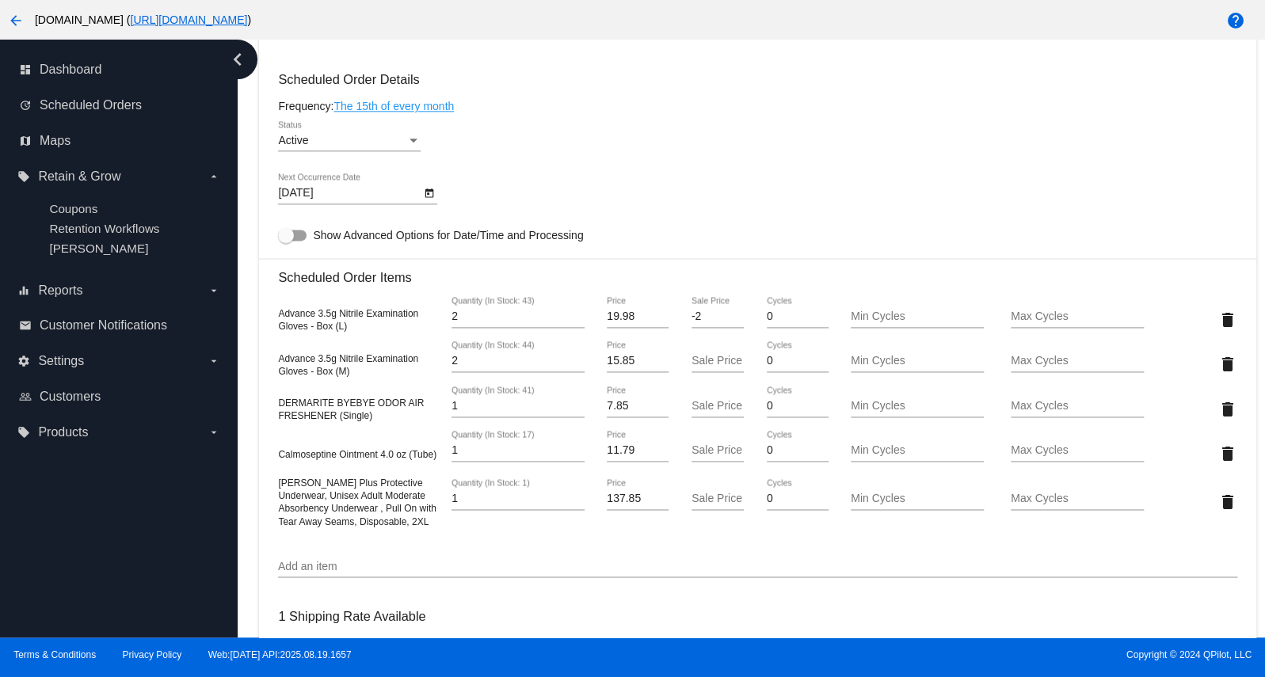
drag, startPoint x: 279, startPoint y: 321, endPoint x: 363, endPoint y: 343, distance: 87.6
click at [363, 342] on div "Advance 3.5g Nitrile Examination Gloves - Box (L) 2 Quantity (In Stock: 43) 19.…" at bounding box center [757, 319] width 958 height 45
copy span "Advance 3.5g Nitrile Examination Gloves - Box (L)"
drag, startPoint x: 618, startPoint y: 328, endPoint x: 587, endPoint y: 323, distance: 32.0
click at [607, 323] on input "19.98" at bounding box center [638, 316] width 62 height 13
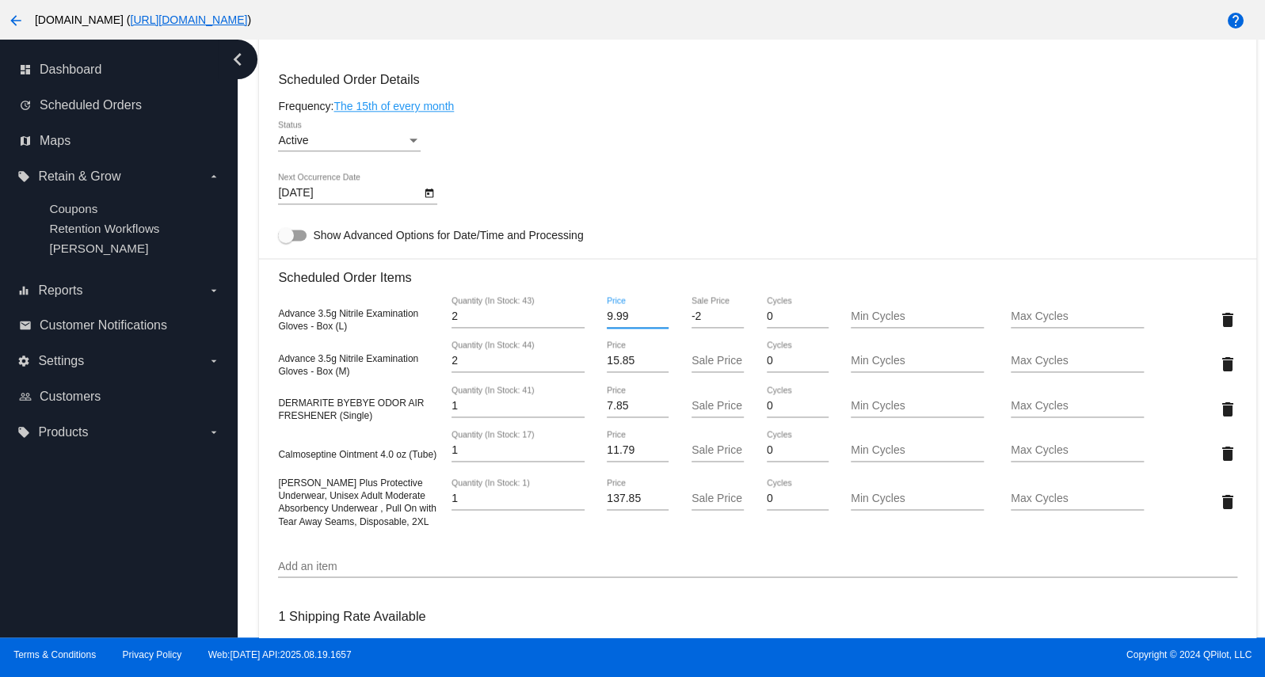
type input "9.99"
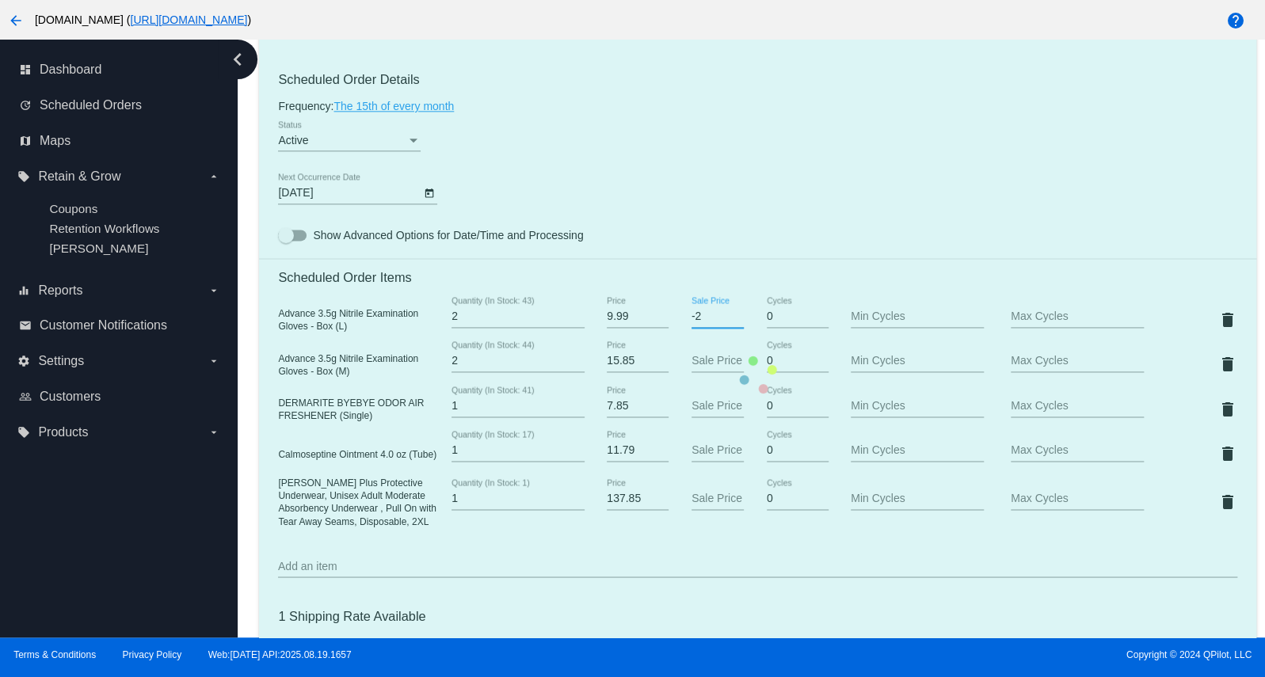
drag, startPoint x: 713, startPoint y: 325, endPoint x: 680, endPoint y: 325, distance: 32.5
click at [680, 325] on mat-card "Customer 7026502: [PERSON_NAME] [EMAIL_ADDRESS][DOMAIN_NAME] Customer Shipping …" at bounding box center [757, 375] width 996 height 1768
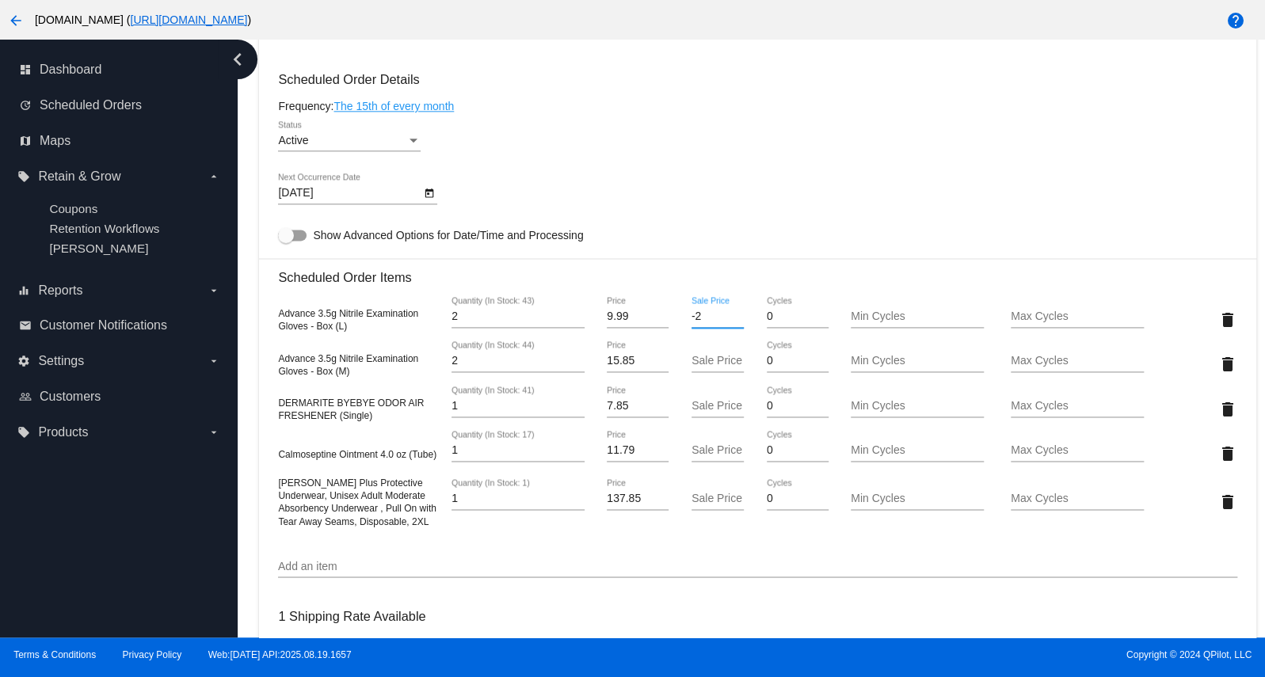
drag, startPoint x: 702, startPoint y: 323, endPoint x: 686, endPoint y: 320, distance: 16.9
click at [691, 320] on input "-2" at bounding box center [717, 316] width 53 height 13
type input "9.99"
click at [633, 368] on mat-card "Customer 7026502: [PERSON_NAME] [EMAIL_ADDRESS][DOMAIN_NAME] Customer Shipping …" at bounding box center [757, 375] width 996 height 1768
drag, startPoint x: 635, startPoint y: 371, endPoint x: 598, endPoint y: 367, distance: 37.4
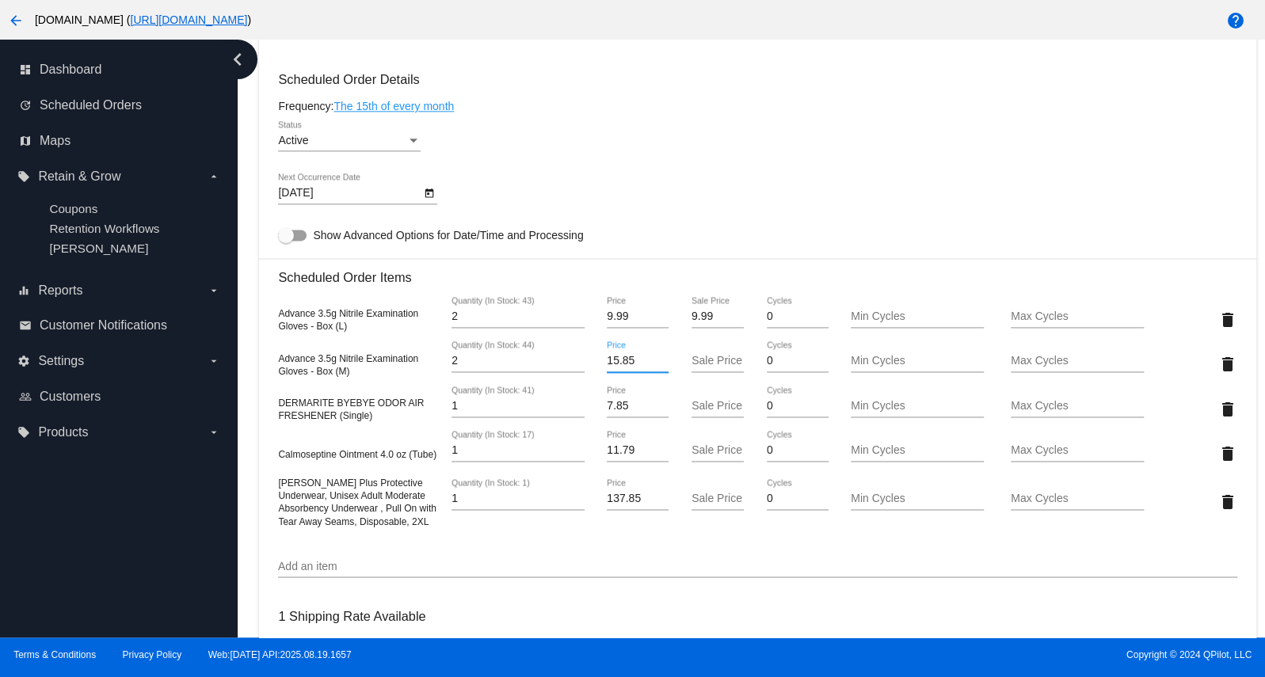
click at [607, 367] on input "15.85" at bounding box center [638, 361] width 62 height 13
type input "9.99"
click at [702, 371] on mat-card "Customer 7026502: [PERSON_NAME] [EMAIL_ADDRESS][DOMAIN_NAME] Customer Shipping …" at bounding box center [757, 375] width 996 height 1768
type input "9.99"
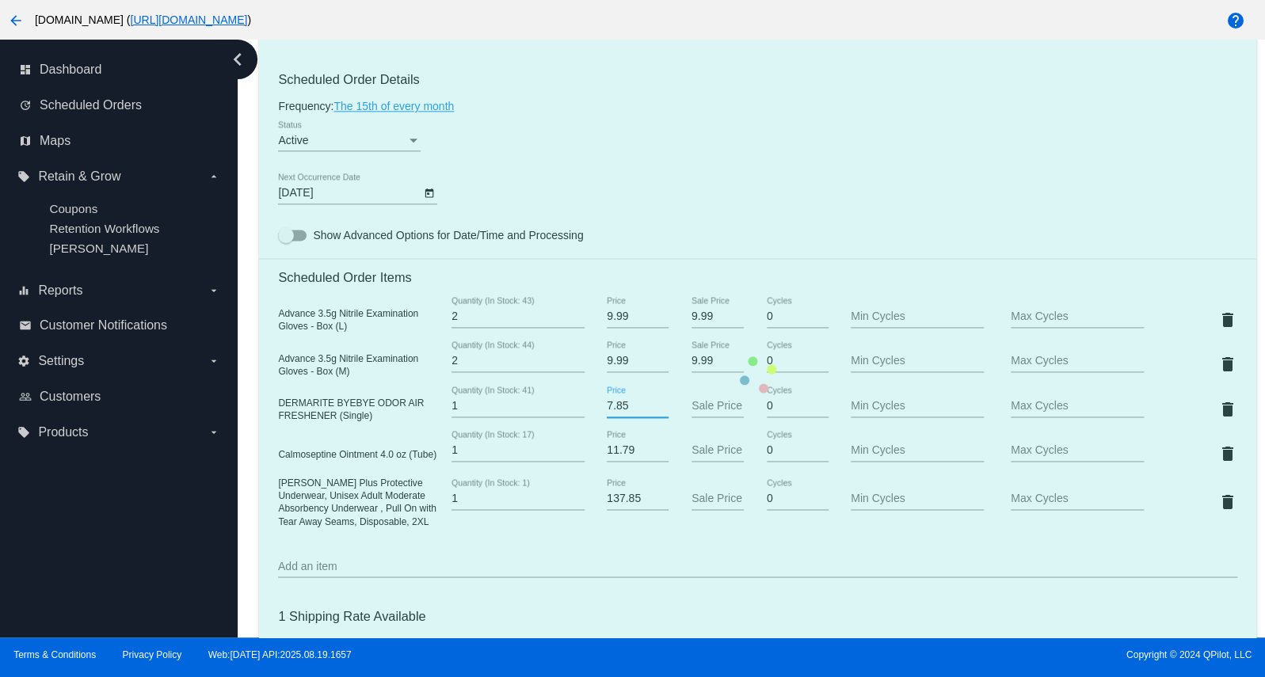
click at [628, 418] on mat-card "Customer 7026502: [PERSON_NAME] [EMAIL_ADDRESS][DOMAIN_NAME] Customer Shipping …" at bounding box center [757, 375] width 996 height 1768
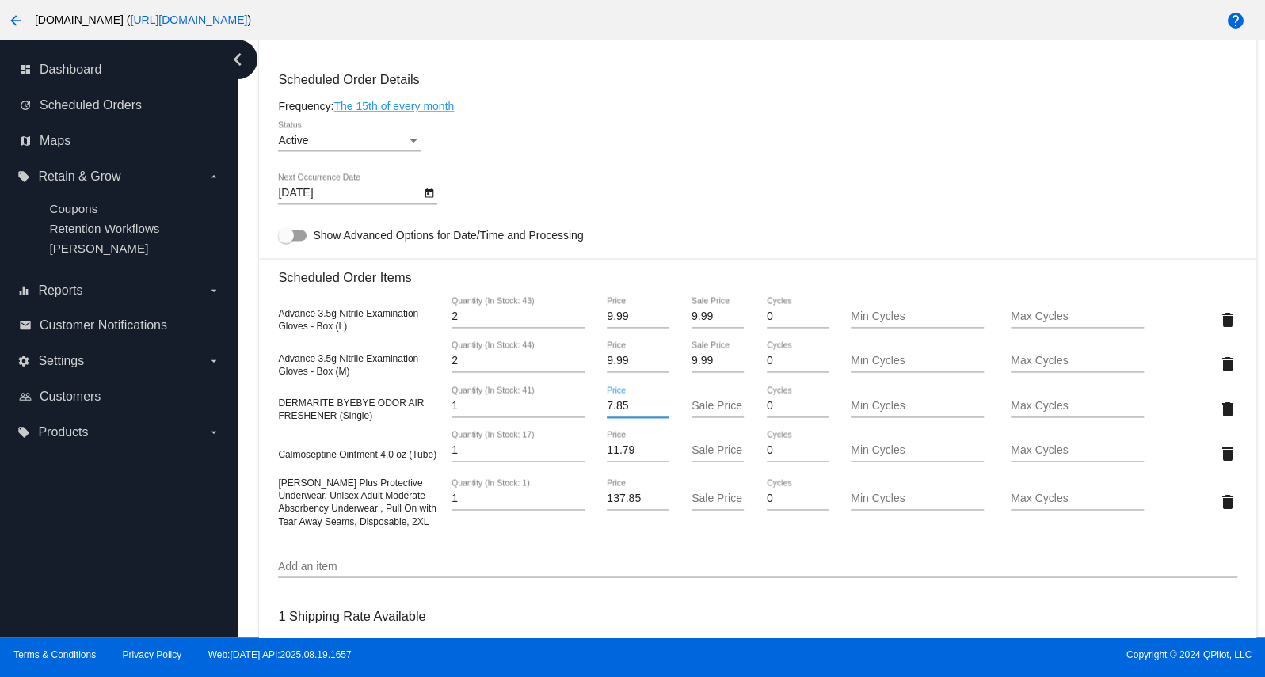
drag, startPoint x: 610, startPoint y: 416, endPoint x: 599, endPoint y: 415, distance: 12.0
click at [607, 413] on input "7.85" at bounding box center [638, 406] width 62 height 13
type input "4.85"
click at [702, 421] on mat-card "Customer 7026502: [PERSON_NAME] [EMAIL_ADDRESS][DOMAIN_NAME] Customer Shipping …" at bounding box center [757, 375] width 996 height 1768
type input "4.85"
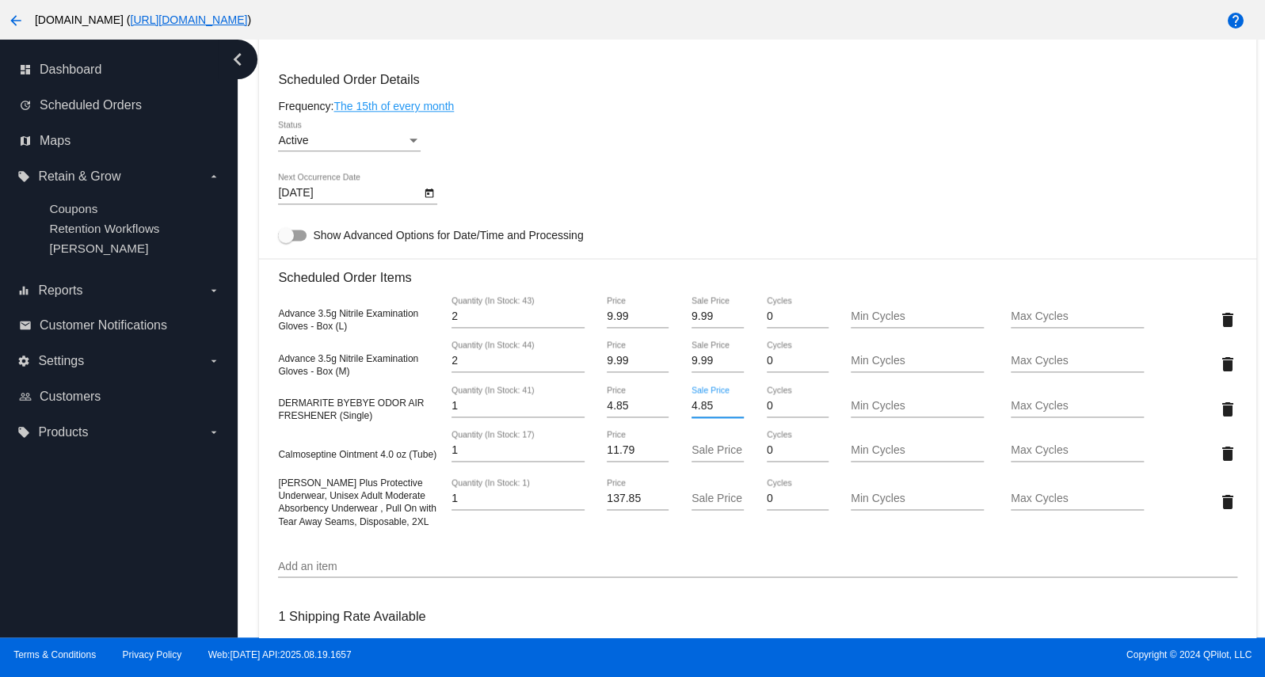
click at [627, 465] on mat-card "Customer 7026502: [PERSON_NAME] [EMAIL_ADDRESS][DOMAIN_NAME] Customer Shipping …" at bounding box center [757, 375] width 996 height 1768
drag, startPoint x: 636, startPoint y: 462, endPoint x: 584, endPoint y: 458, distance: 52.4
click at [607, 457] on input "11.79" at bounding box center [638, 450] width 62 height 13
type input "8.25"
click at [717, 461] on mat-card "Customer 7026502: [PERSON_NAME] [EMAIL_ADDRESS][DOMAIN_NAME] Customer Shipping …" at bounding box center [757, 375] width 996 height 1768
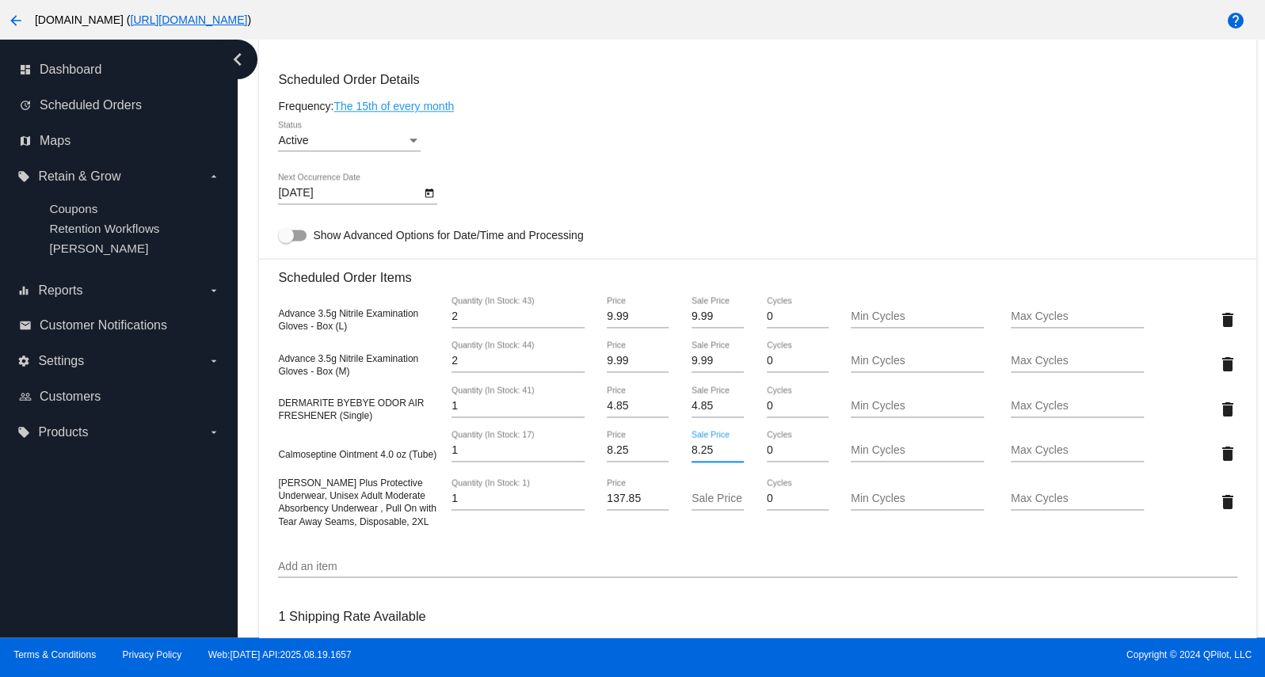
type input "8.25"
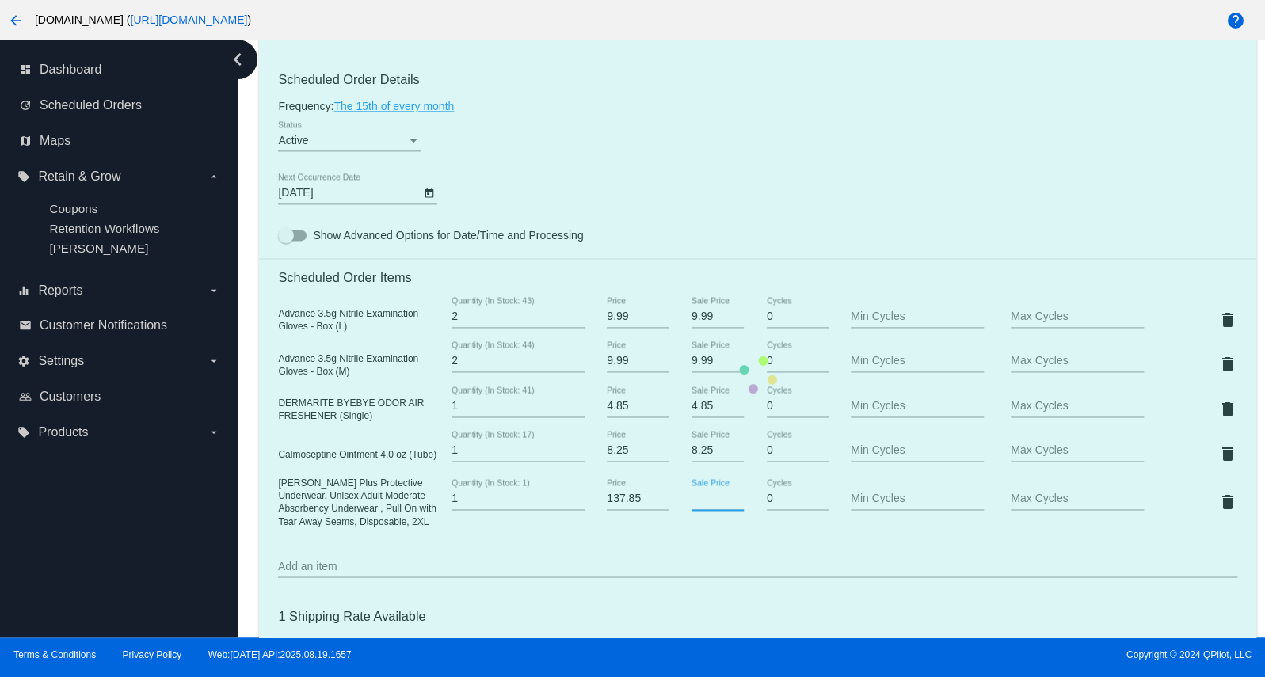
click at [709, 510] on mat-card "Customer 7026502: [PERSON_NAME] [EMAIL_ADDRESS][DOMAIN_NAME] Customer Shipping …" at bounding box center [757, 375] width 996 height 1768
drag, startPoint x: 426, startPoint y: 533, endPoint x: 370, endPoint y: 530, distance: 56.3
click at [369, 531] on mat-card "Customer 7026502: [PERSON_NAME] [EMAIL_ADDRESS][DOMAIN_NAME] Customer Shipping …" at bounding box center [757, 375] width 996 height 1768
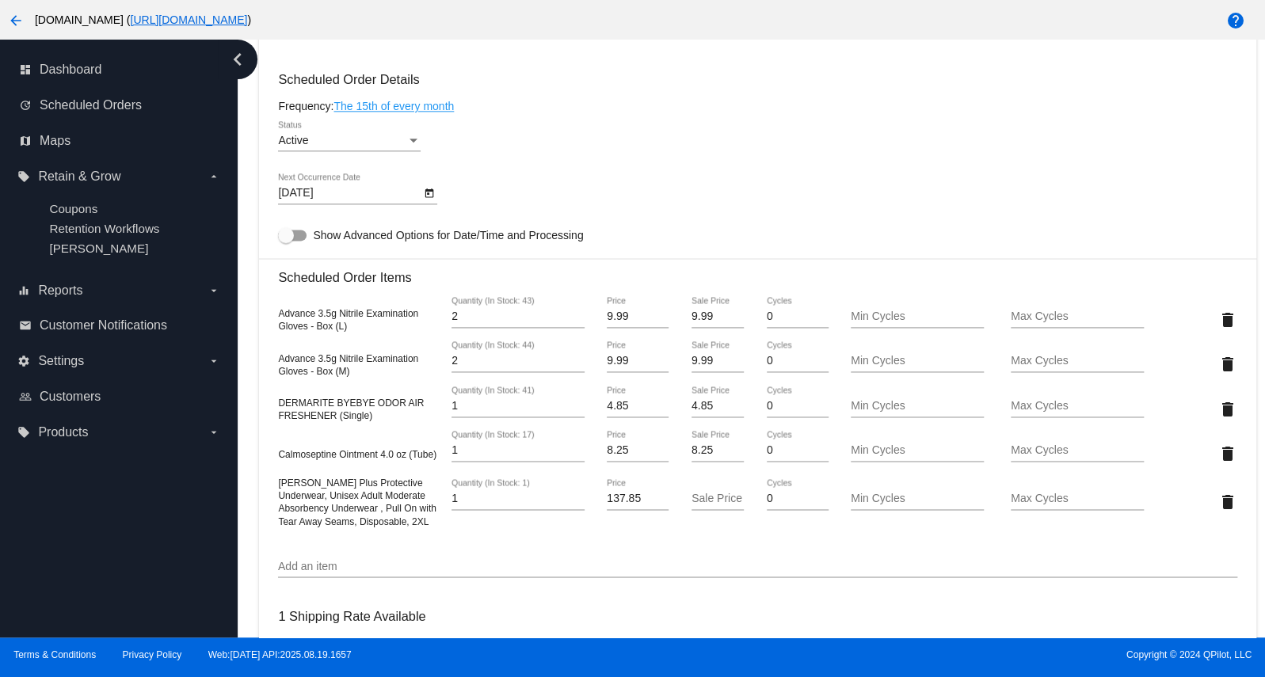
drag, startPoint x: 422, startPoint y: 533, endPoint x: 270, endPoint y: 477, distance: 161.8
click at [270, 477] on mat-card "Customer 7026502: [PERSON_NAME] [EMAIL_ADDRESS][DOMAIN_NAME] Customer Shipping …" at bounding box center [757, 375] width 996 height 1768
copy div "Quantity (In Stock: 17) Price Sale Price Cycles Min Cycles Max Cycles"
click at [620, 505] on input "137.85" at bounding box center [638, 499] width 62 height 13
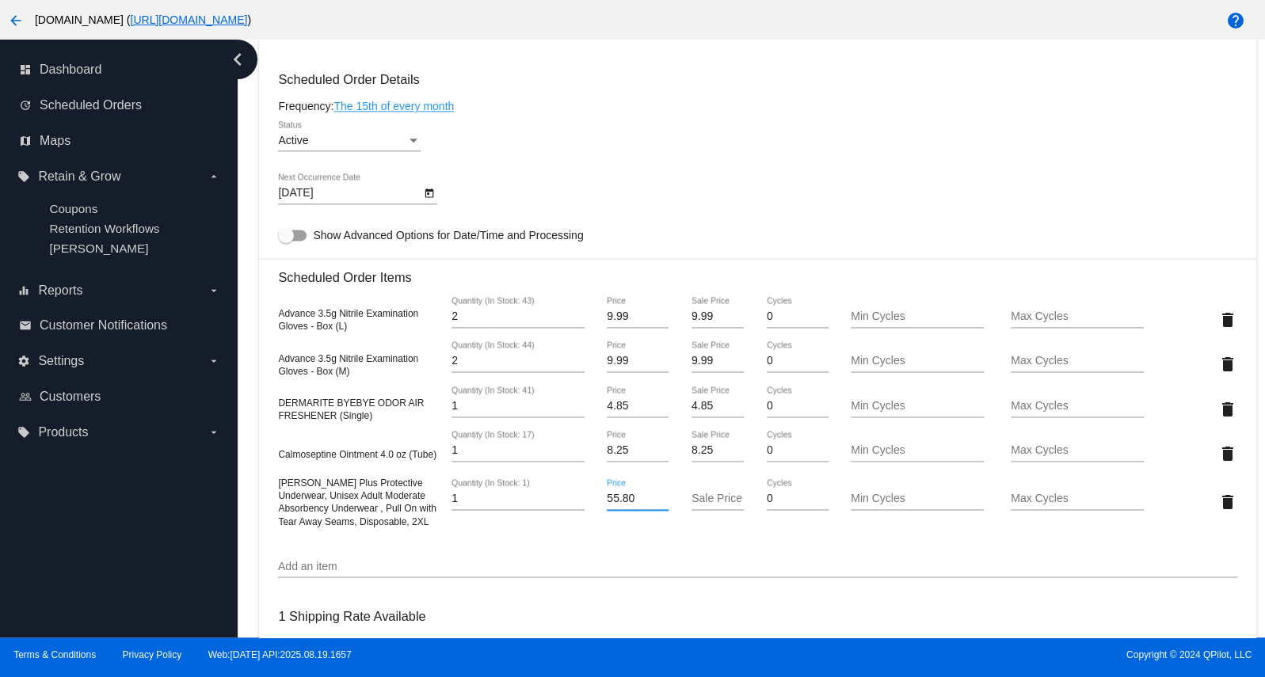
type input "55.80"
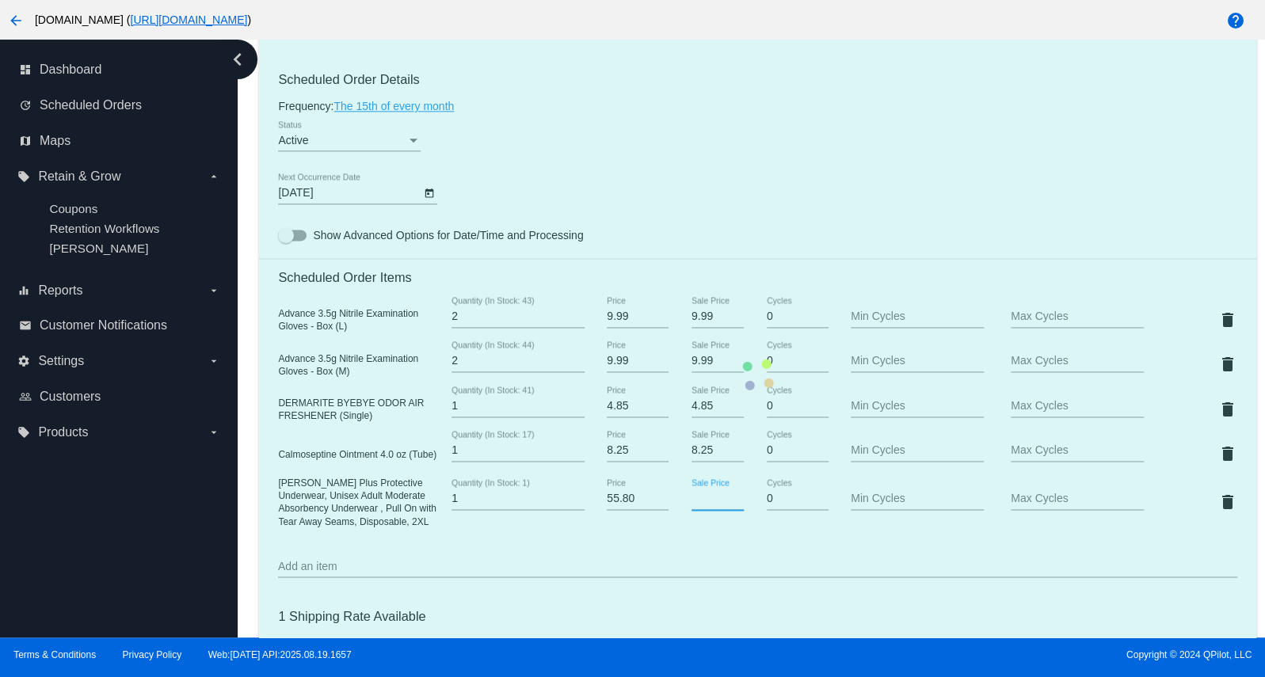
click at [705, 510] on mat-card "Customer 7026502: [PERSON_NAME] [EMAIL_ADDRESS][DOMAIN_NAME] Customer Shipping …" at bounding box center [757, 375] width 996 height 1768
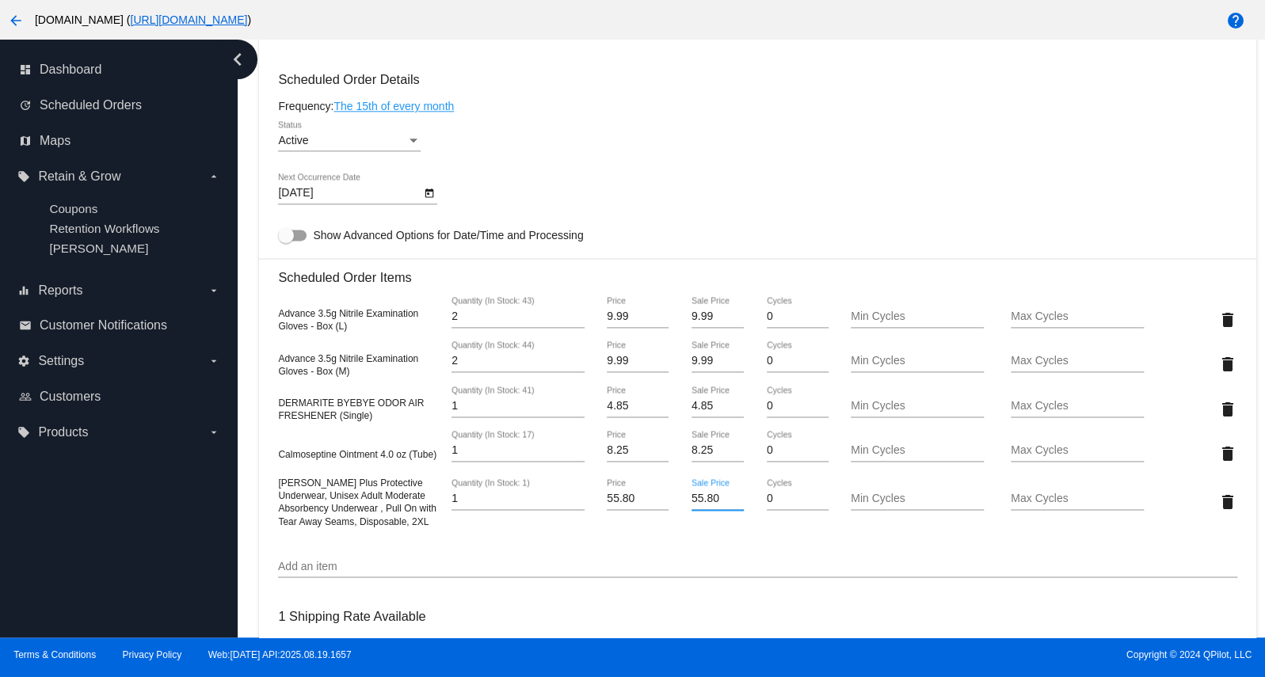
type input "55.80"
click at [718, 547] on mat-card "Customer 7026502: [PERSON_NAME] [EMAIL_ADDRESS][DOMAIN_NAME] Customer Shipping …" at bounding box center [757, 375] width 996 height 1768
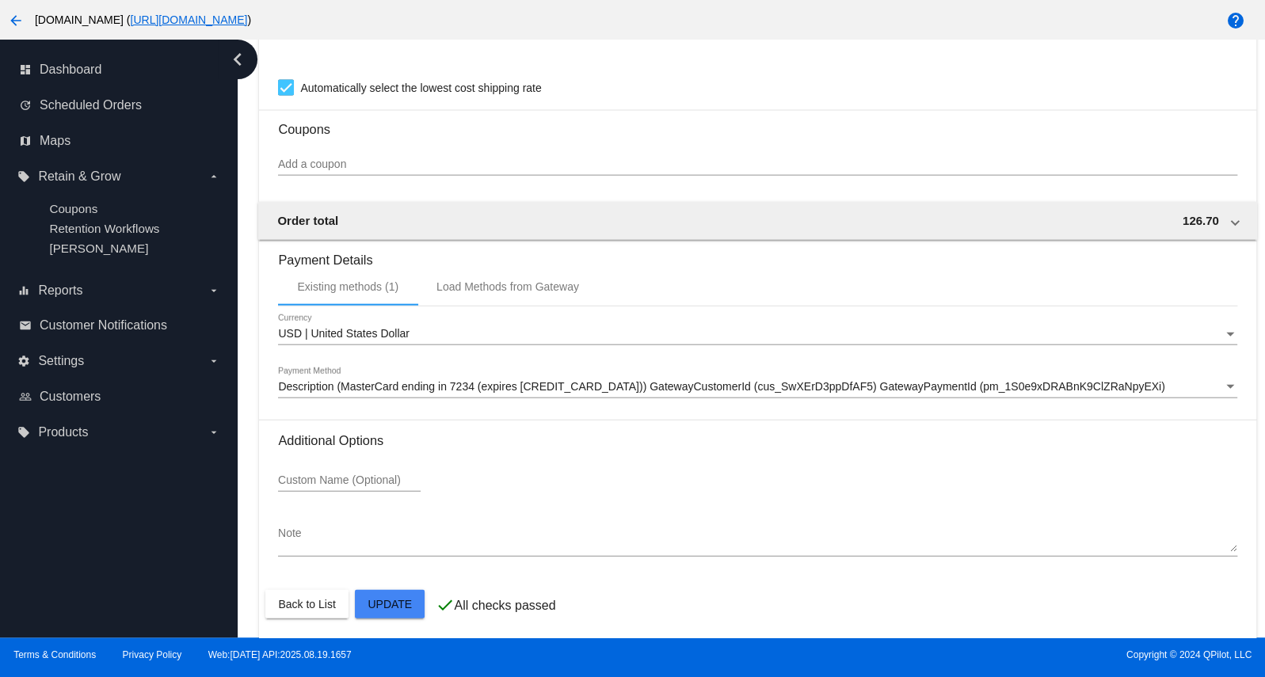
scroll to position [1420, 0]
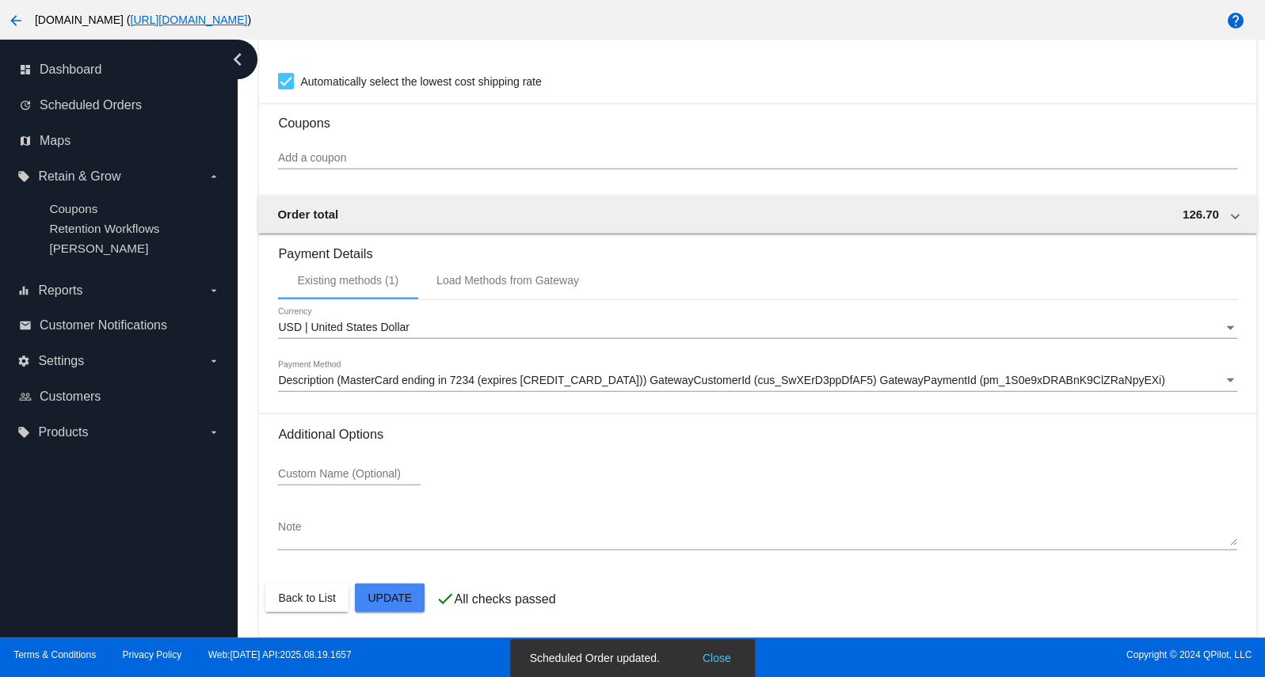
click at [722, 662] on button "Close" at bounding box center [717, 658] width 38 height 16
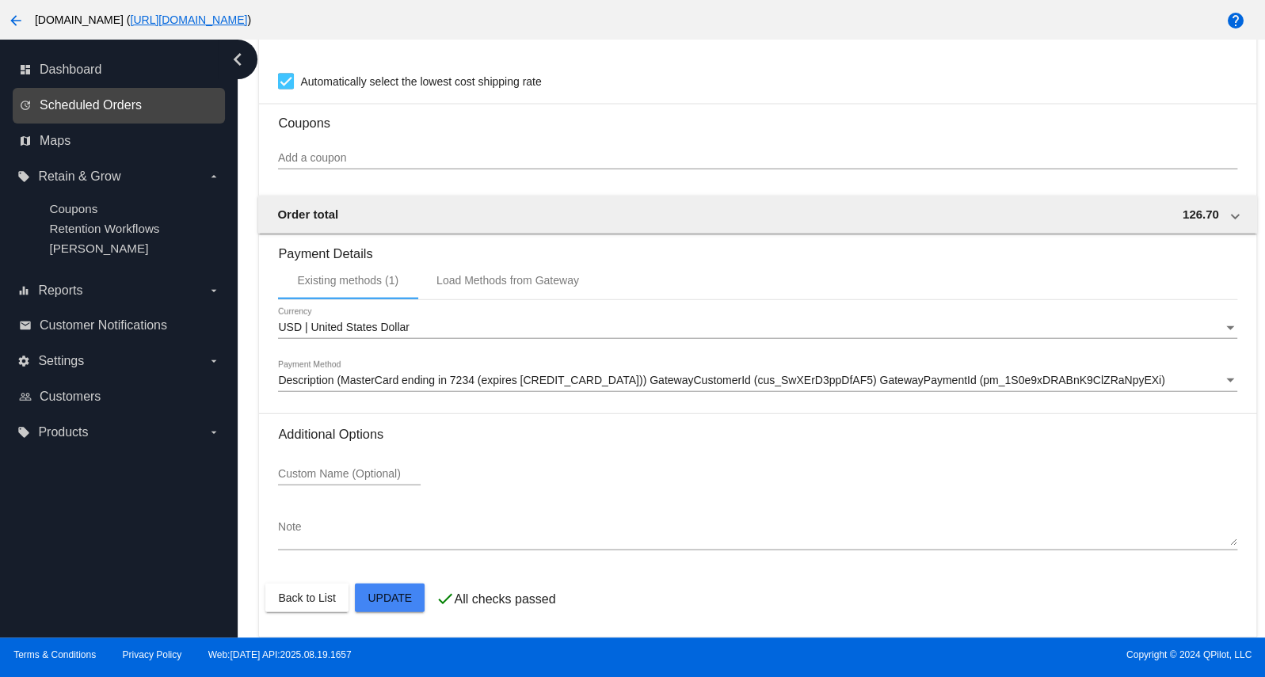
click at [73, 109] on span "Scheduled Orders" at bounding box center [91, 105] width 102 height 14
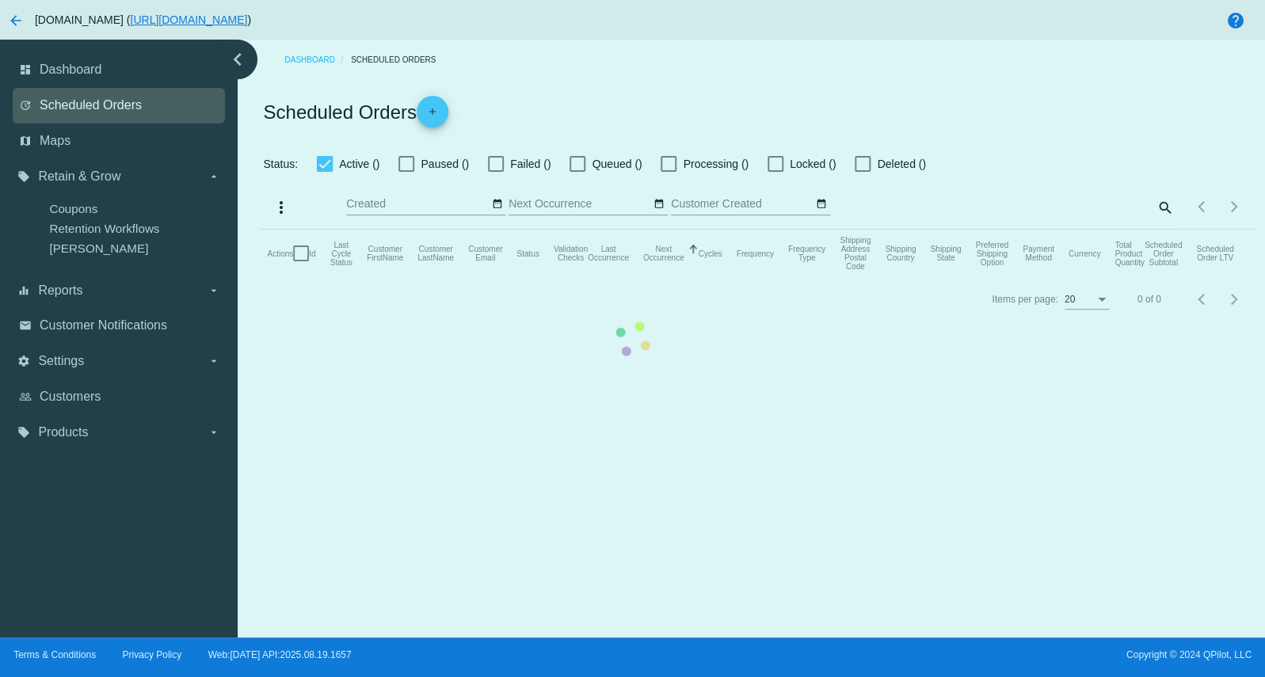
checkbox input "true"
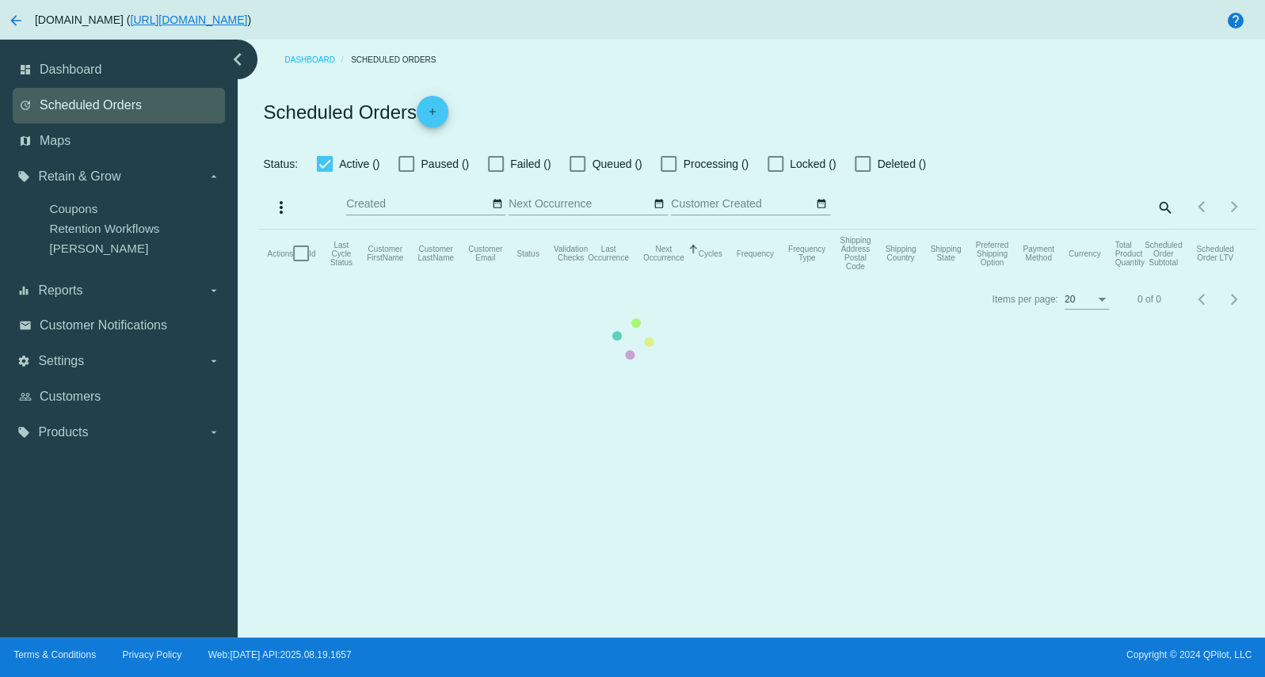
type input "[DATE] - [DATE]"
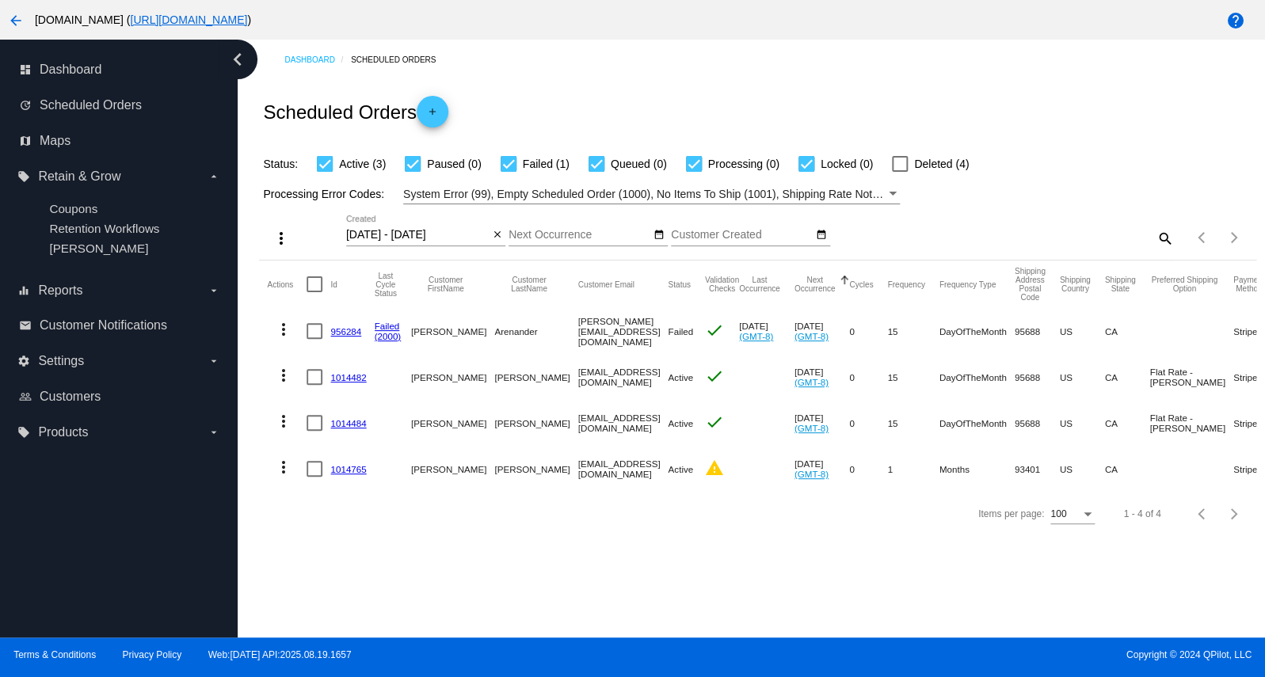
click at [347, 380] on link "1014482" at bounding box center [348, 377] width 36 height 10
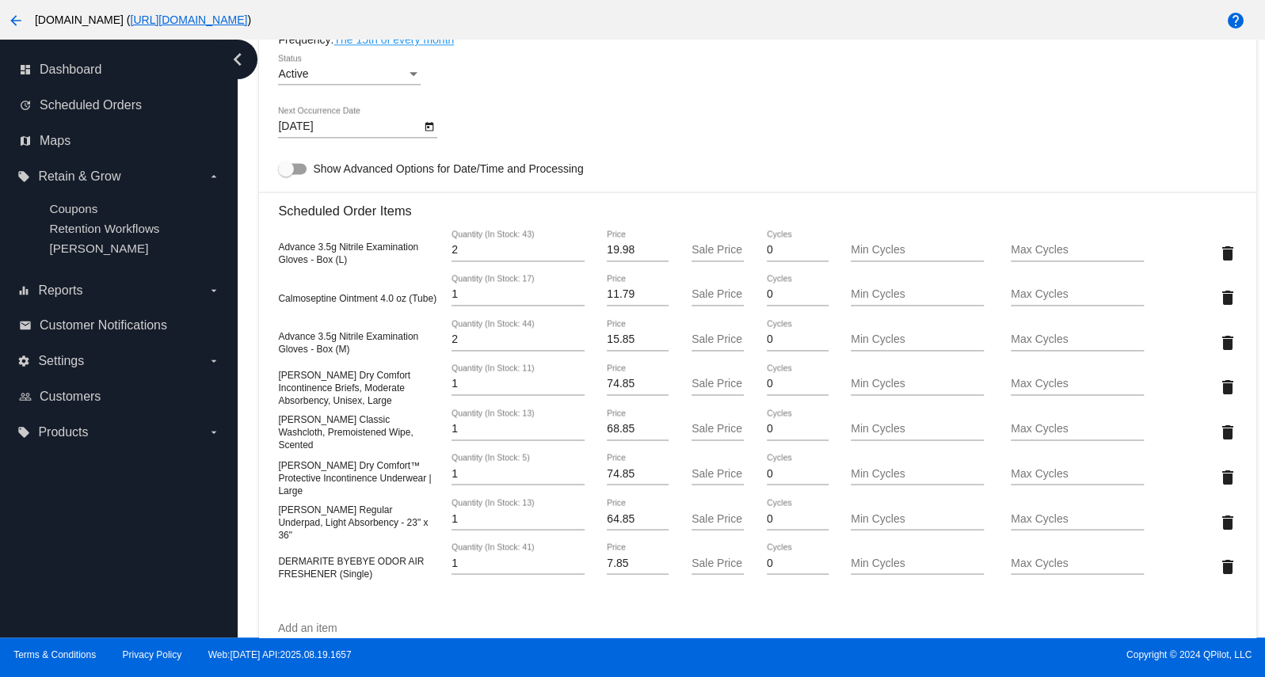
scroll to position [963, 0]
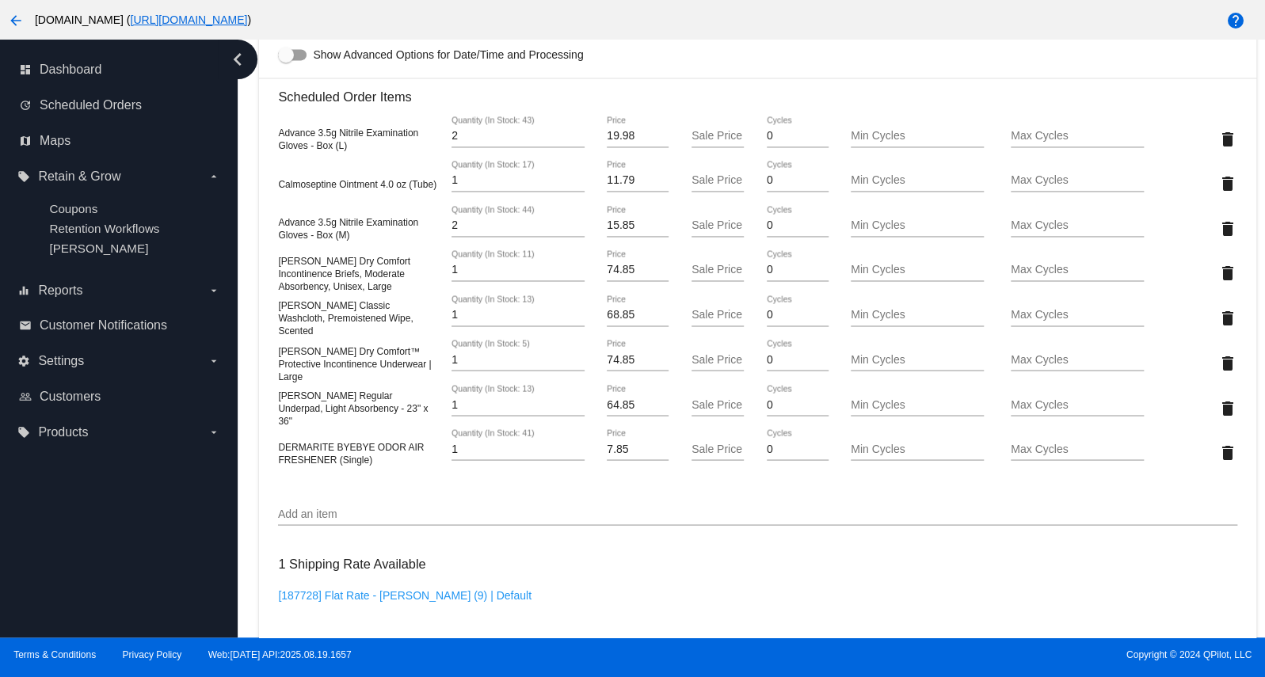
drag, startPoint x: 353, startPoint y: 156, endPoint x: 273, endPoint y: 134, distance: 83.0
click at [273, 134] on mat-card "Customer 7026472: [PERSON_NAME] [EMAIL_ADDRESS][DOMAIN_NAME] Customer Shipping …" at bounding box center [757, 258] width 996 height 1896
copy span "Advance 3.5g Nitrile Examination Gloves - Box (L)"
drag, startPoint x: 608, startPoint y: 142, endPoint x: 580, endPoint y: 136, distance: 28.3
click at [607, 136] on input "19.98" at bounding box center [638, 136] width 62 height 13
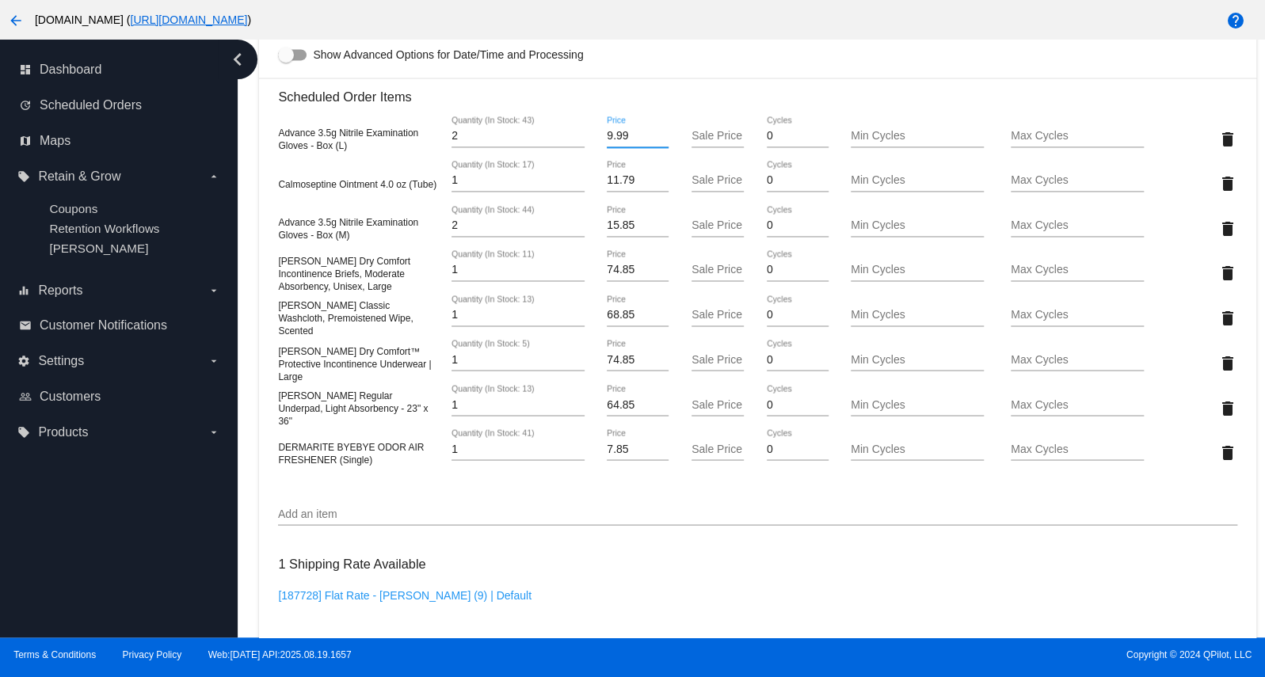
type input "9.99"
click at [656, 93] on mat-card "Customer 7026472: [PERSON_NAME] [EMAIL_ADDRESS][DOMAIN_NAME] Customer Shipping …" at bounding box center [757, 258] width 996 height 1896
click at [629, 187] on input "11.79" at bounding box center [638, 180] width 62 height 13
click at [625, 187] on input "11.79" at bounding box center [638, 180] width 62 height 13
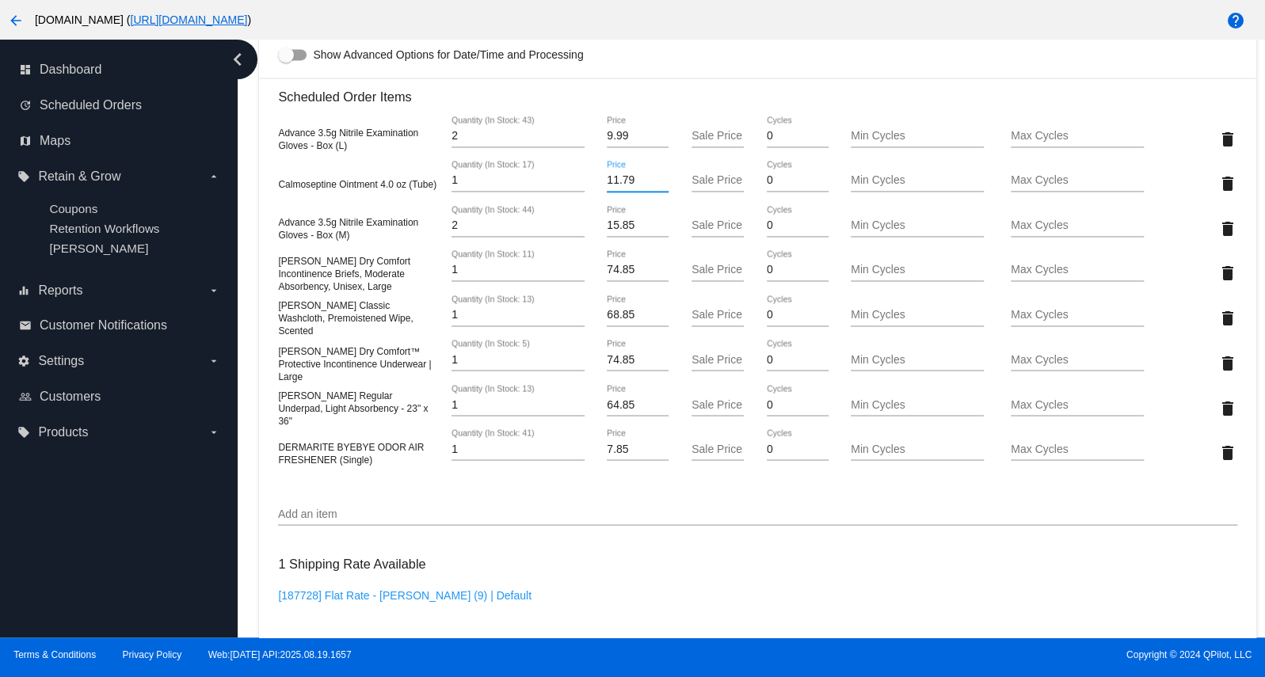
click at [625, 187] on input "11.79" at bounding box center [638, 180] width 62 height 13
type input "8.25"
click at [634, 230] on mat-card "Customer 7026472: [PERSON_NAME] [EMAIL_ADDRESS][DOMAIN_NAME] Customer Shipping …" at bounding box center [757, 258] width 996 height 1896
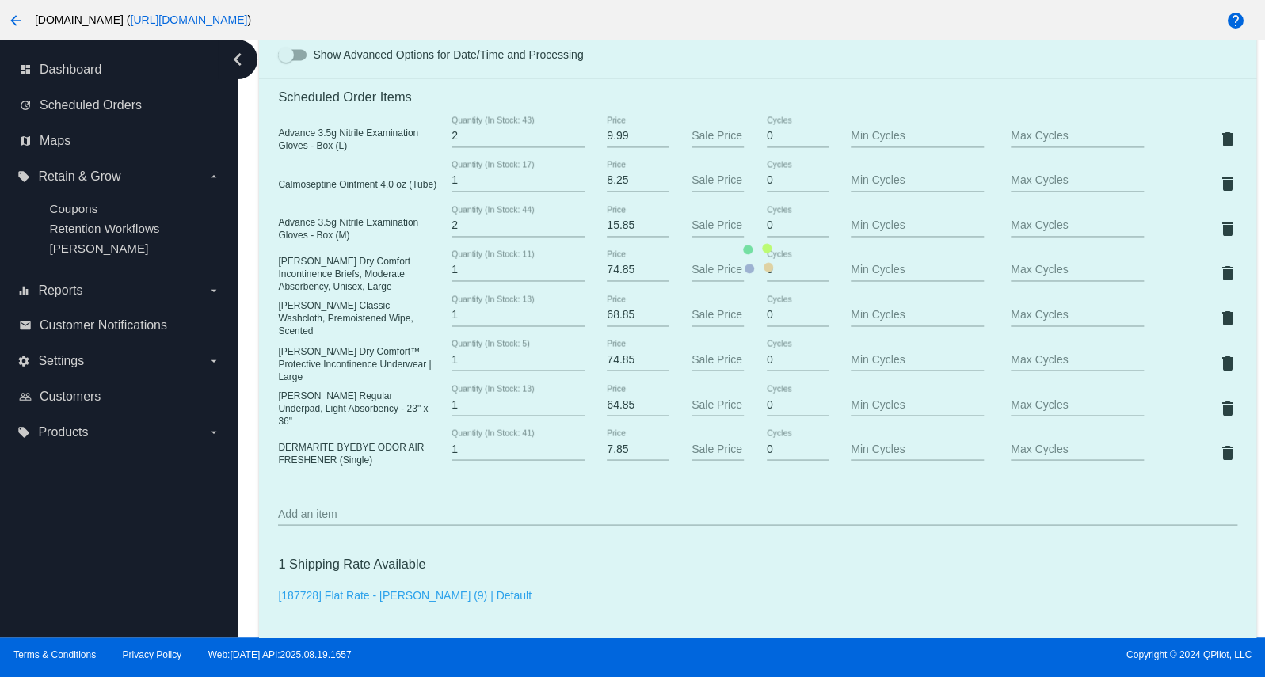
drag, startPoint x: 358, startPoint y: 248, endPoint x: 283, endPoint y: 236, distance: 76.2
click at [274, 235] on mat-card "Customer 7026472: [PERSON_NAME] [EMAIL_ADDRESS][DOMAIN_NAME] Customer Shipping …" at bounding box center [757, 258] width 996 height 1896
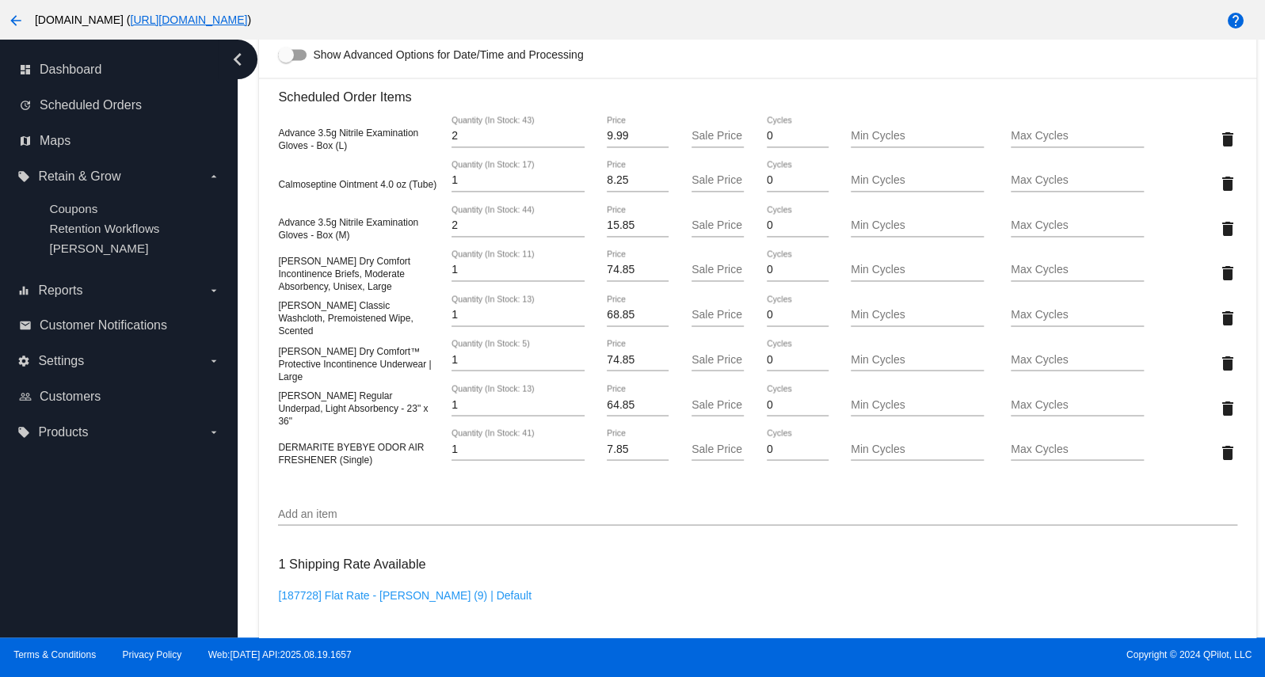
drag, startPoint x: 331, startPoint y: 246, endPoint x: 277, endPoint y: 234, distance: 55.1
click at [277, 234] on mat-card "Customer 7026472: [PERSON_NAME] [EMAIL_ADDRESS][DOMAIN_NAME] Customer Shipping …" at bounding box center [757, 258] width 996 height 1896
copy span "Advance 3.5g Nitrile Examination Gloves - Box (M)"
click at [629, 232] on input "15.85" at bounding box center [638, 225] width 62 height 13
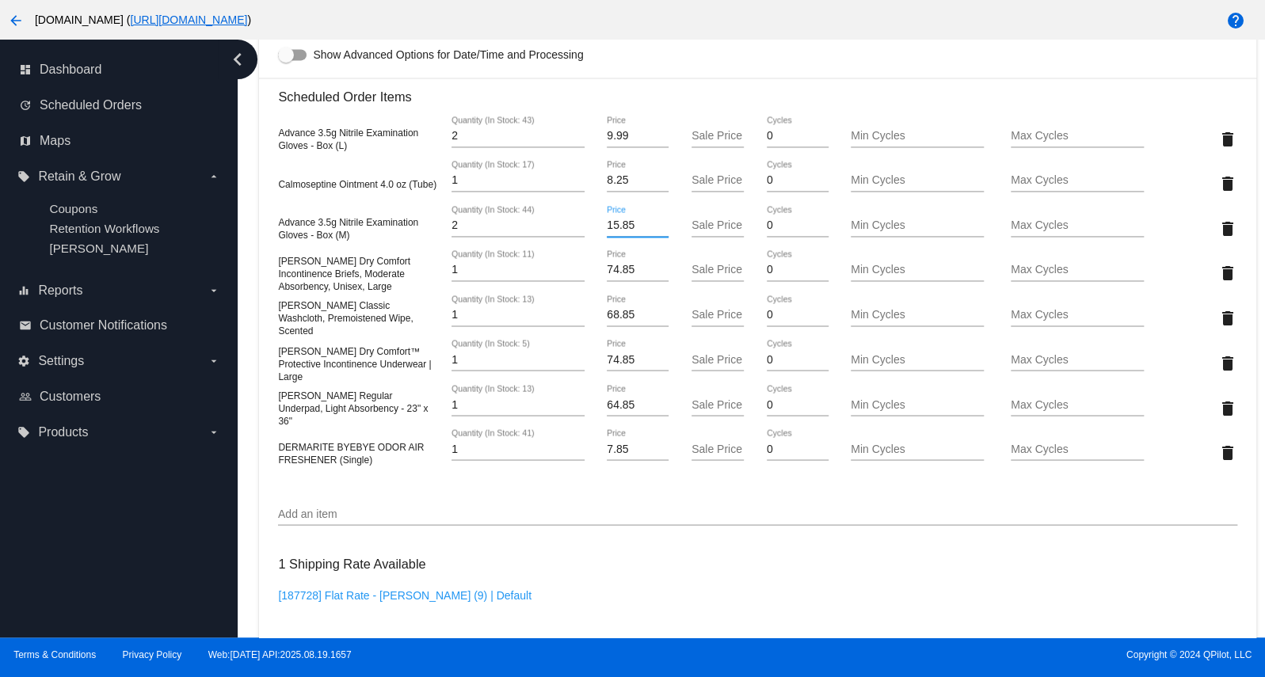
click at [629, 232] on input "15.85" at bounding box center [638, 225] width 62 height 13
type input "9.99"
click at [709, 147] on mat-card "Customer 7026472: [PERSON_NAME] [EMAIL_ADDRESS][DOMAIN_NAME] Customer Shipping …" at bounding box center [757, 258] width 996 height 1896
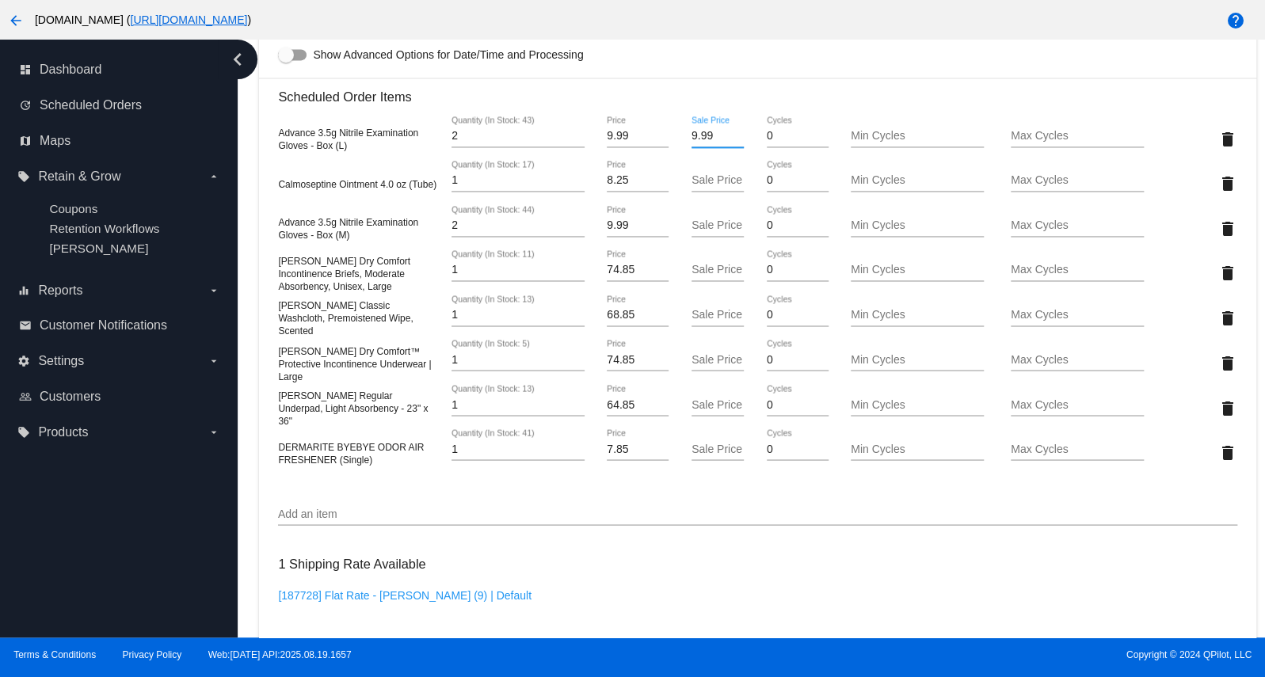
type input "9.99"
click at [702, 182] on mat-card "Customer 7026472: [PERSON_NAME] [EMAIL_ADDRESS][DOMAIN_NAME] Customer Shipping …" at bounding box center [757, 258] width 996 height 1896
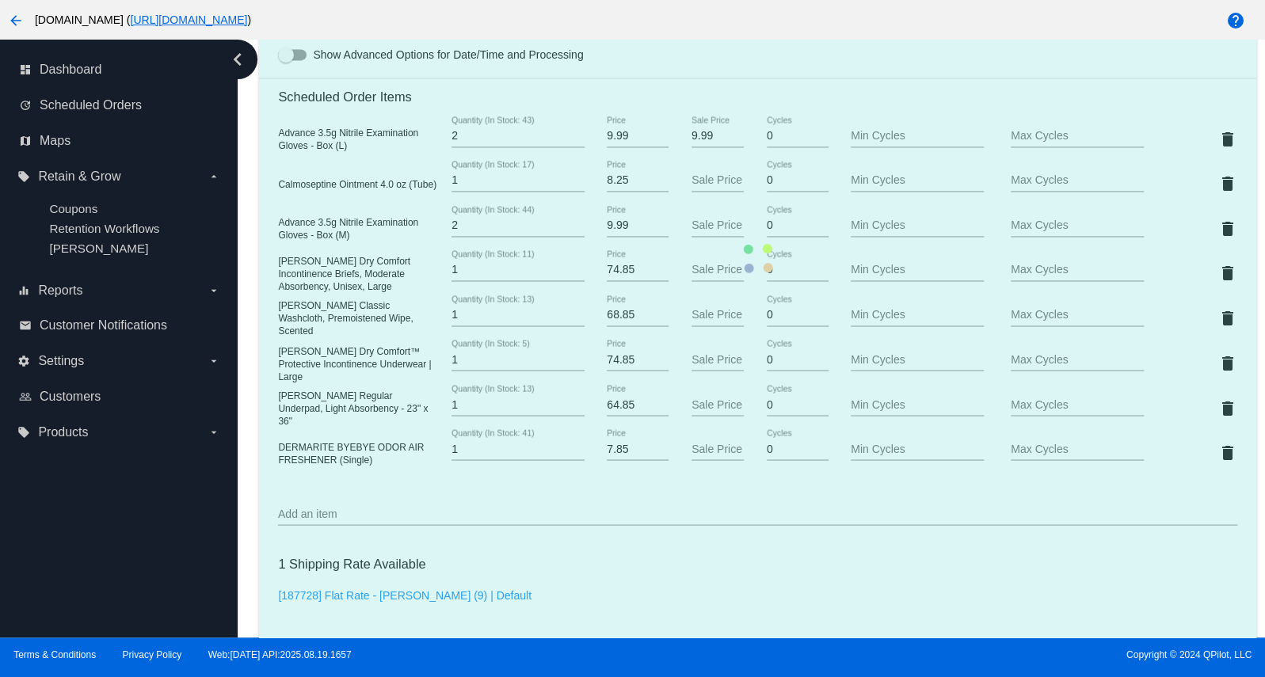
click at [701, 188] on mat-card "Customer 7026472: [PERSON_NAME] [EMAIL_ADDRESS][DOMAIN_NAME] Customer Shipping …" at bounding box center [757, 258] width 996 height 1896
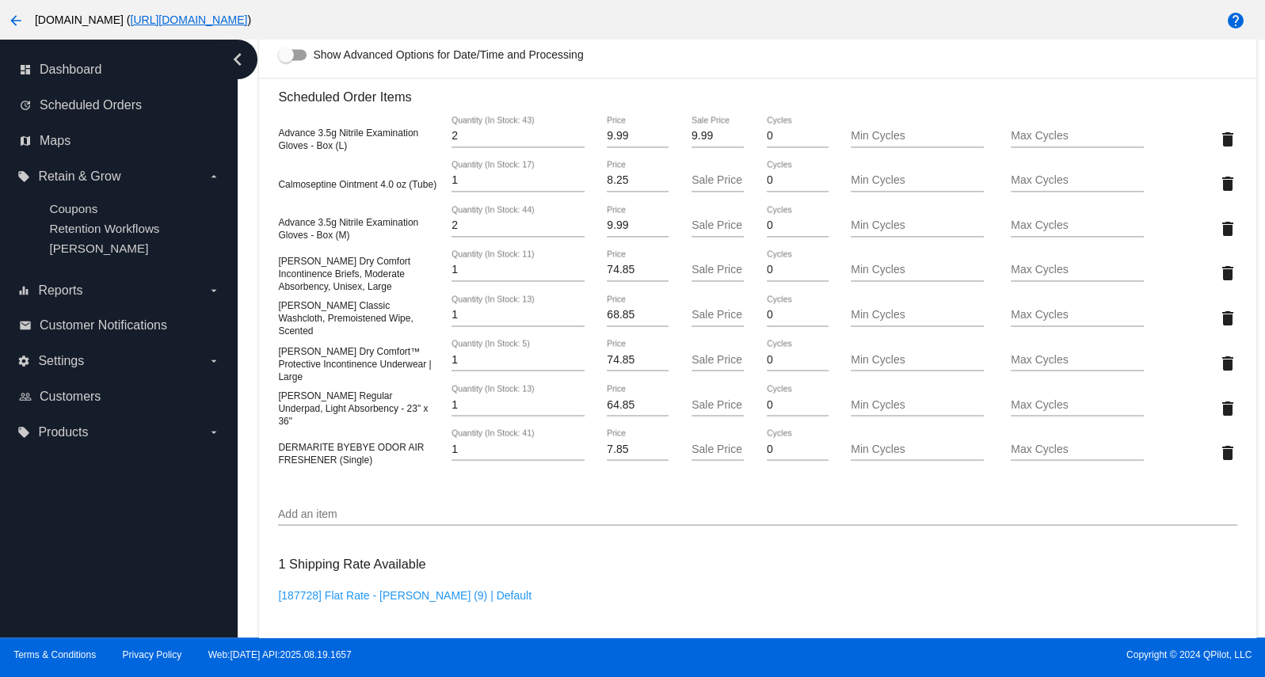
click at [701, 187] on input "Sale Price" at bounding box center [717, 180] width 53 height 13
type input "8.25"
click at [705, 235] on mat-card "Customer 7026472: [PERSON_NAME] [EMAIL_ADDRESS][DOMAIN_NAME] Customer Shipping …" at bounding box center [757, 258] width 996 height 1896
type input "9.99"
click at [702, 289] on mat-card "Customer 7026472: [PERSON_NAME] [EMAIL_ADDRESS][DOMAIN_NAME] Customer Shipping …" at bounding box center [757, 258] width 996 height 1896
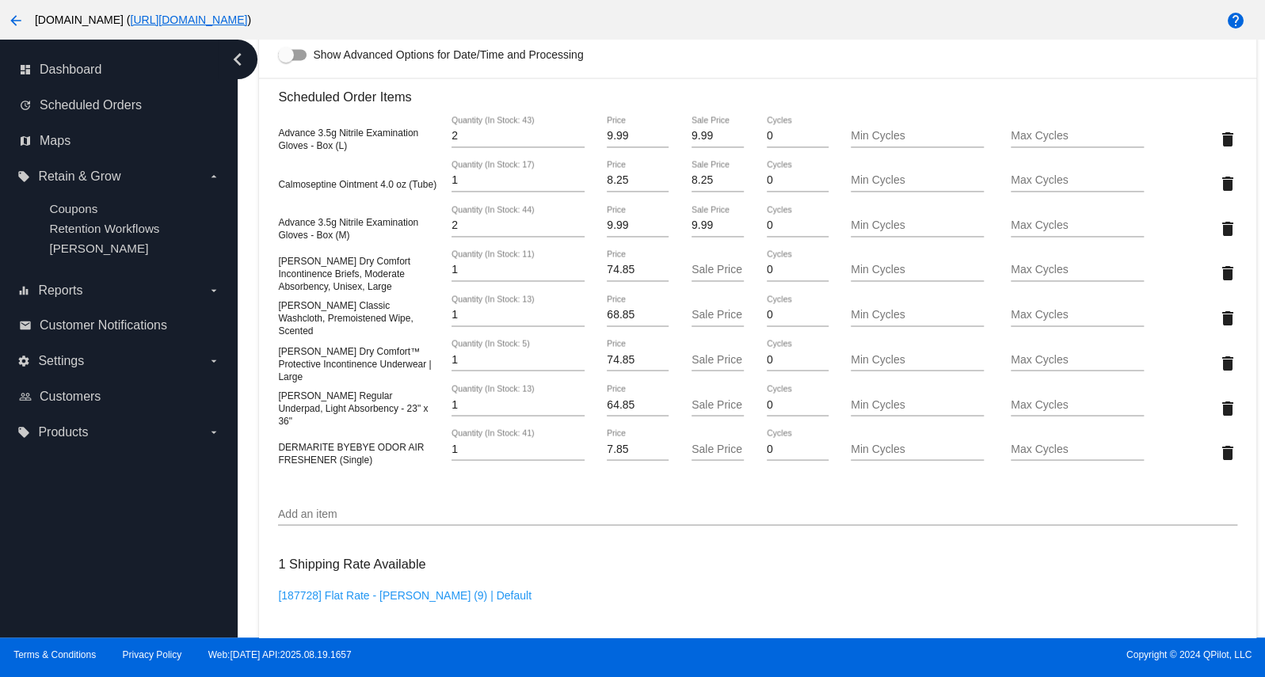
drag, startPoint x: 305, startPoint y: 299, endPoint x: 269, endPoint y: 265, distance: 48.7
click at [268, 264] on mat-card "Customer 7026472: [PERSON_NAME] [EMAIL_ADDRESS][DOMAIN_NAME] Customer Shipping …" at bounding box center [757, 258] width 996 height 1896
copy span "[PERSON_NAME] Dry Comfort Incontinence Briefs, Moderate Absorbency, Unisex, Lar…"
click at [626, 276] on input "74.85" at bounding box center [638, 270] width 62 height 13
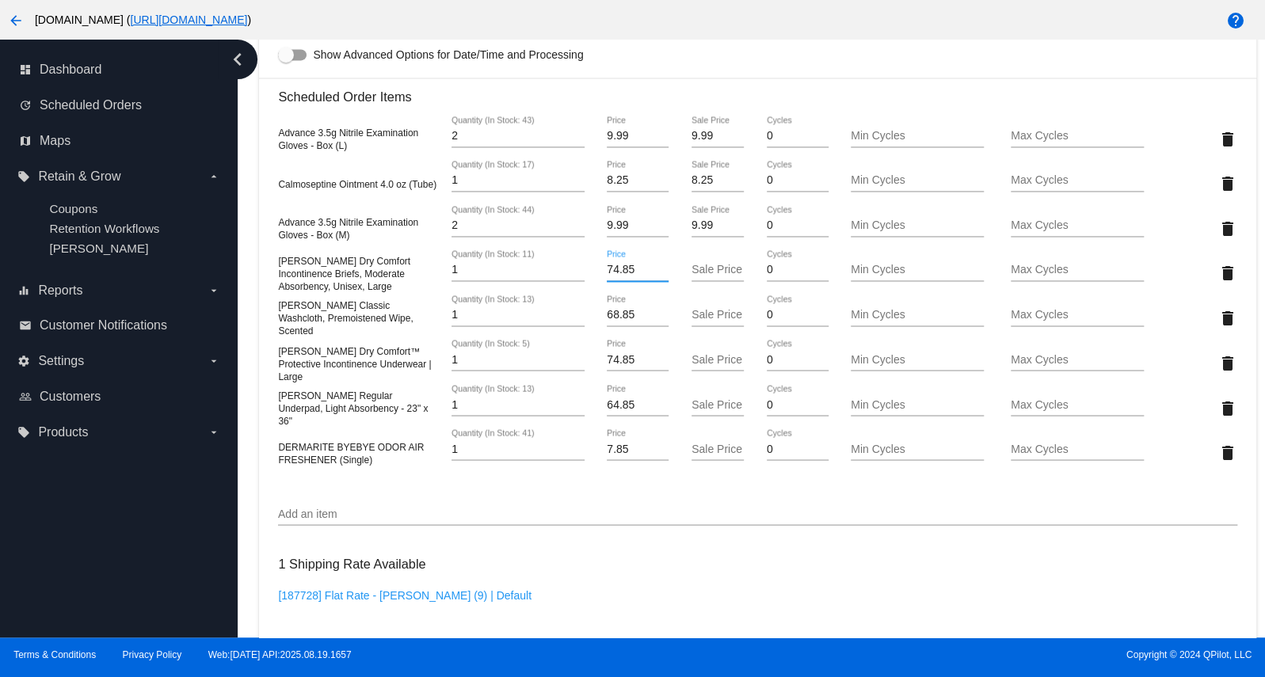
click at [626, 276] on input "74.85" at bounding box center [638, 270] width 62 height 13
paste input "47.8"
type input "47.8"
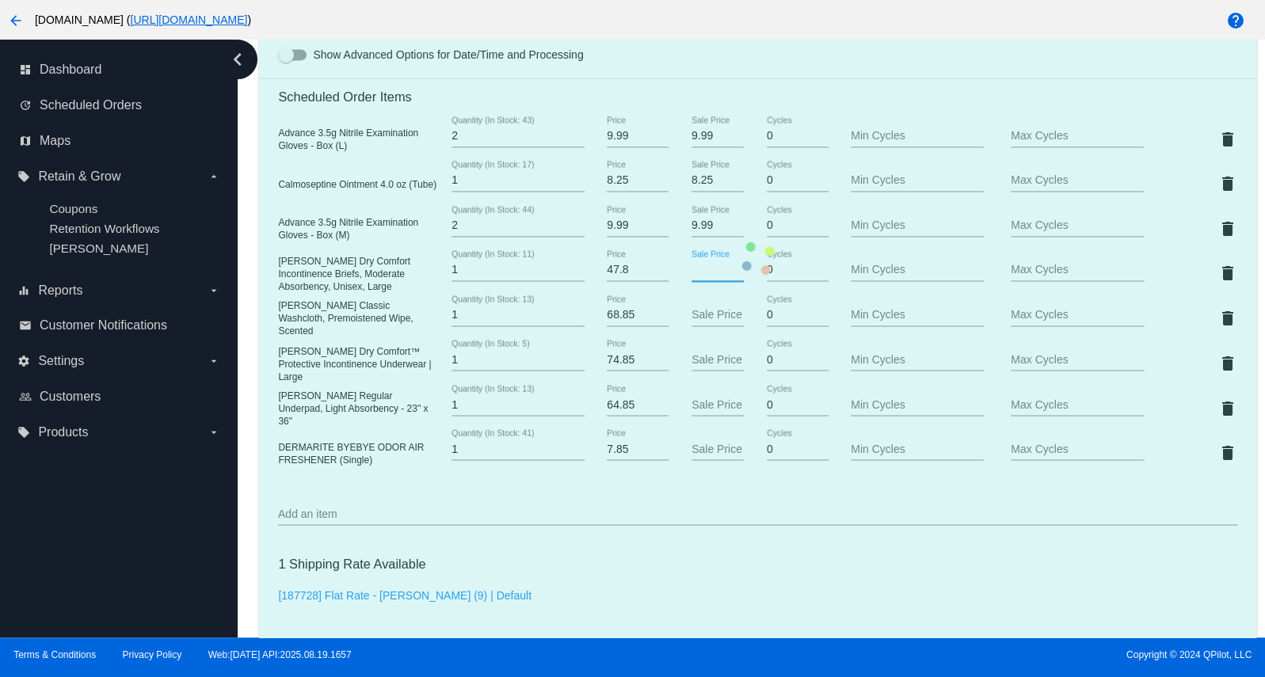
click at [703, 279] on mat-card "Customer 7026472: [PERSON_NAME] [EMAIL_ADDRESS][DOMAIN_NAME] Customer Shipping …" at bounding box center [757, 258] width 996 height 1896
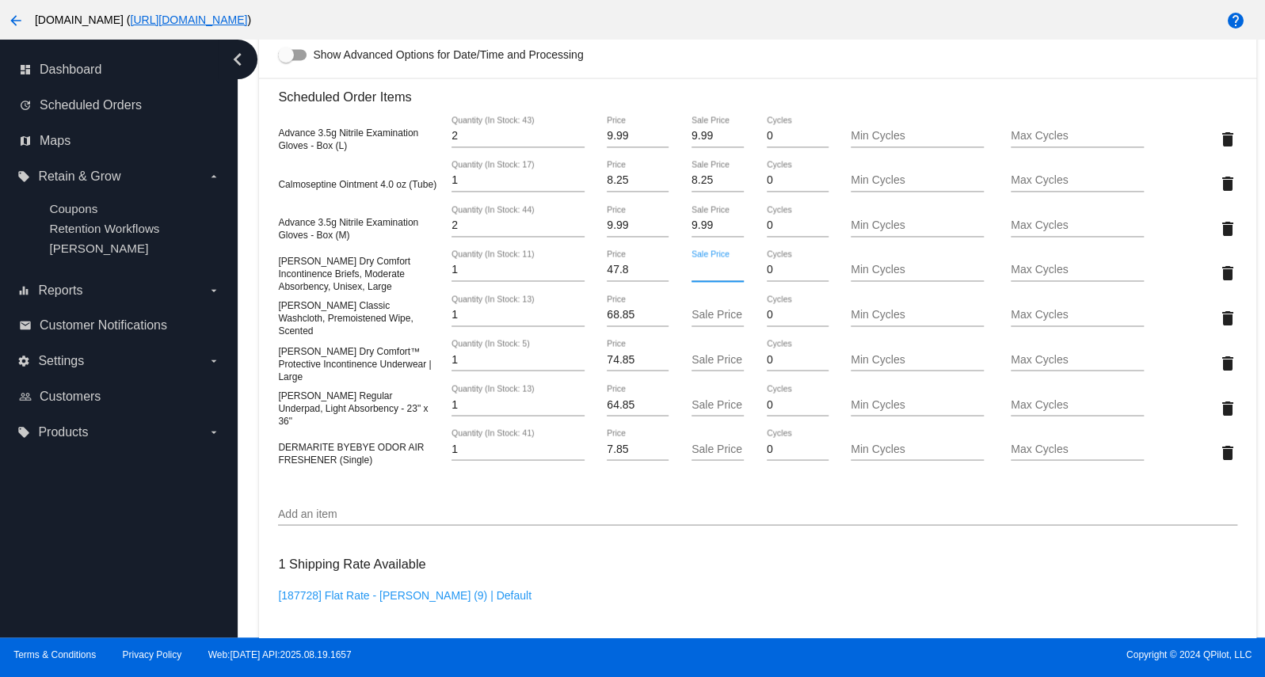
click at [697, 276] on input "Sale Price" at bounding box center [717, 270] width 53 height 13
paste input "47.8"
type input "47.8"
click at [413, 328] on mat-card "Customer 7026472: [PERSON_NAME] [EMAIL_ADDRESS][DOMAIN_NAME] Customer Shipping …" at bounding box center [757, 258] width 996 height 1896
drag, startPoint x: 403, startPoint y: 334, endPoint x: 279, endPoint y: 313, distance: 126.1
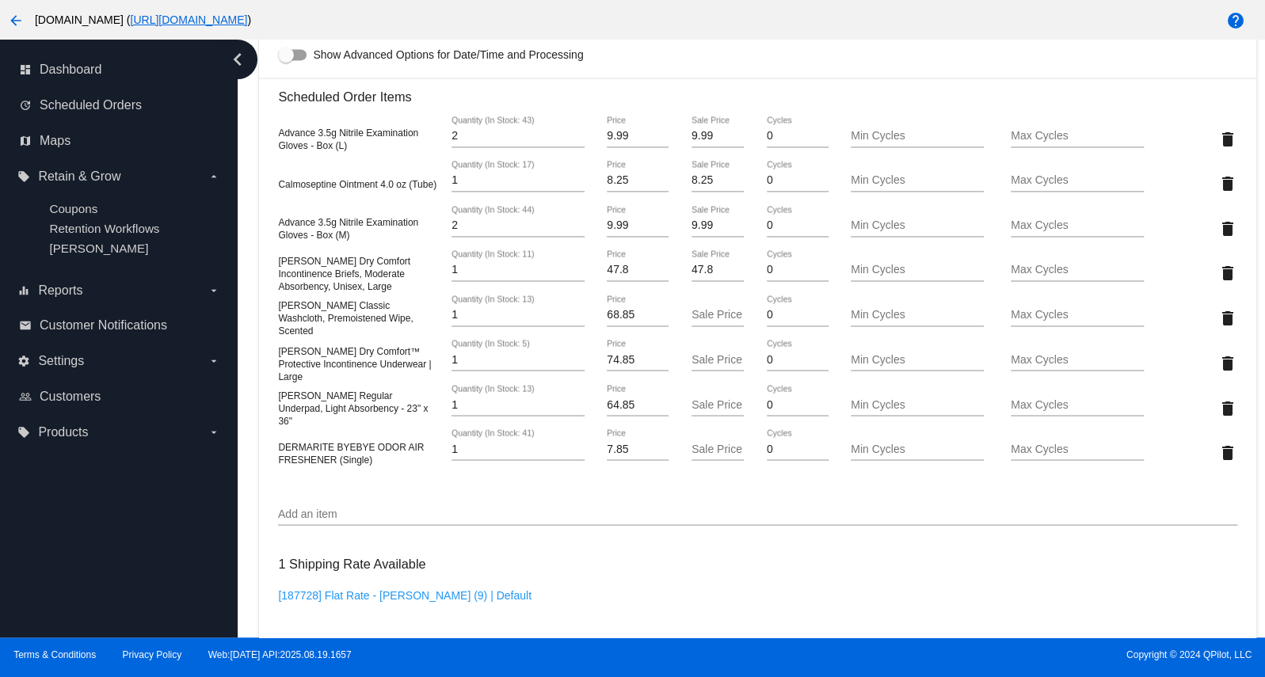
click at [279, 313] on div "[PERSON_NAME] Classic Washcloth, Premoistened Wipe, Scented 1 Quantity (In Stoc…" at bounding box center [757, 317] width 958 height 45
copy span "[PERSON_NAME] Classic Washcloth, Premoistened Wipe, Scented"
click at [401, 333] on div "[PERSON_NAME] Classic Washcloth, Premoistened Wipe, Scented" at bounding box center [358, 318] width 160 height 38
drag, startPoint x: 405, startPoint y: 339, endPoint x: 272, endPoint y: 325, distance: 133.8
click at [272, 325] on mat-card "Customer 7026472: [PERSON_NAME] [EMAIL_ADDRESS][DOMAIN_NAME] Customer Shipping …" at bounding box center [757, 258] width 996 height 1896
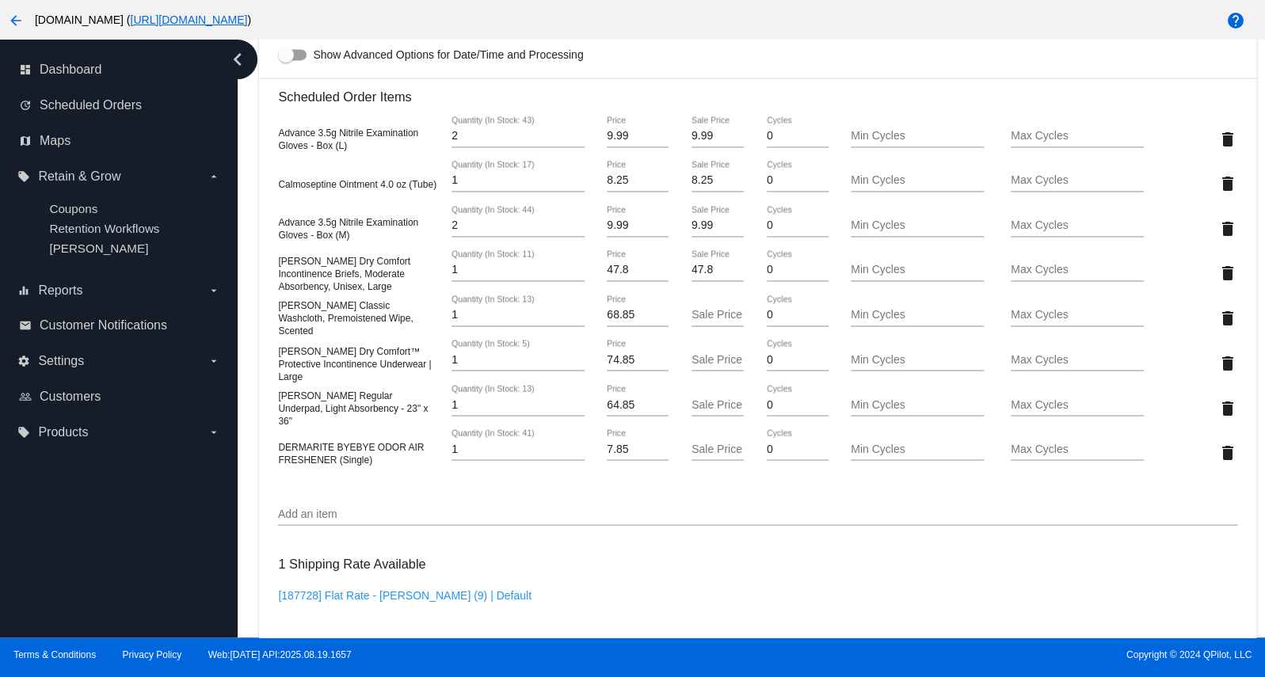
copy span "[PERSON_NAME] Classic Washcloth, Premoistened Wipe, Scented"
click at [623, 321] on input "68.85" at bounding box center [638, 315] width 62 height 13
paste input "33.7"
type input "33.7"
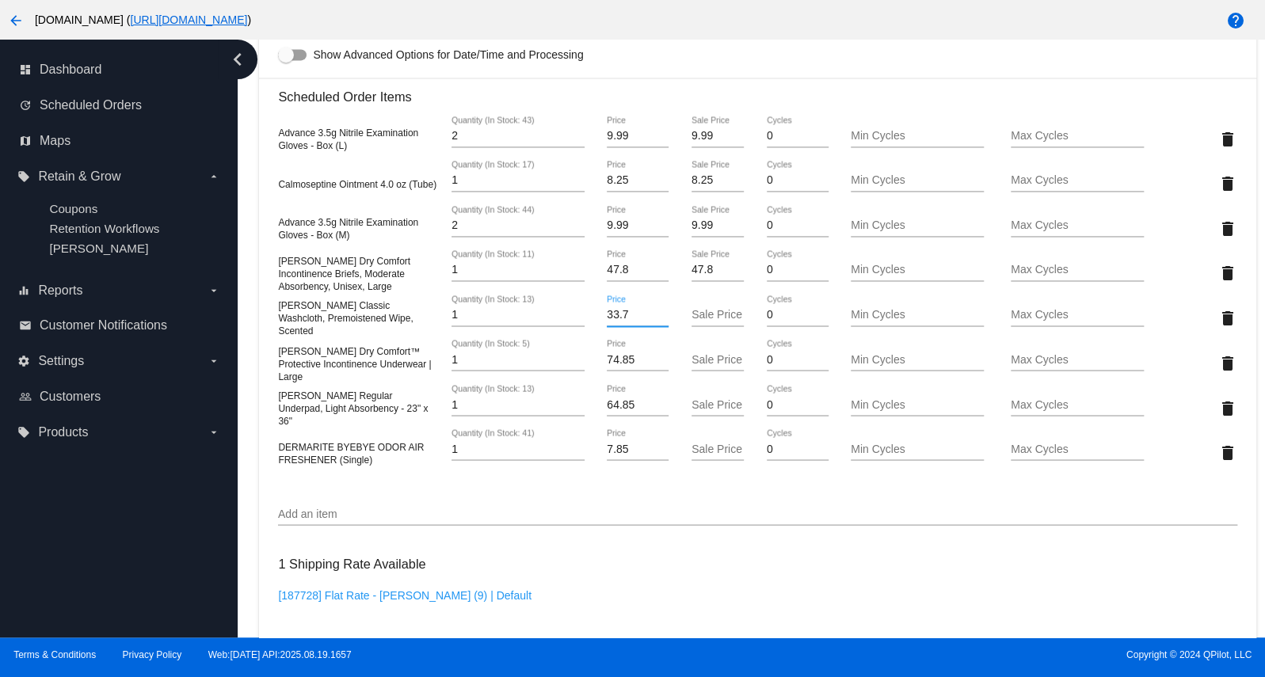
click at [709, 325] on mat-card "Customer 7026472: [PERSON_NAME] [EMAIL_ADDRESS][DOMAIN_NAME] Customer Shipping …" at bounding box center [757, 258] width 996 height 1896
click at [692, 321] on input "Sale Price" at bounding box center [717, 315] width 53 height 13
paste input "33.7"
type input "33.7"
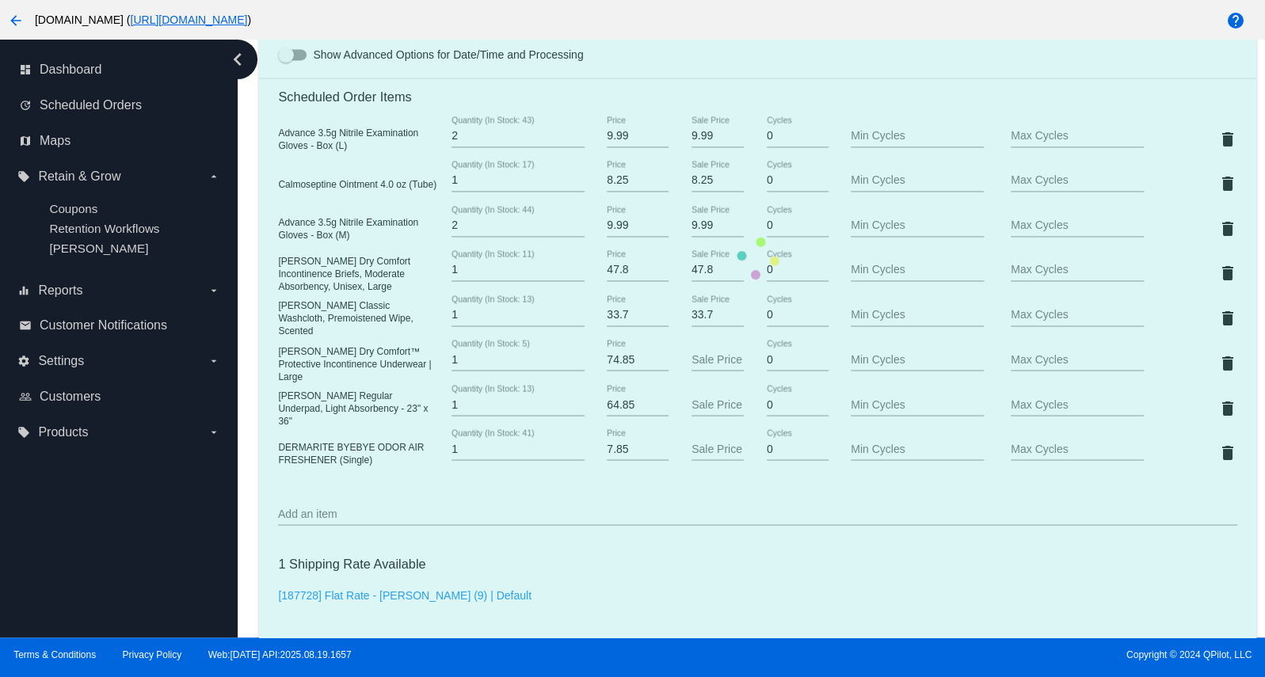
drag, startPoint x: 419, startPoint y: 379, endPoint x: 300, endPoint y: 371, distance: 119.1
click at [300, 371] on mat-card "Customer 7026472: [PERSON_NAME] [EMAIL_ADDRESS][DOMAIN_NAME] Customer Shipping …" at bounding box center [757, 258] width 996 height 1896
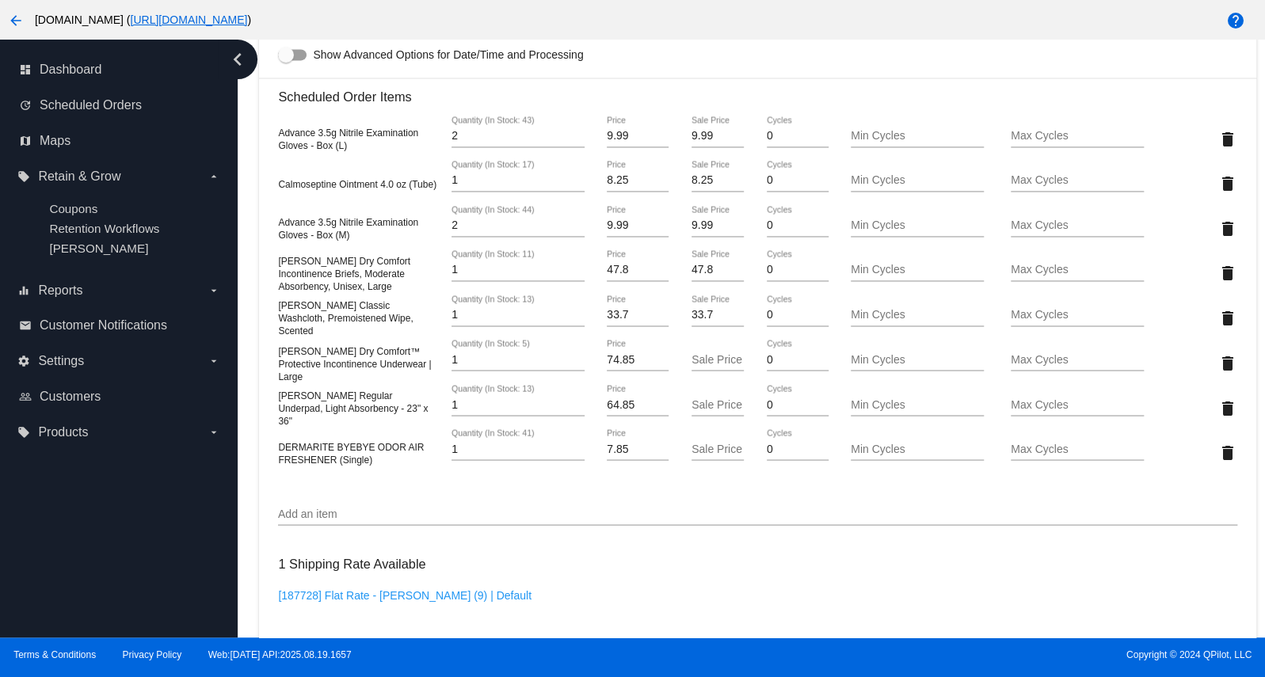
drag, startPoint x: 276, startPoint y: 367, endPoint x: 420, endPoint y: 384, distance: 145.1
click at [420, 384] on mat-card "Customer 7026472: [PERSON_NAME] [EMAIL_ADDRESS][DOMAIN_NAME] Customer Shipping …" at bounding box center [757, 258] width 996 height 1896
copy span "[PERSON_NAME] Dry Comfort™ Protective Incontinence Underwear | Large"
click at [625, 366] on input "74.85" at bounding box center [638, 359] width 62 height 13
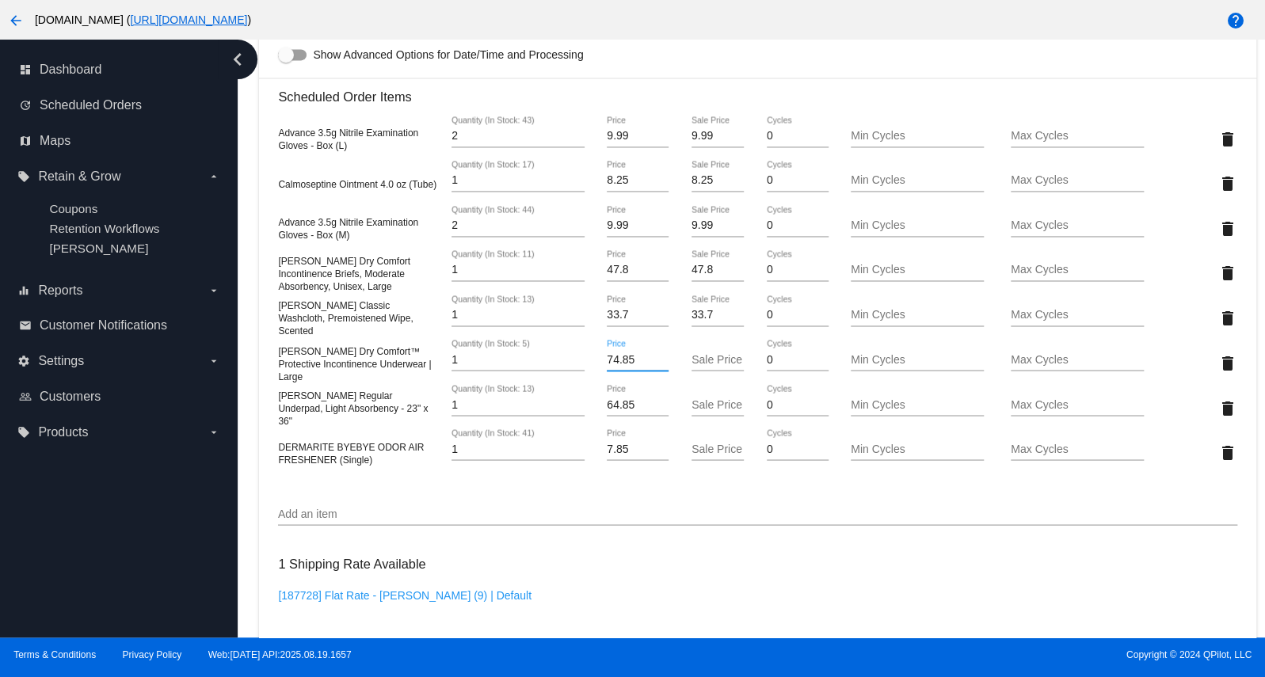
paste input "44.8"
type input "44.8"
click at [708, 372] on mat-card "Customer 7026472: [PERSON_NAME] [EMAIL_ADDRESS][DOMAIN_NAME] Customer Shipping …" at bounding box center [757, 258] width 996 height 1896
click at [700, 366] on input "Sale Price" at bounding box center [717, 359] width 53 height 13
paste input "44.8"
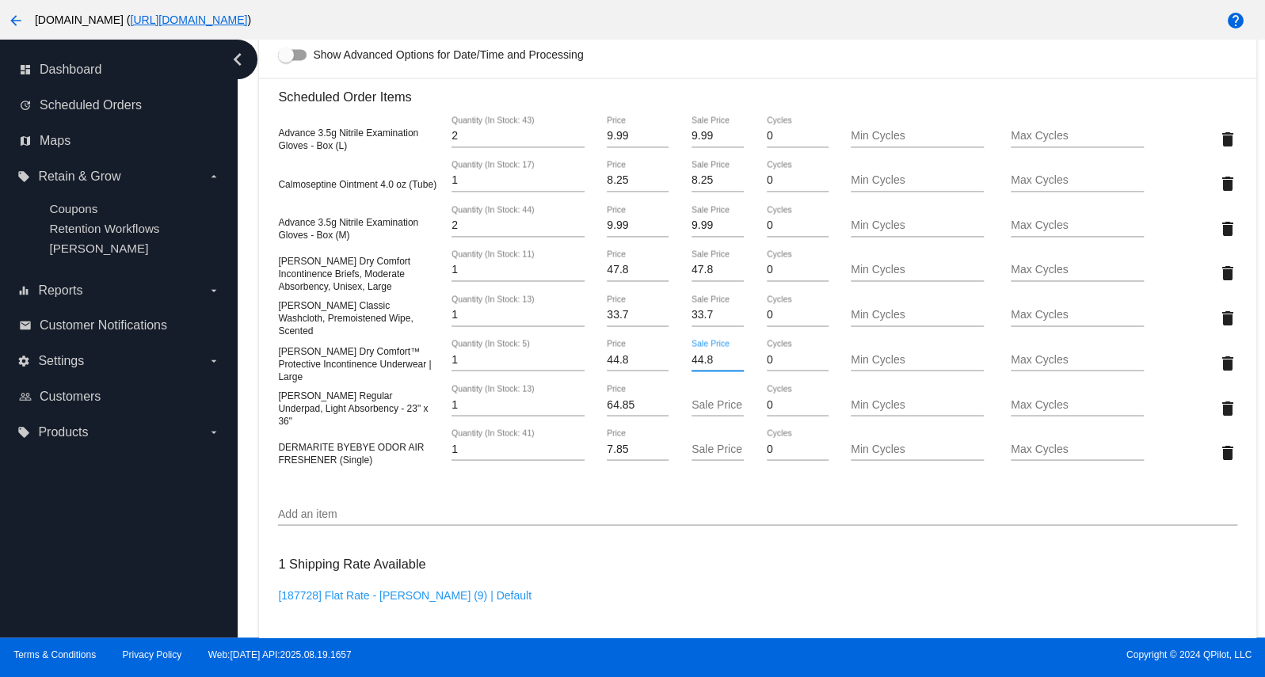
type input "44.8"
click at [629, 416] on mat-card "Customer 7026472: [PERSON_NAME] [EMAIL_ADDRESS][DOMAIN_NAME] Customer Shipping …" at bounding box center [757, 258] width 996 height 1896
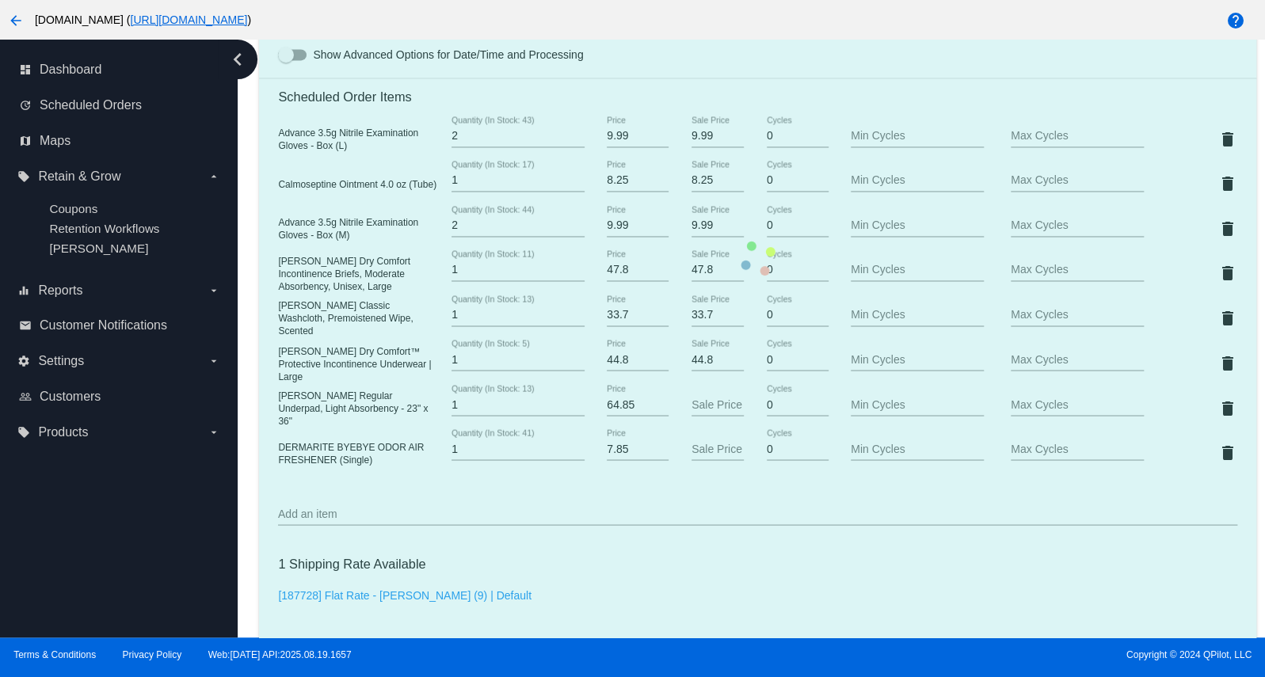
drag, startPoint x: 371, startPoint y: 424, endPoint x: 280, endPoint y: 415, distance: 91.5
click at [280, 415] on div "[PERSON_NAME] Regular Underpad, Light Absorbency - 23" x 36"" at bounding box center [358, 407] width 160 height 38
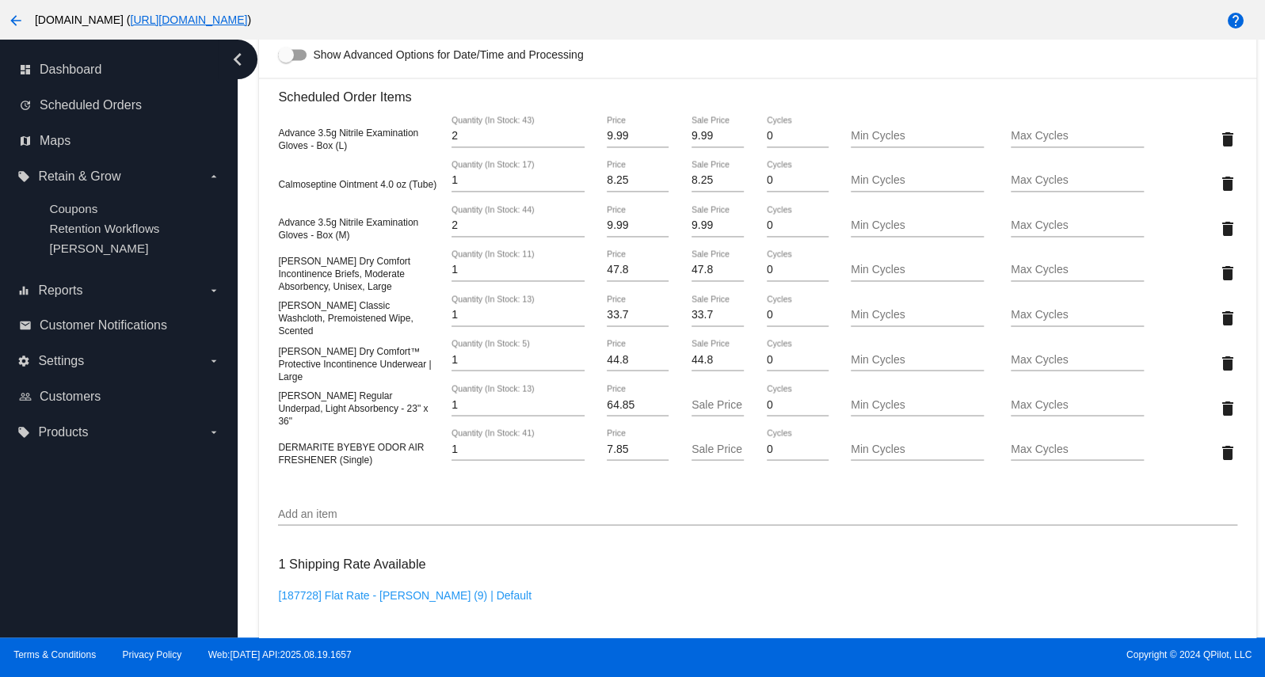
drag, startPoint x: 290, startPoint y: 412, endPoint x: 374, endPoint y: 421, distance: 84.5
click at [374, 421] on div "[PERSON_NAME] Regular Underpad, Light Absorbency - 23" x 36"" at bounding box center [358, 407] width 160 height 38
copy span "[PERSON_NAME] Regular Underpad, Light Absorbency - 23" x 36""
click at [614, 411] on input "64.85" at bounding box center [638, 404] width 62 height 13
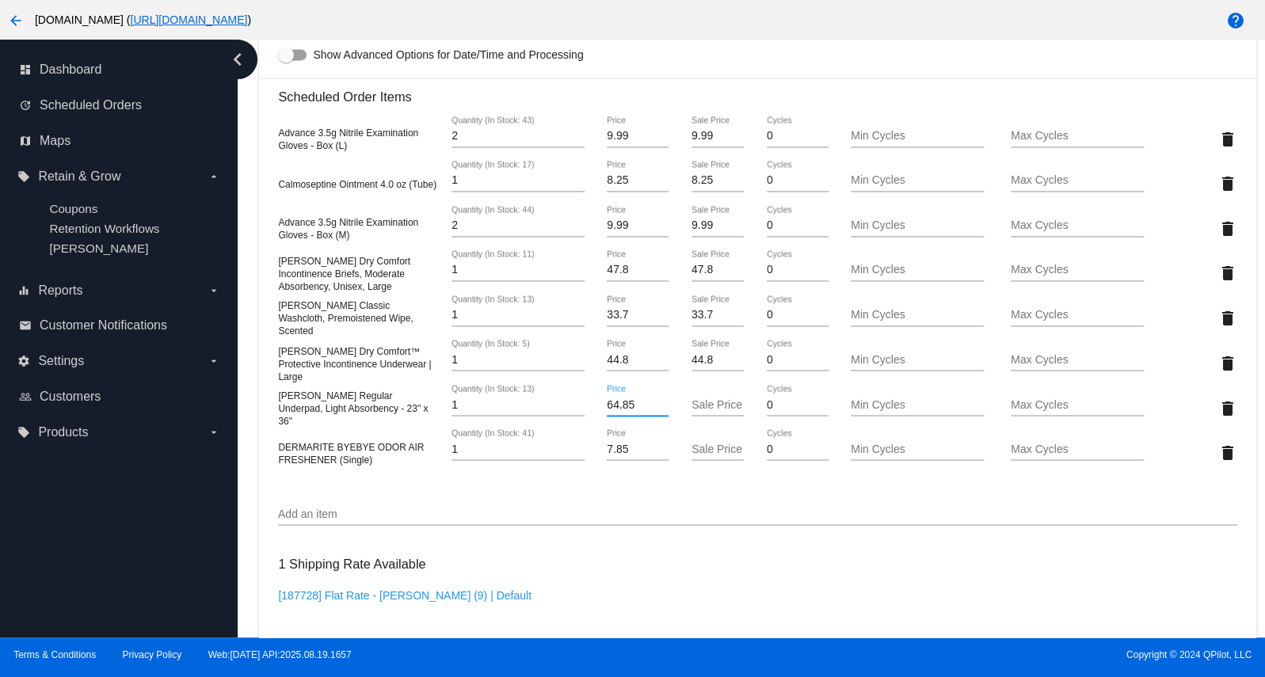
click at [614, 411] on input "64.85" at bounding box center [638, 404] width 62 height 13
paste input "38.8"
type input "38.8"
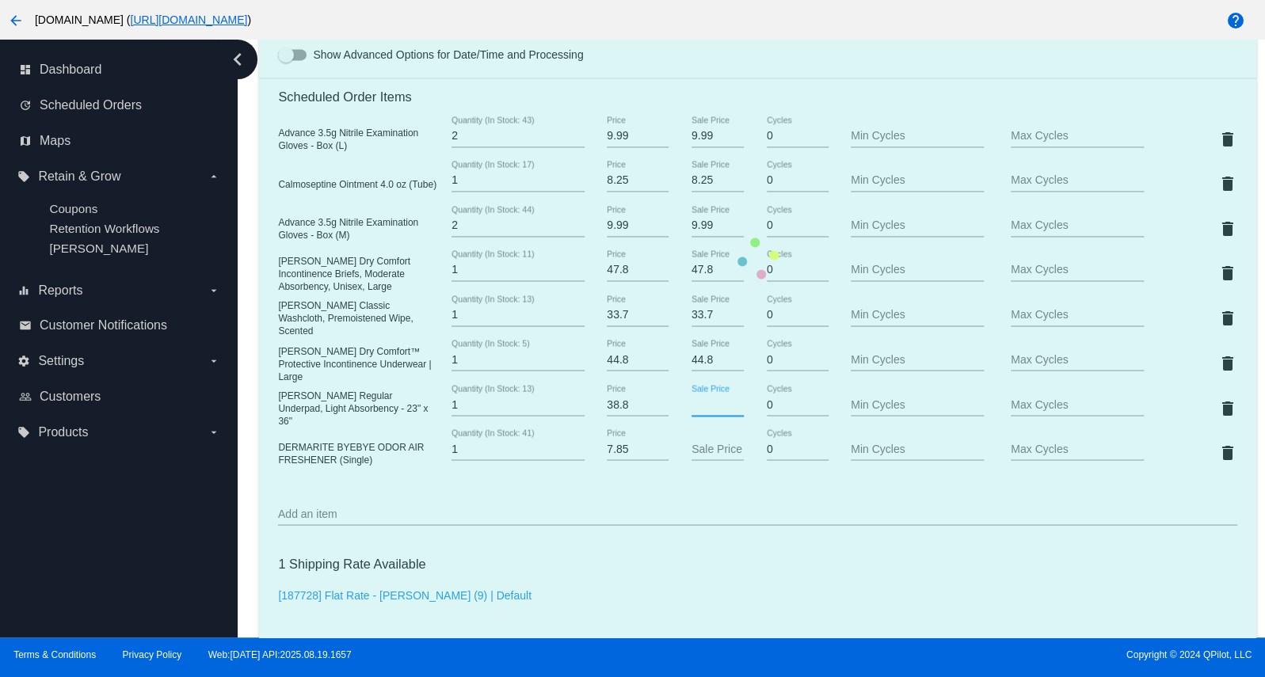
click at [704, 420] on mat-card "Customer 7026472: [PERSON_NAME] [EMAIL_ADDRESS][DOMAIN_NAME] Customer Shipping …" at bounding box center [757, 258] width 996 height 1896
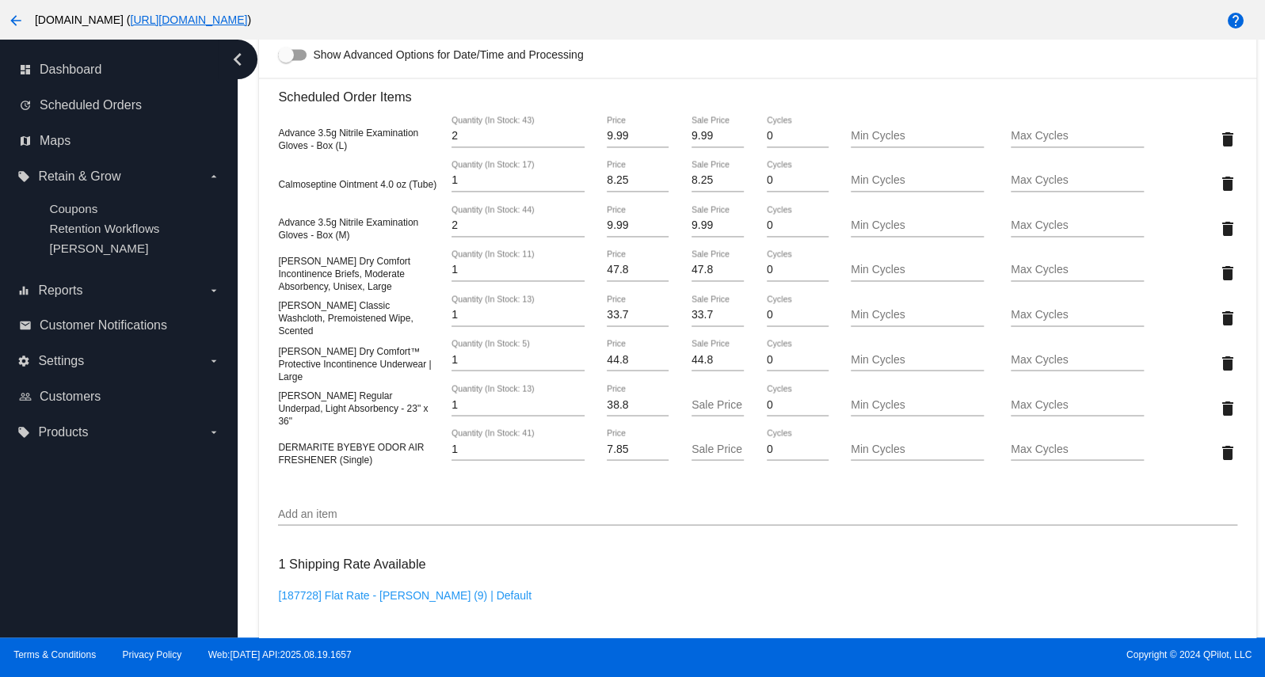
click at [698, 411] on input "Sale Price" at bounding box center [717, 404] width 53 height 13
paste input "38.8"
type input "38.8"
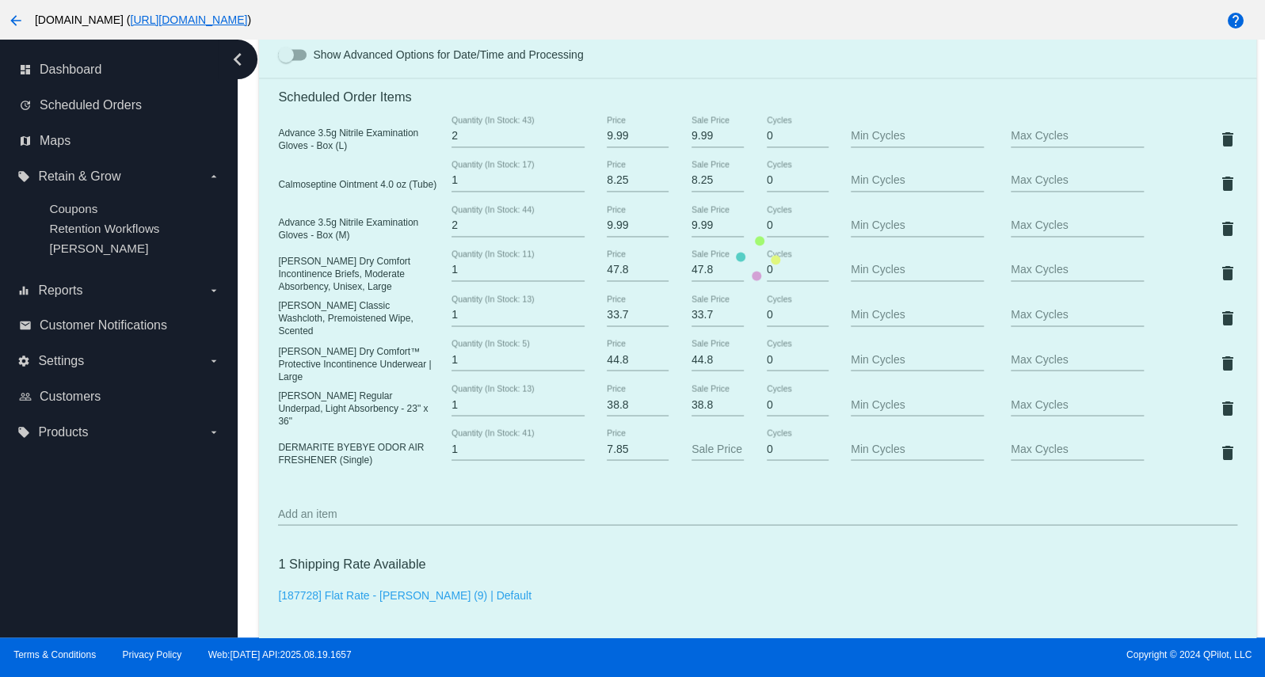
drag, startPoint x: 280, startPoint y: 458, endPoint x: 363, endPoint y: 471, distance: 83.4
click at [363, 471] on mat-card "Customer 7026472: [PERSON_NAME] [EMAIL_ADDRESS][DOMAIN_NAME] Customer Shipping …" at bounding box center [757, 258] width 996 height 1896
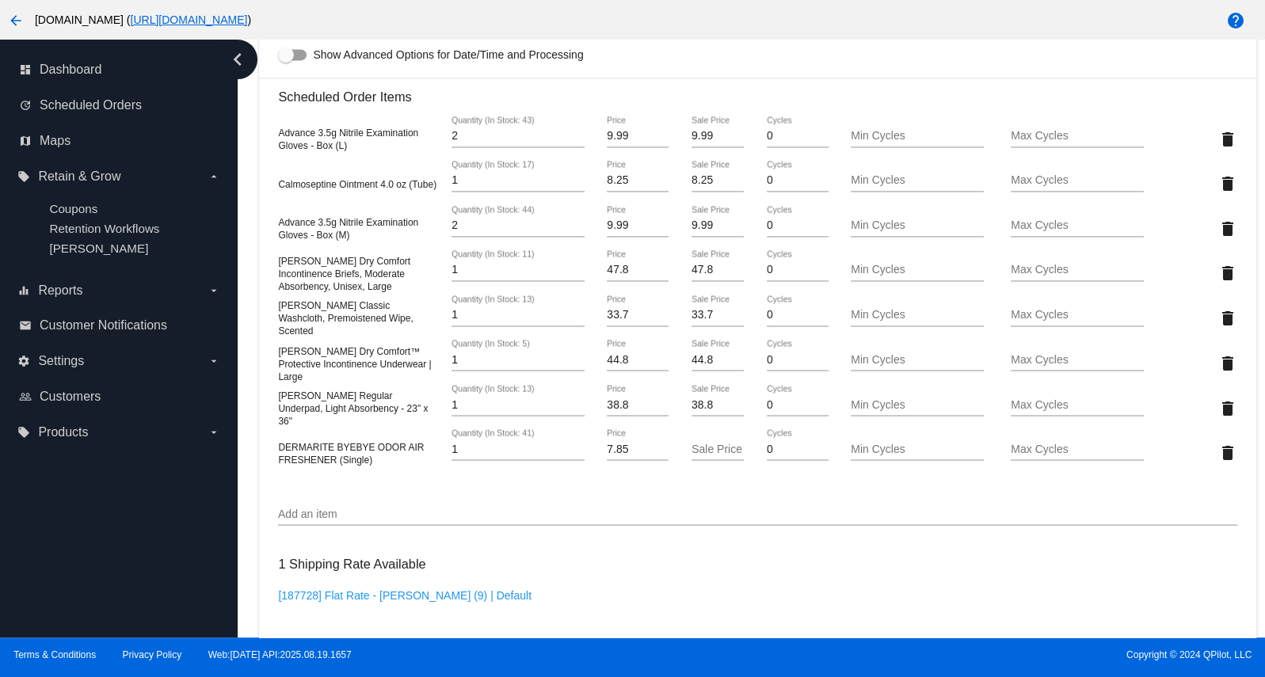
click at [374, 465] on div "DERMARITE BYEBYE ODOR AIR FRESHENER (Single)" at bounding box center [358, 451] width 160 height 25
drag, startPoint x: 370, startPoint y: 472, endPoint x: 280, endPoint y: 462, distance: 90.8
click at [280, 462] on div "DERMARITE BYEBYE ODOR AIR FRESHENER (Single)" at bounding box center [358, 451] width 160 height 25
click at [607, 455] on input "7.85" at bounding box center [638, 449] width 62 height 13
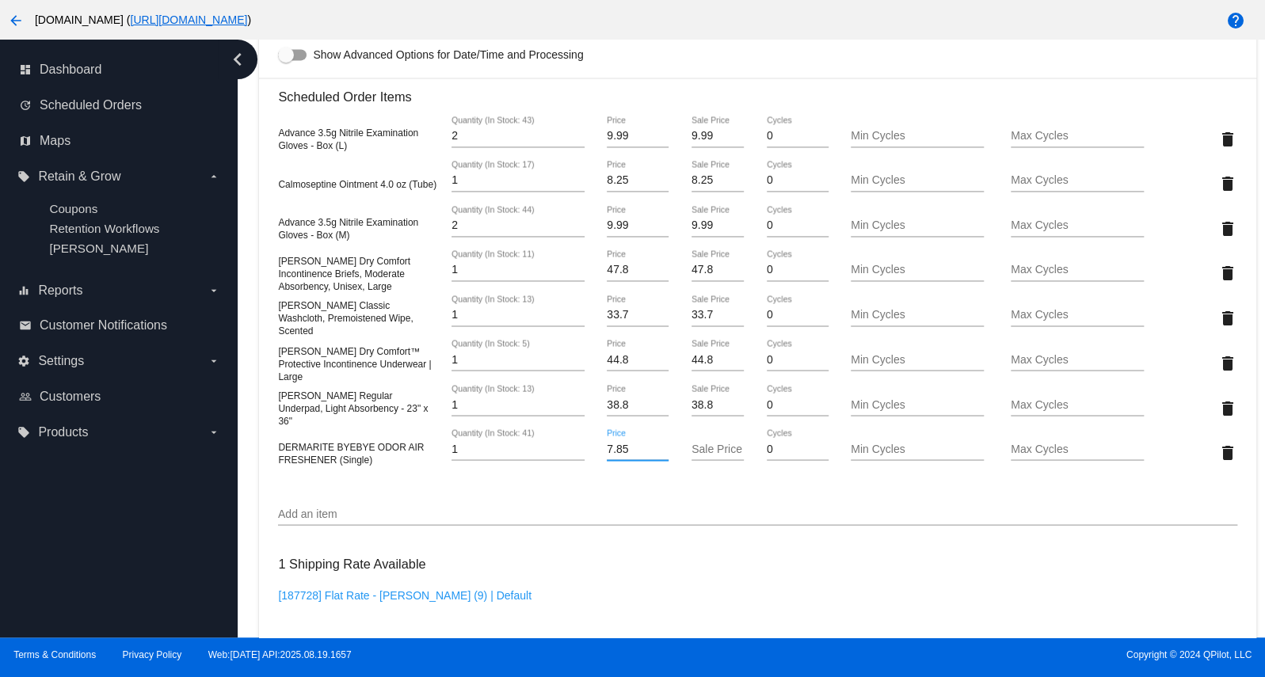
paste input "4"
type input "4.85"
click at [698, 459] on mat-card "Customer 7026472: [PERSON_NAME] [EMAIL_ADDRESS][DOMAIN_NAME] Customer Shipping …" at bounding box center [757, 258] width 996 height 1896
click at [699, 455] on input "Sale Price" at bounding box center [717, 449] width 53 height 13
paste input "4.85"
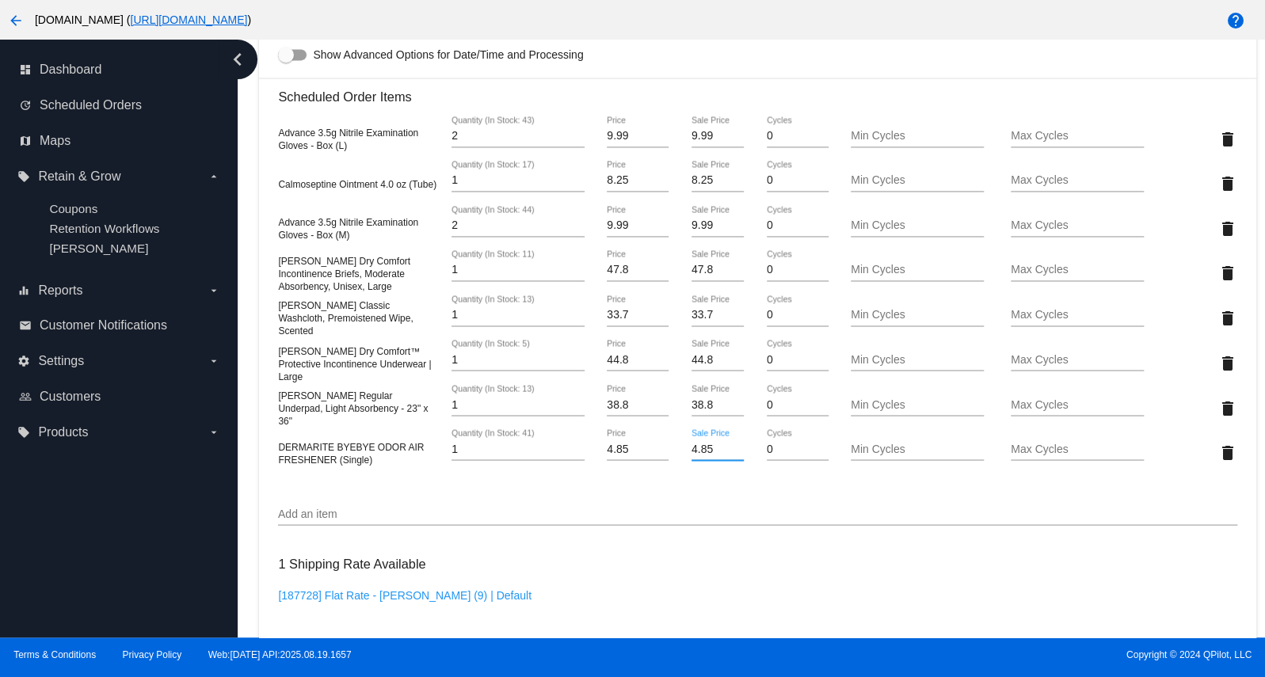
type input "4.85"
click at [726, 514] on mat-card "Customer 7026472: [PERSON_NAME] [EMAIL_ADDRESS][DOMAIN_NAME] Customer Shipping …" at bounding box center [757, 258] width 996 height 1896
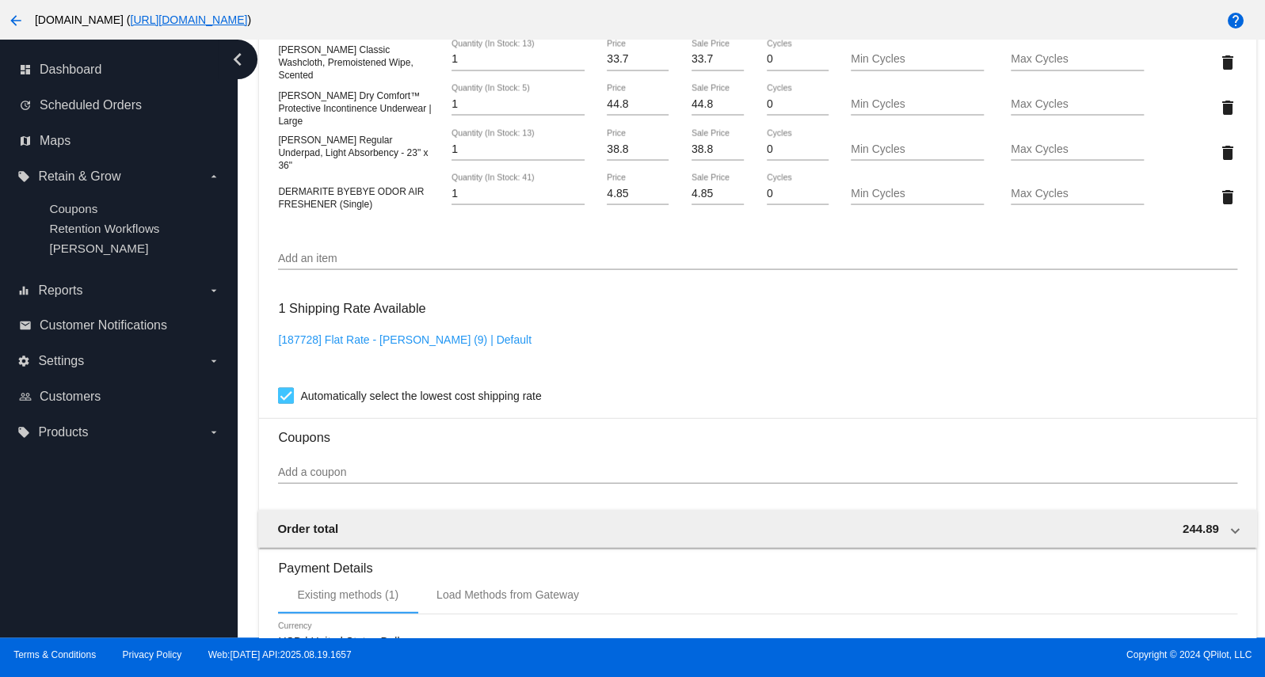
scroll to position [1548, 0]
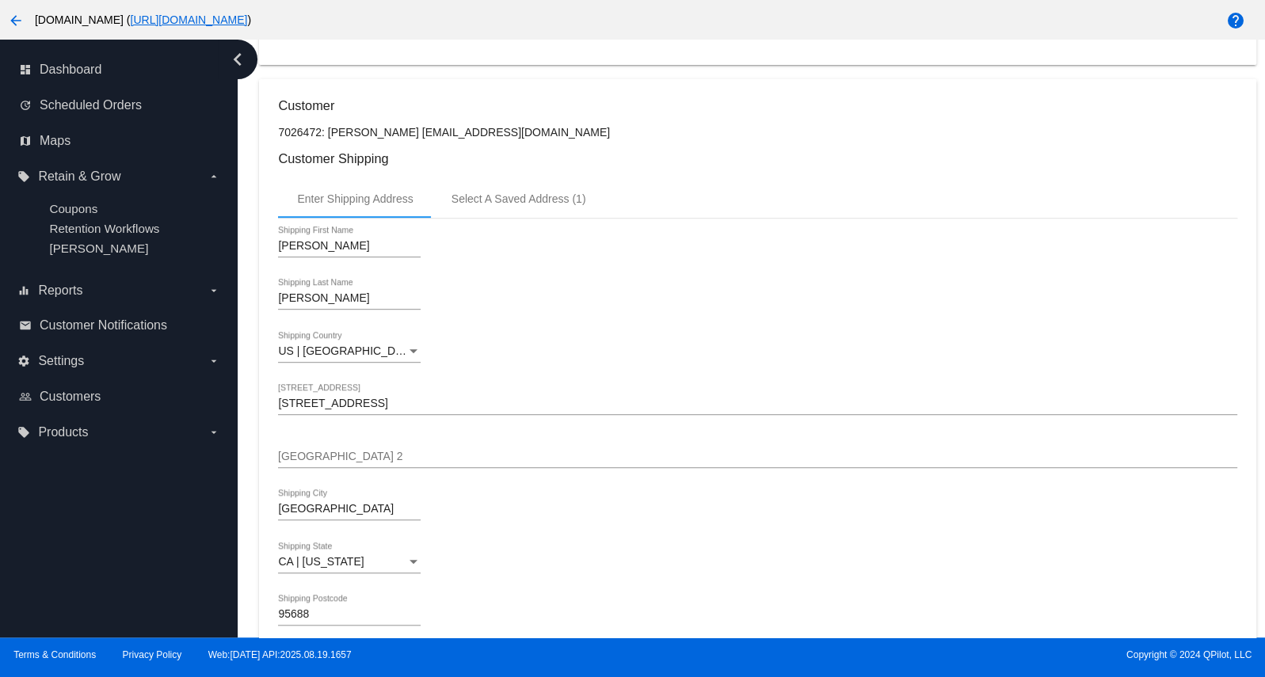
scroll to position [0, 0]
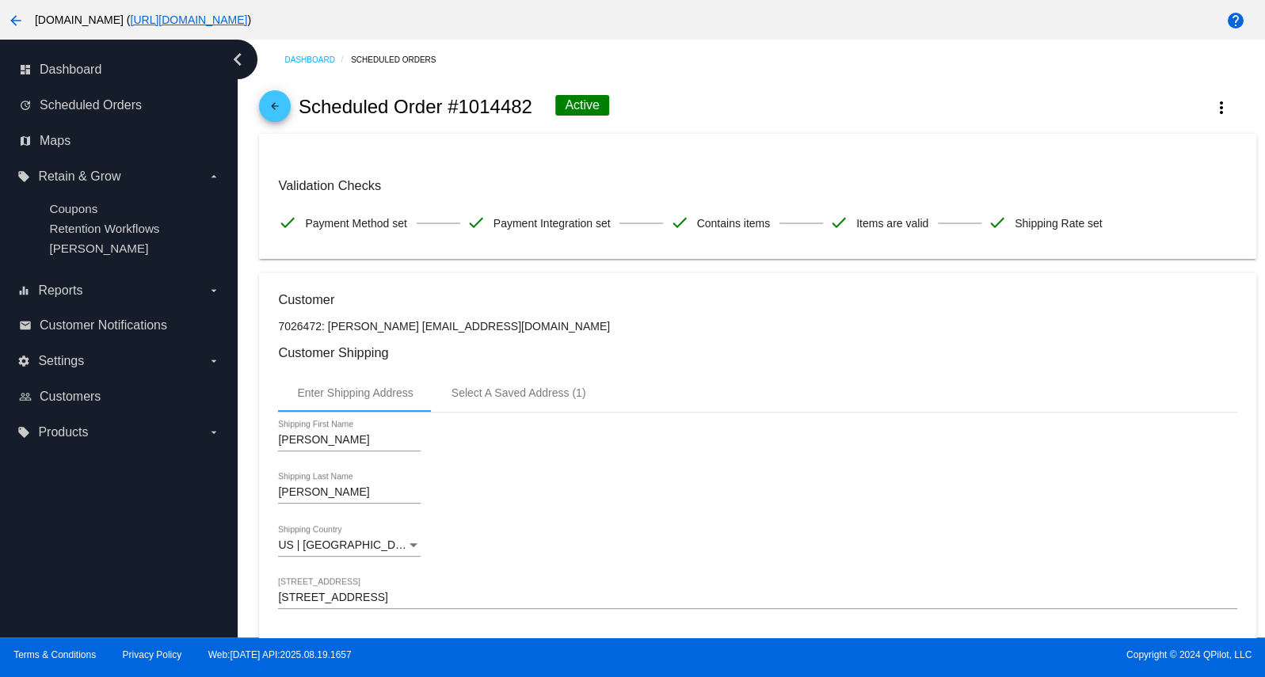
click at [274, 108] on mat-icon "arrow_back" at bounding box center [274, 110] width 19 height 19
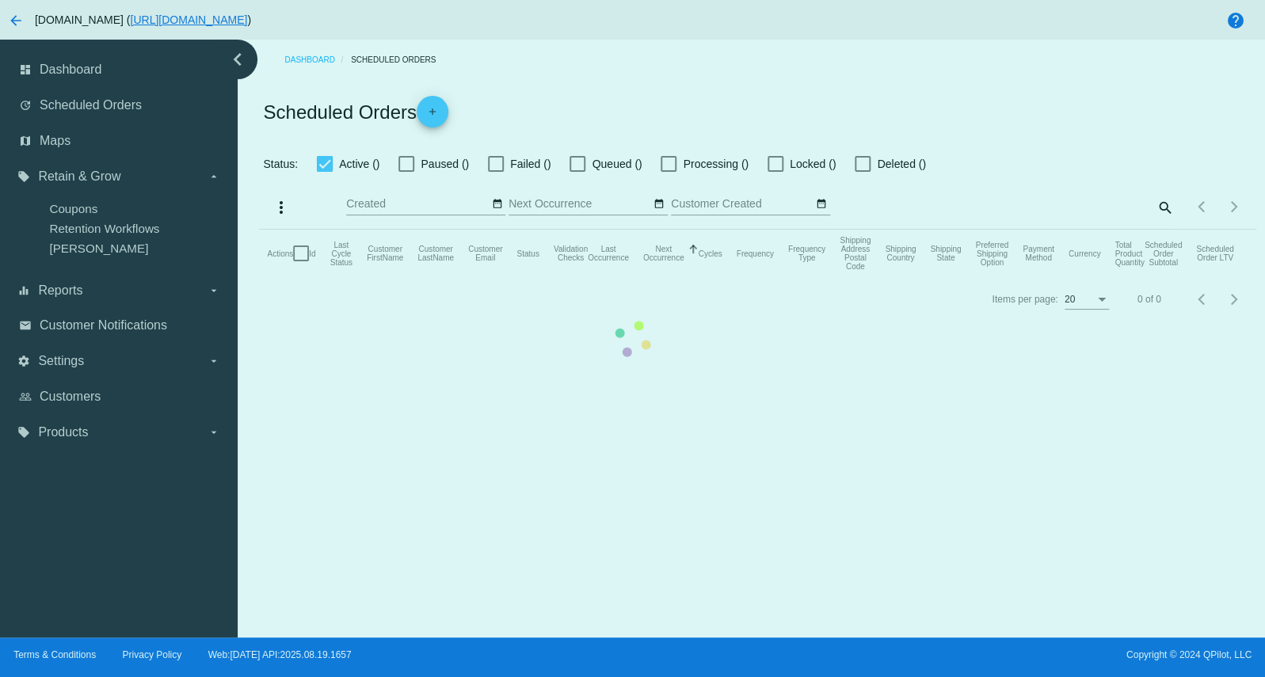
checkbox input "true"
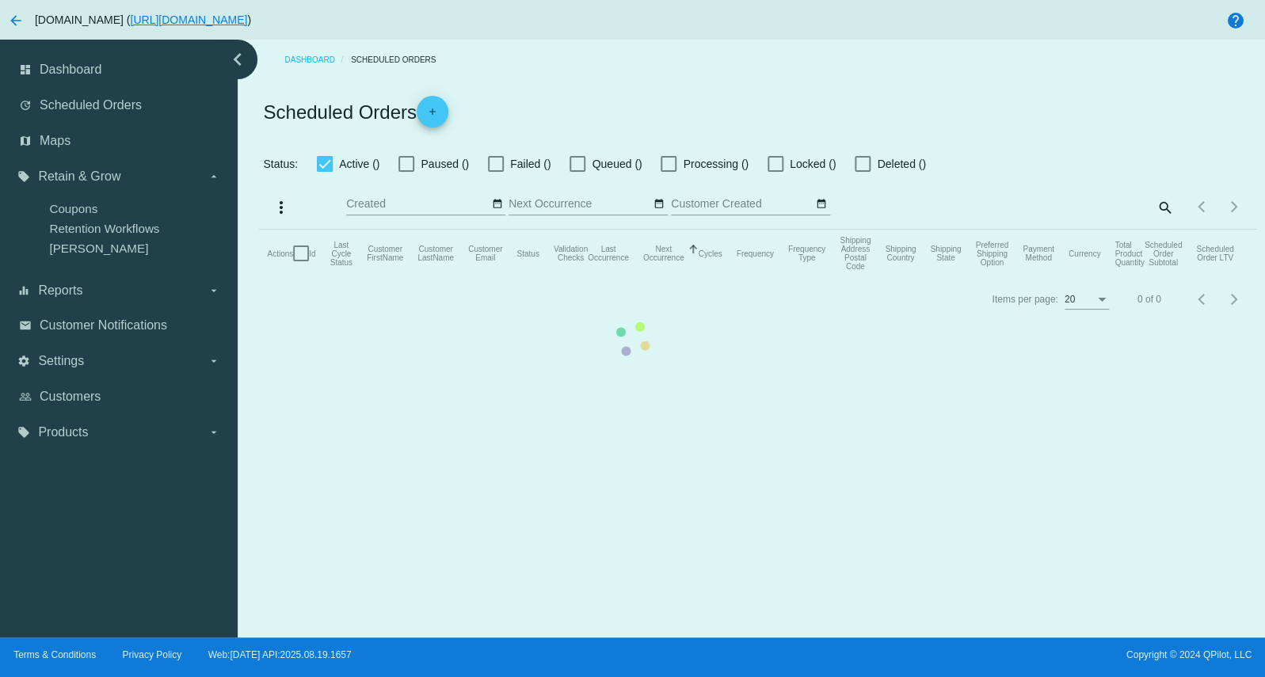
type input "[DATE] - [DATE]"
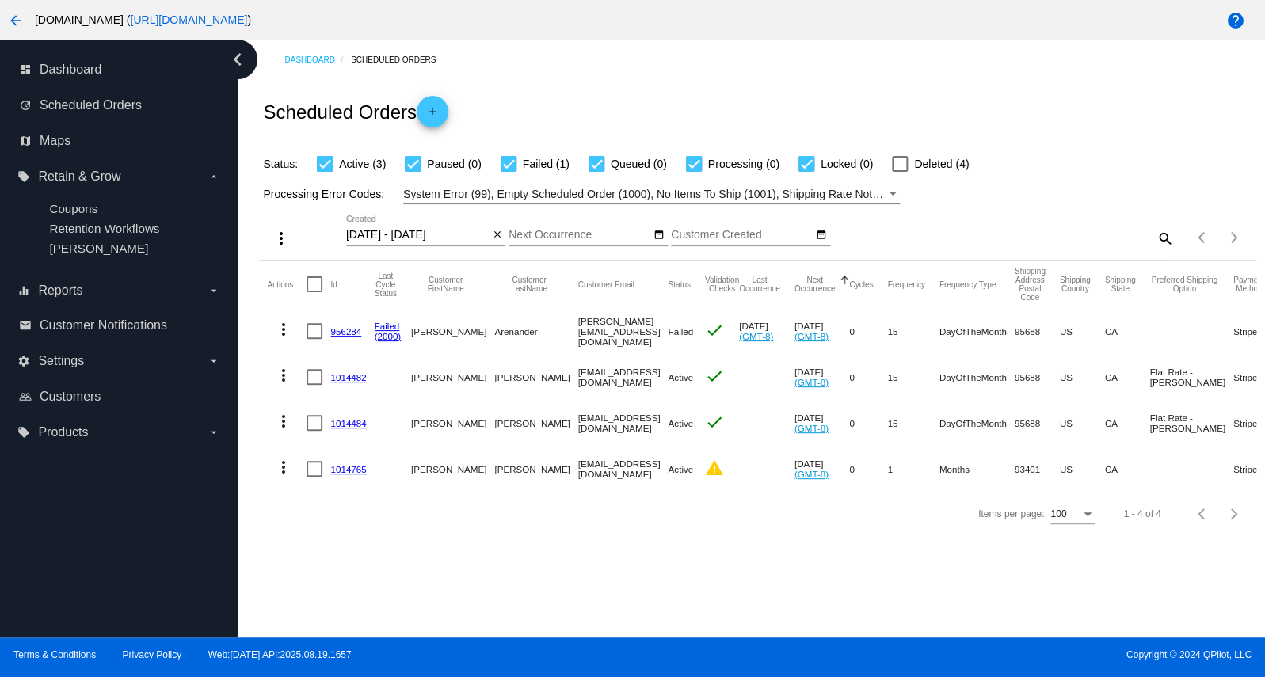
click at [337, 376] on link "1014482" at bounding box center [348, 377] width 36 height 10
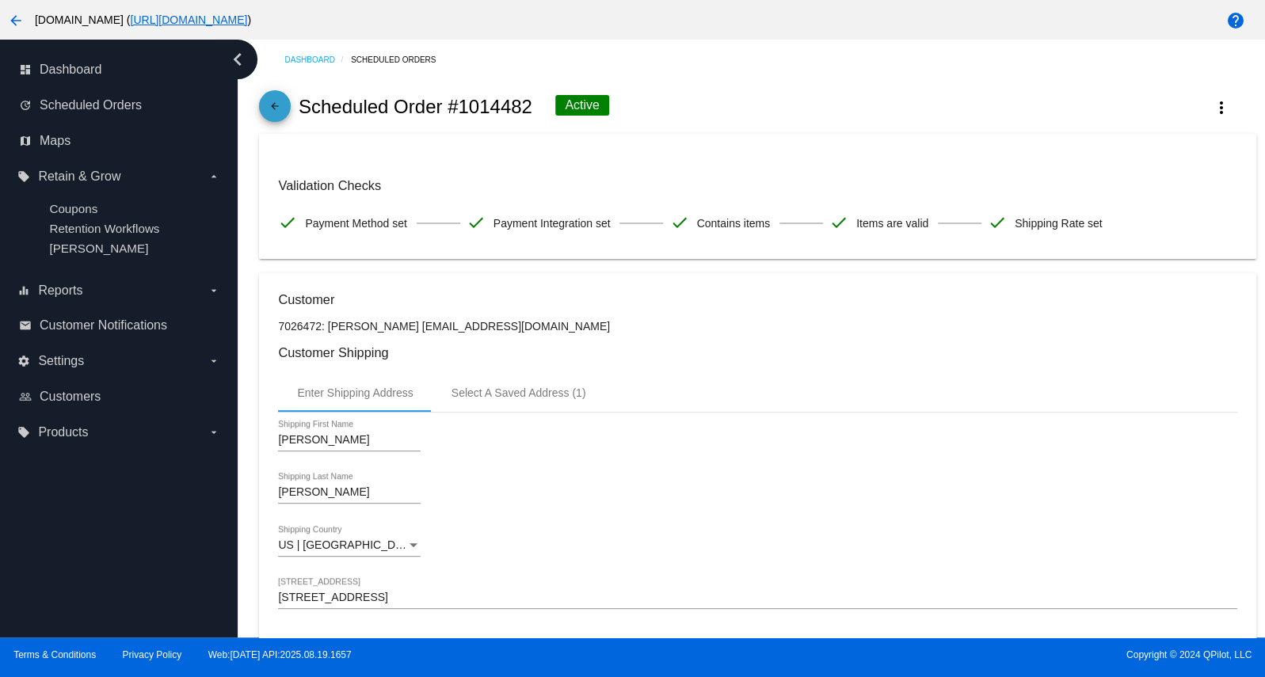
click at [268, 111] on mat-icon "arrow_back" at bounding box center [274, 110] width 19 height 19
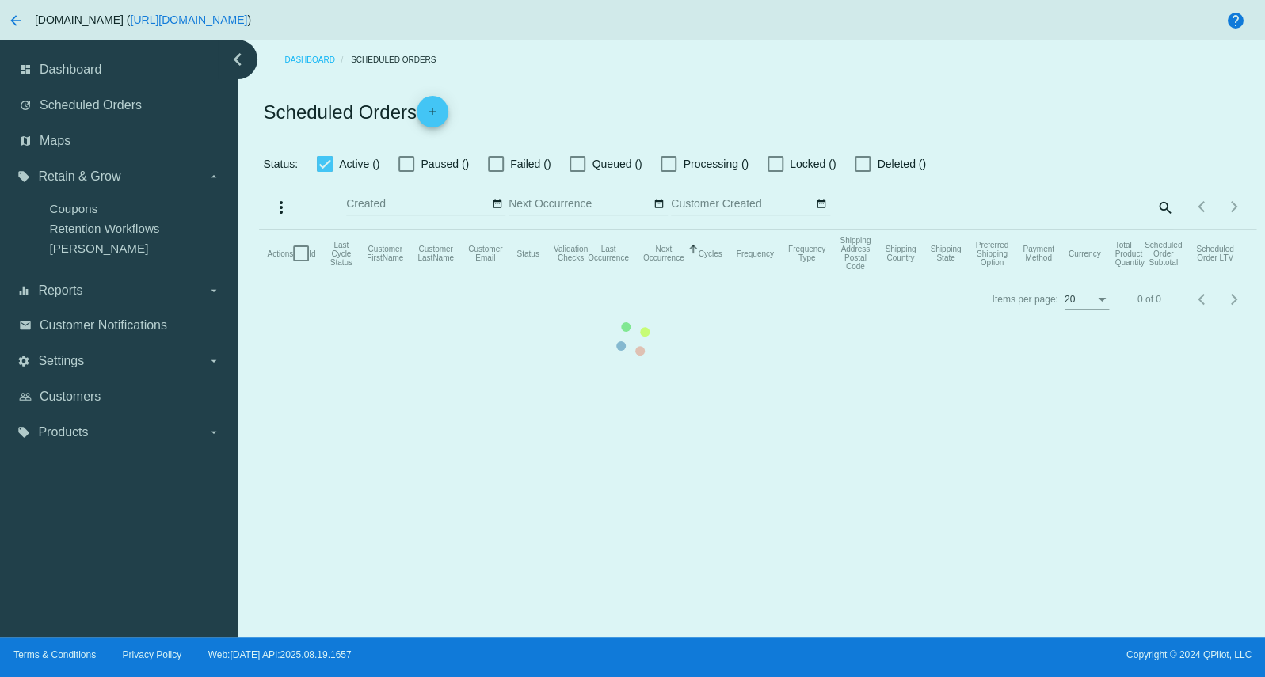
checkbox input "true"
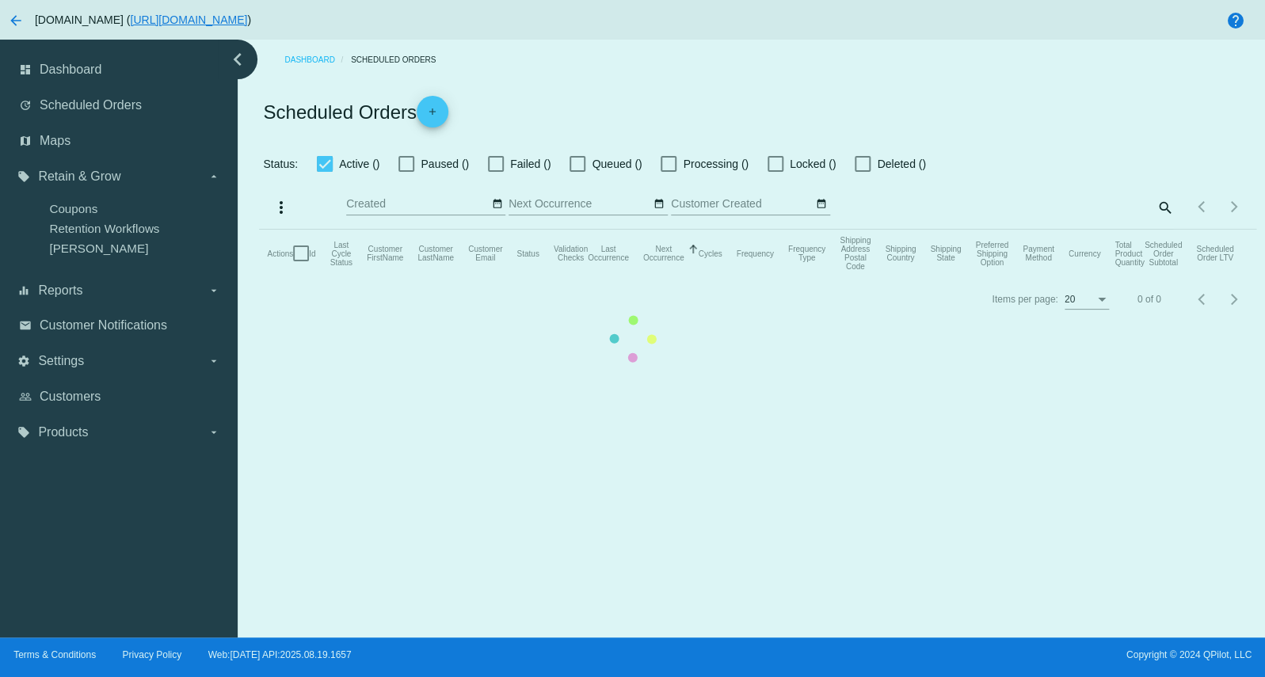
type input "[DATE] - [DATE]"
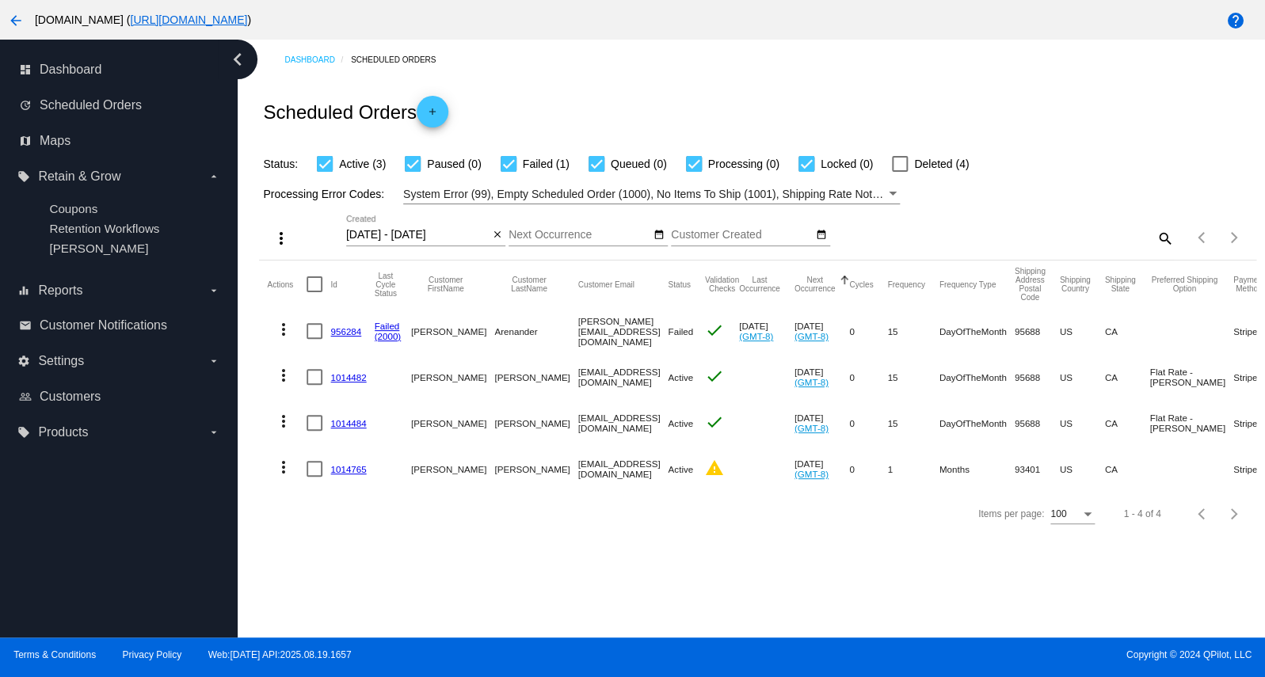
click at [355, 425] on link "1014484" at bounding box center [348, 423] width 36 height 10
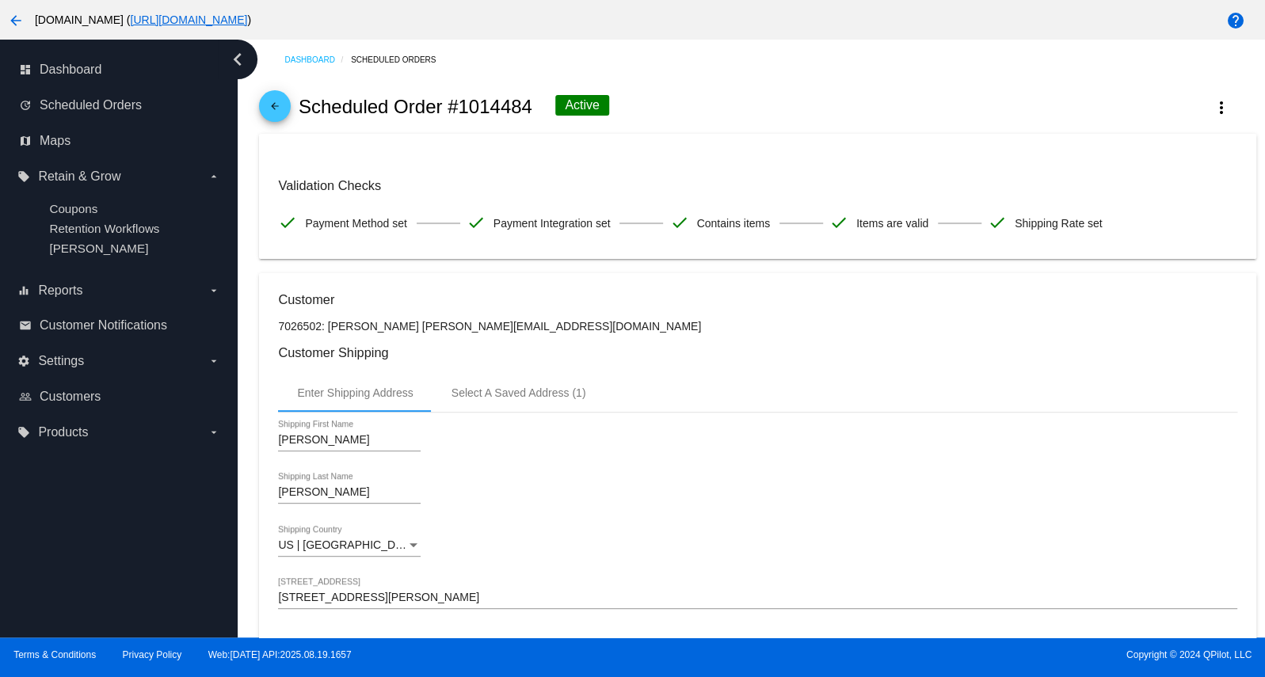
click at [276, 110] on mat-icon "arrow_back" at bounding box center [274, 110] width 19 height 19
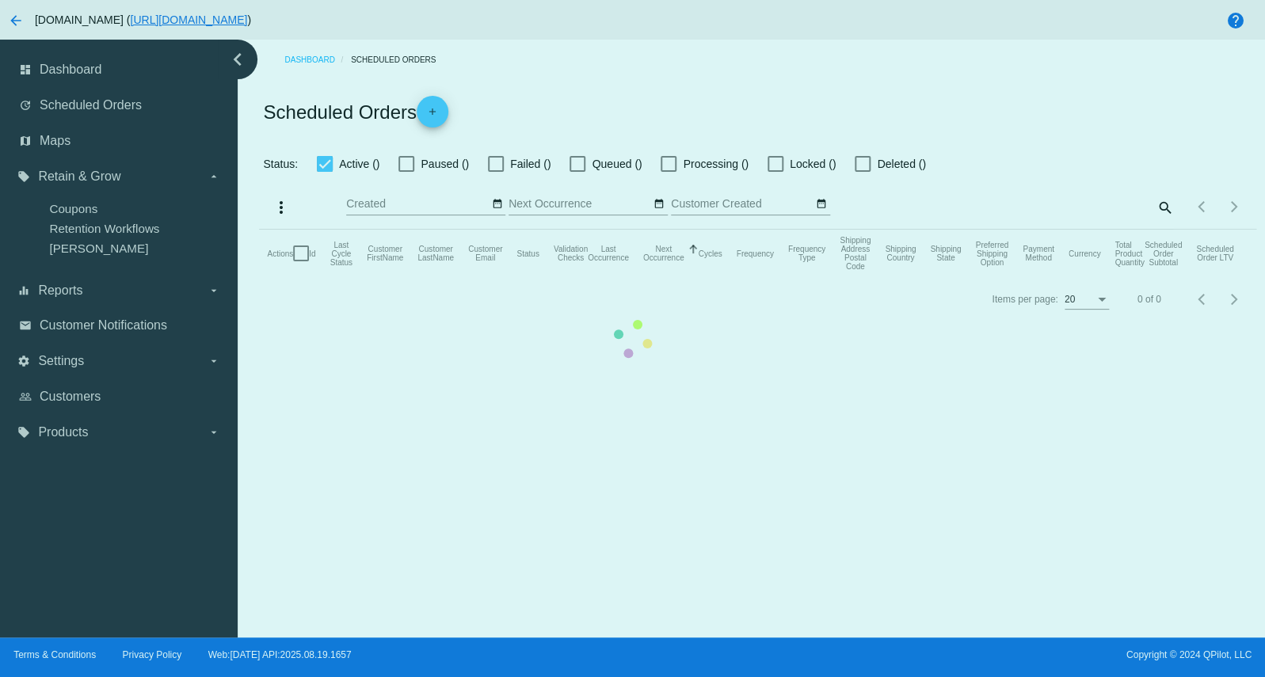
checkbox input "true"
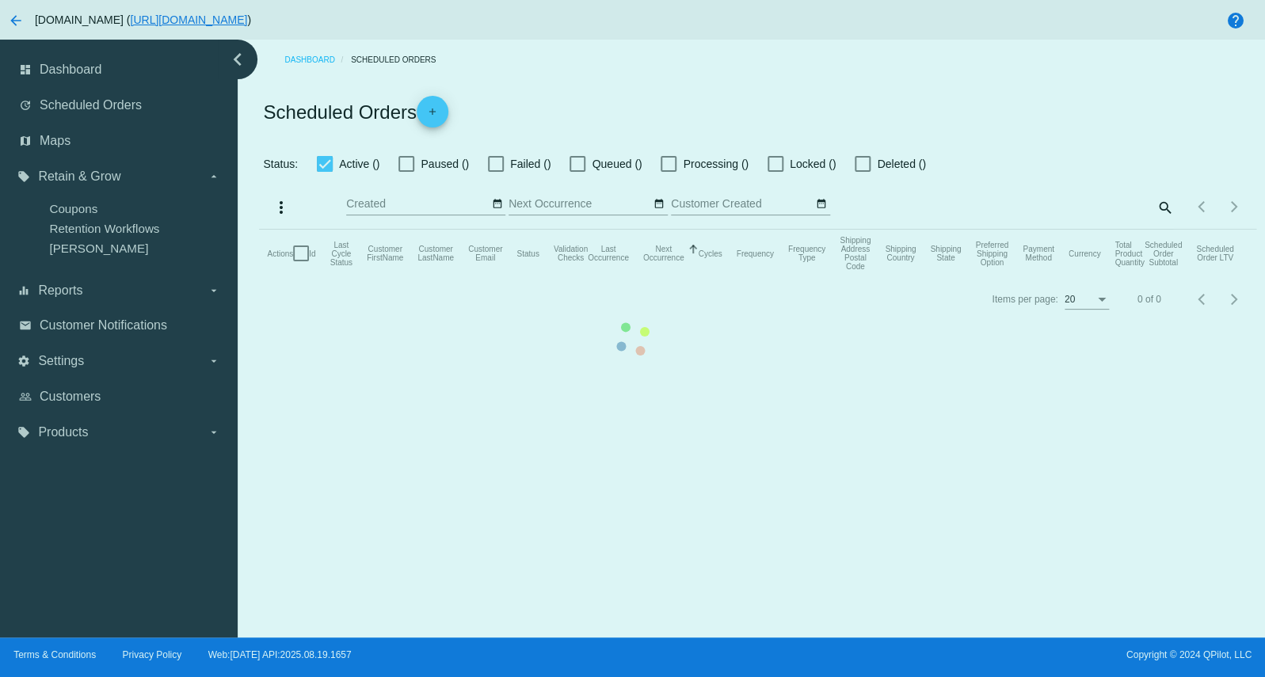
type input "[DATE] - [DATE]"
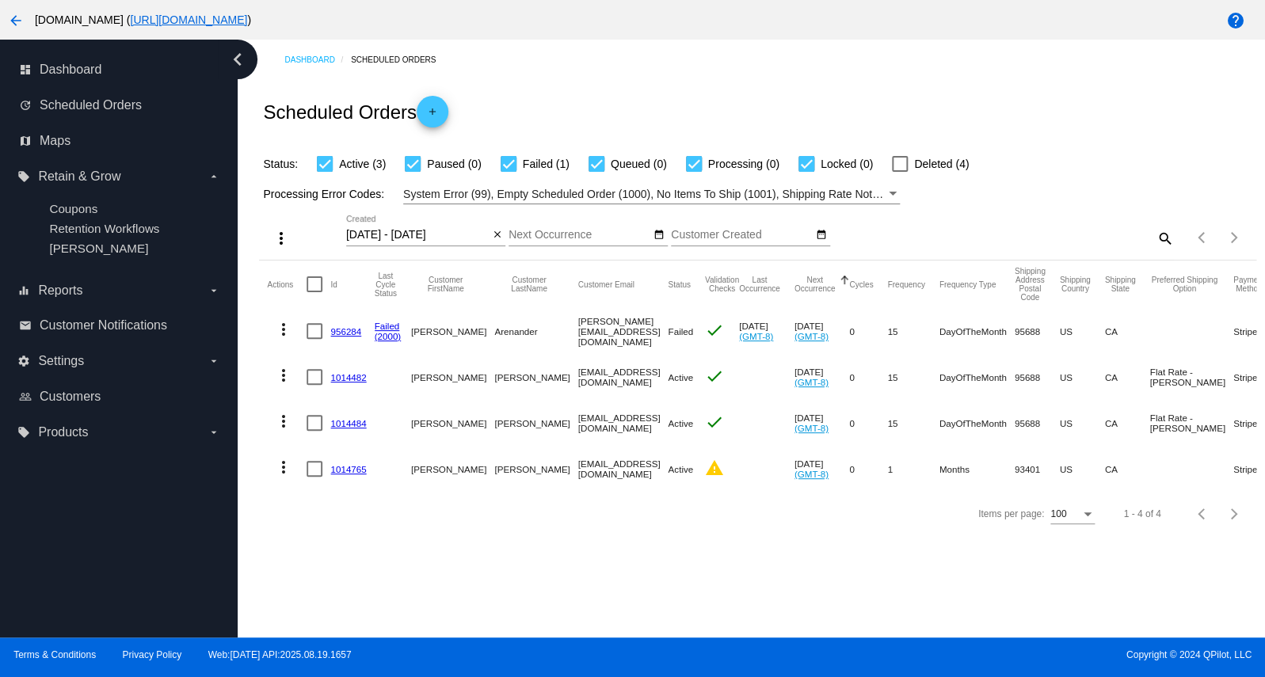
click at [356, 472] on link "1014765" at bounding box center [348, 469] width 36 height 10
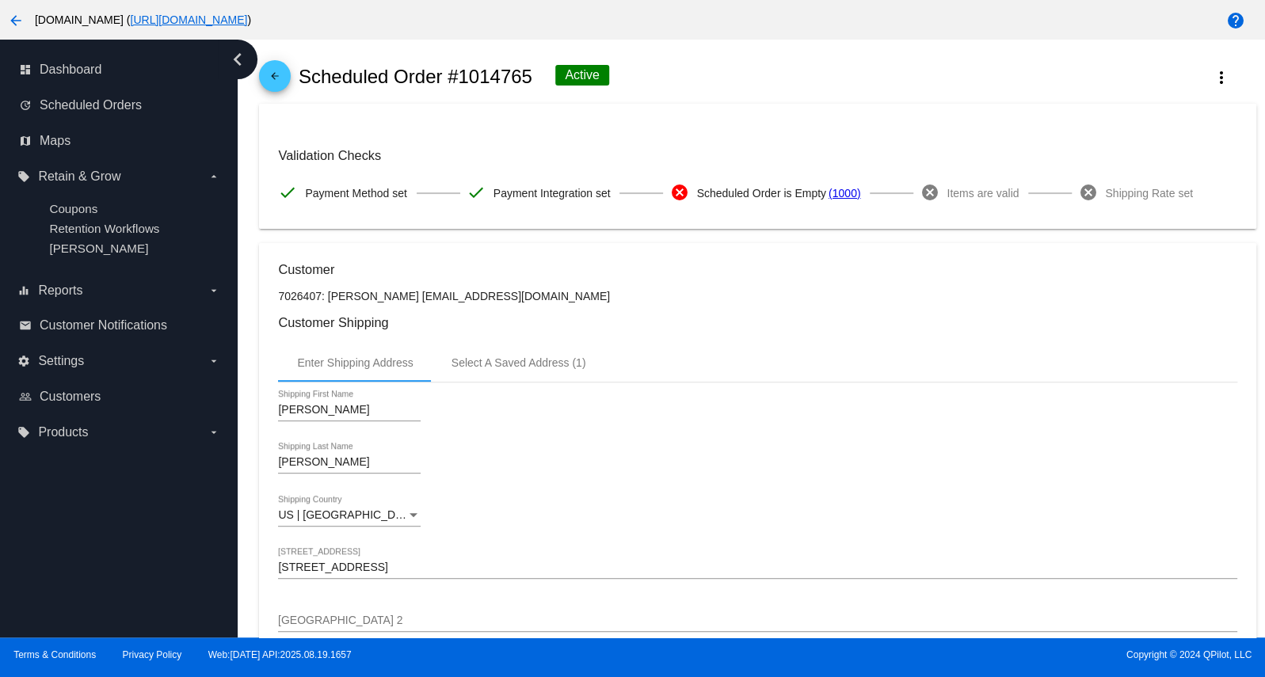
scroll to position [10, 0]
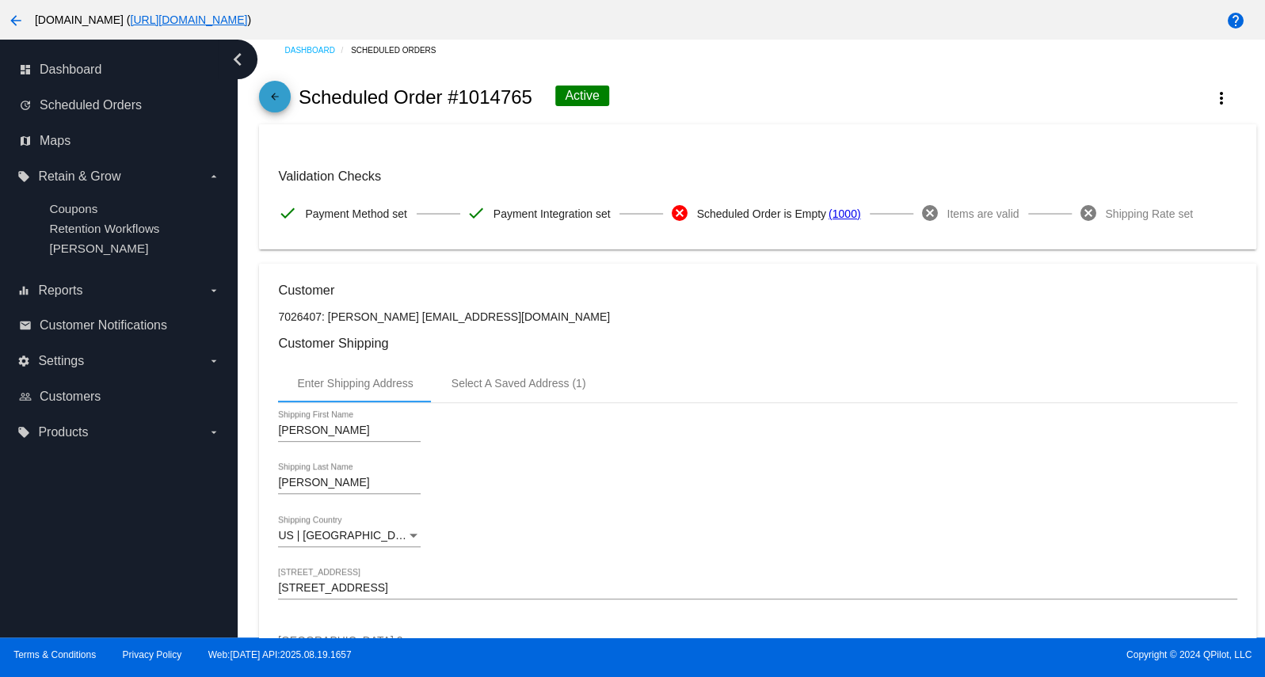
click at [279, 101] on mat-icon "arrow_back" at bounding box center [274, 100] width 19 height 19
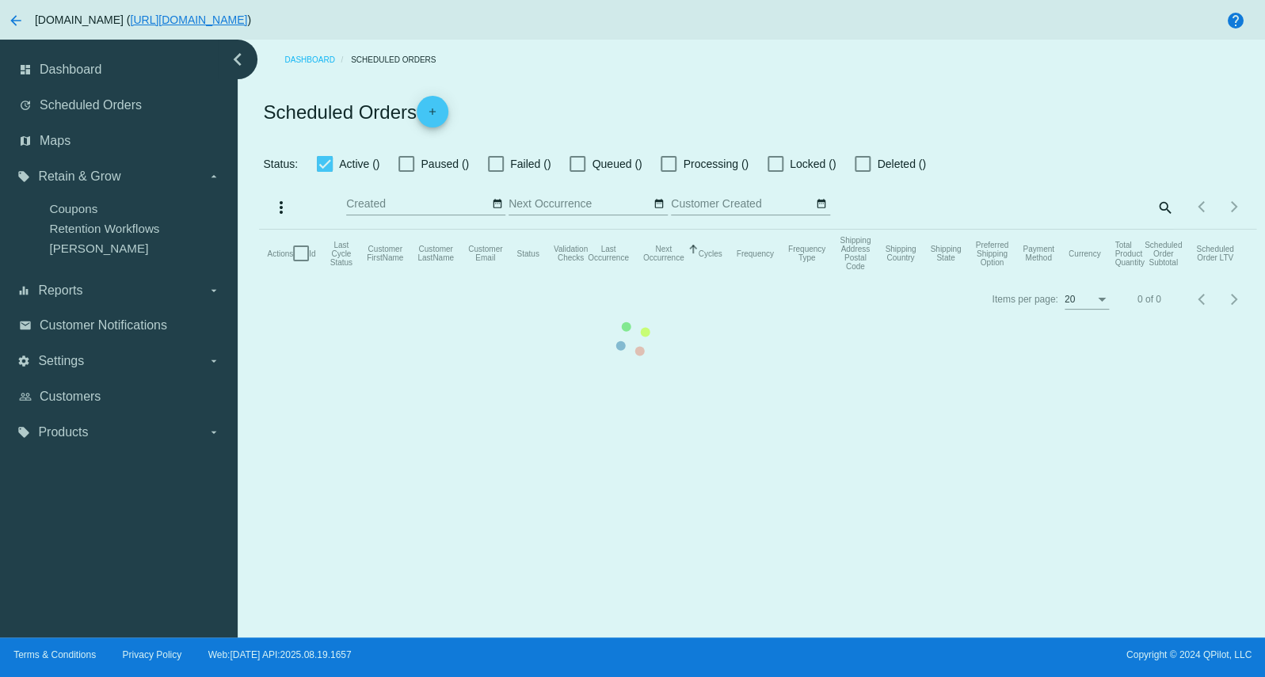
checkbox input "true"
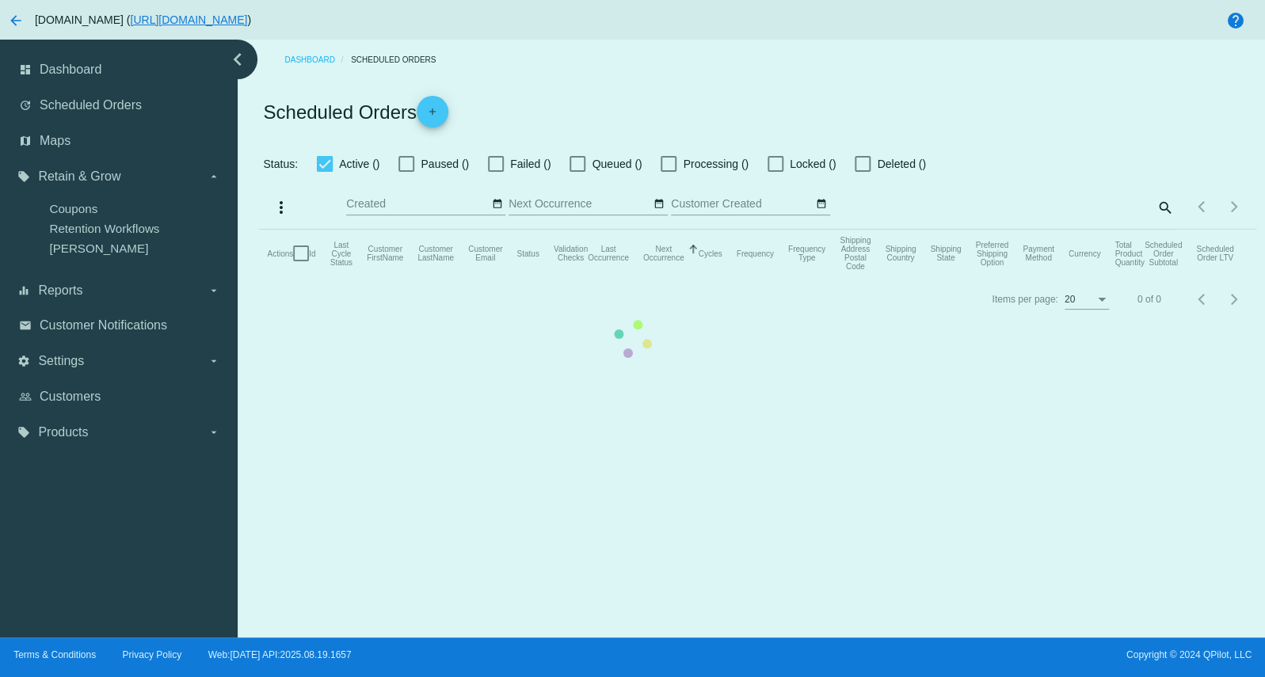
type input "[DATE] - [DATE]"
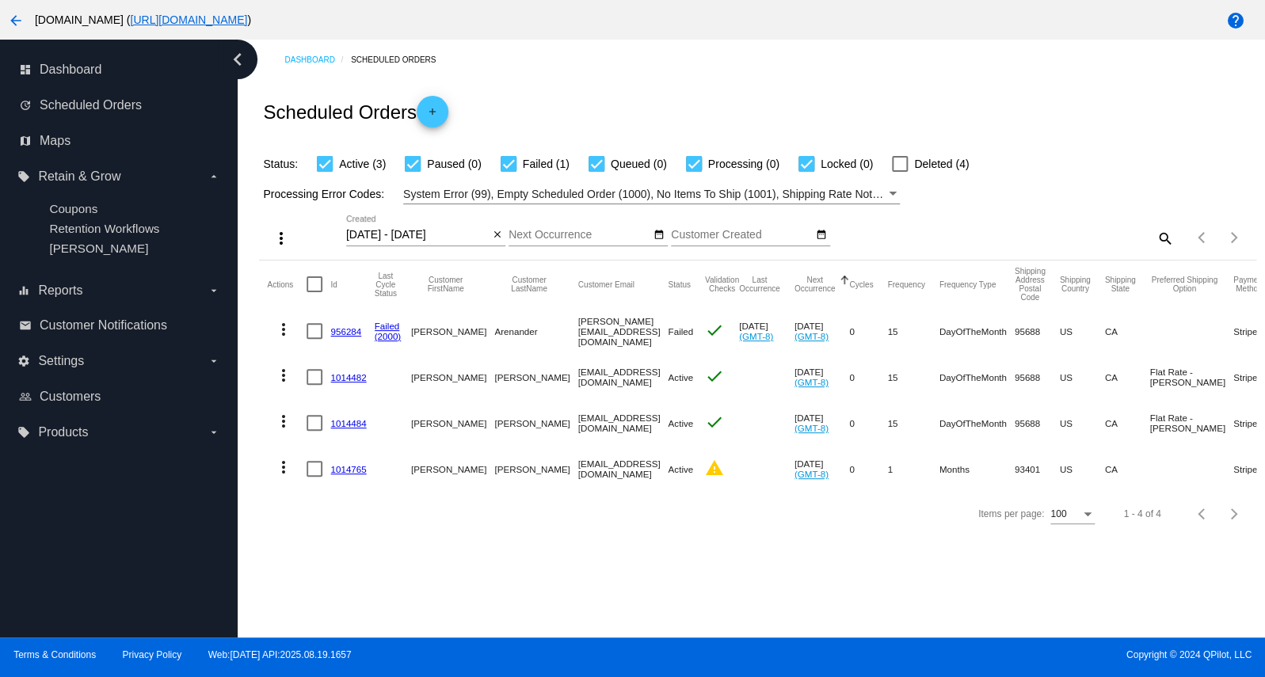
click at [318, 473] on div at bounding box center [314, 469] width 16 height 16
click at [314, 477] on input "checkbox" at bounding box center [314, 477] width 1 height 1
checkbox input "true"
click at [281, 470] on mat-icon "more_vert" at bounding box center [282, 467] width 19 height 19
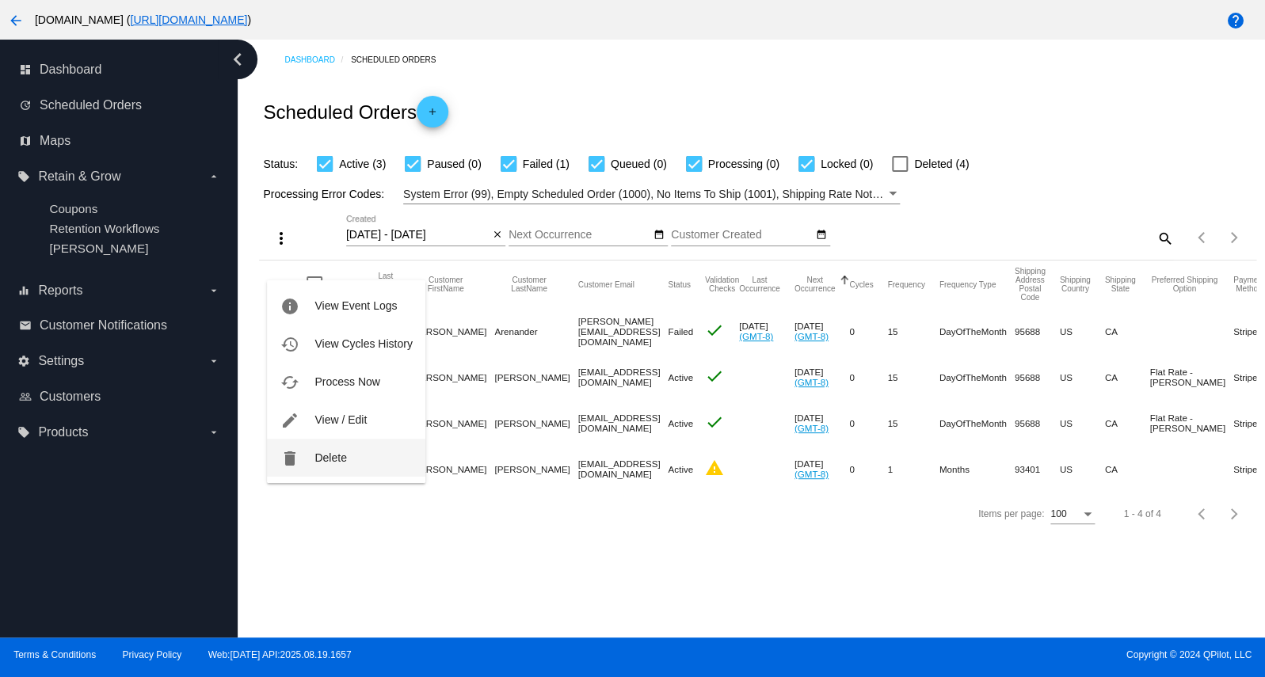
click at [327, 462] on span "Delete" at bounding box center [330, 457] width 32 height 13
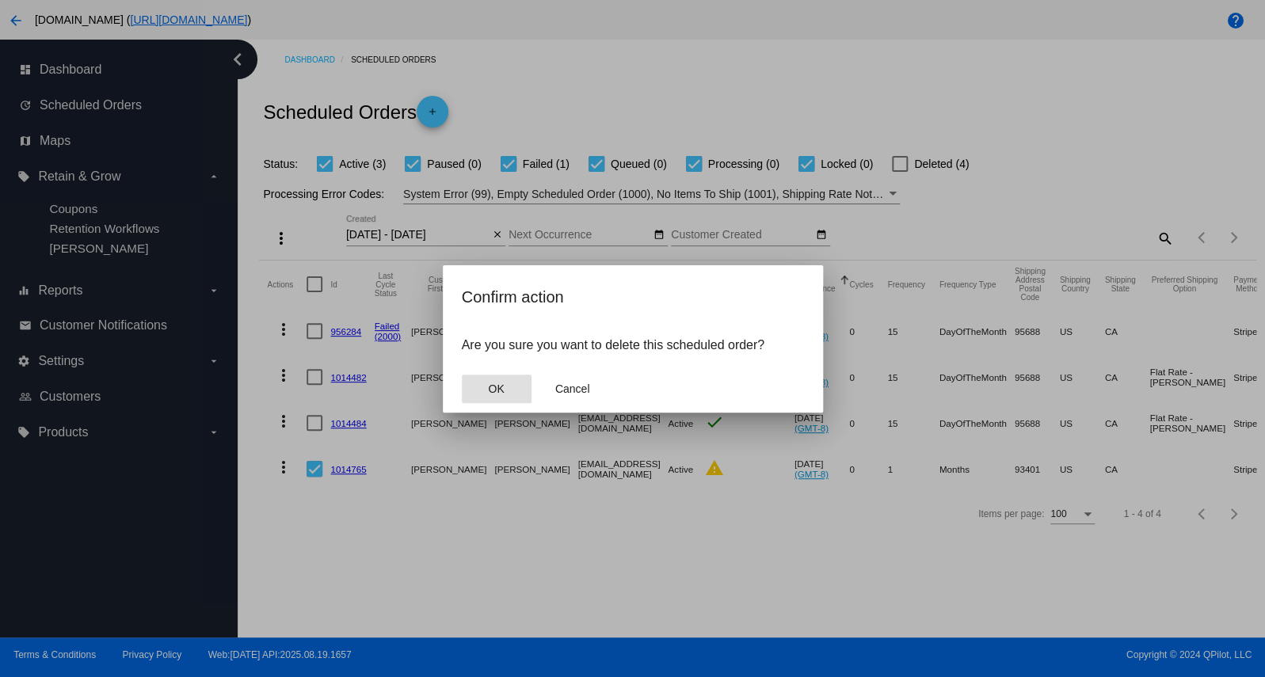
click at [497, 386] on span "OK" at bounding box center [496, 388] width 16 height 13
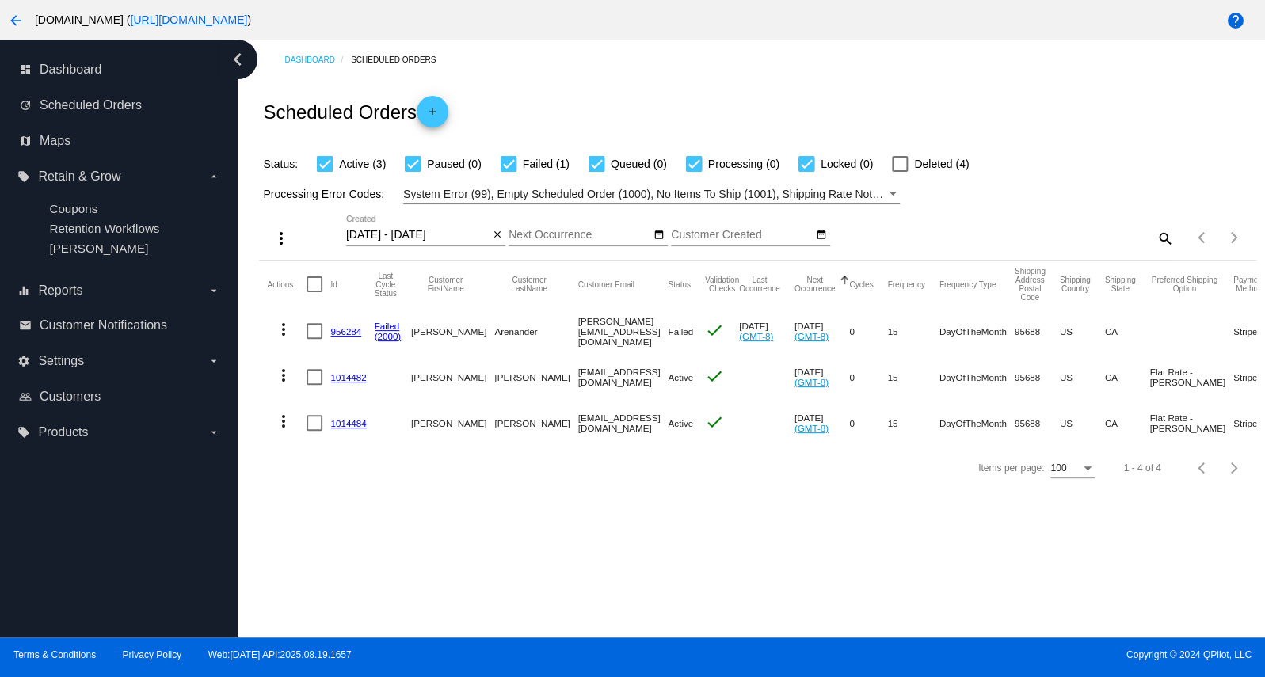
click at [320, 336] on div at bounding box center [314, 331] width 16 height 16
click at [314, 339] on input "checkbox" at bounding box center [314, 339] width 1 height 1
checkbox input "true"
click at [284, 333] on mat-icon "more_vert" at bounding box center [282, 329] width 19 height 19
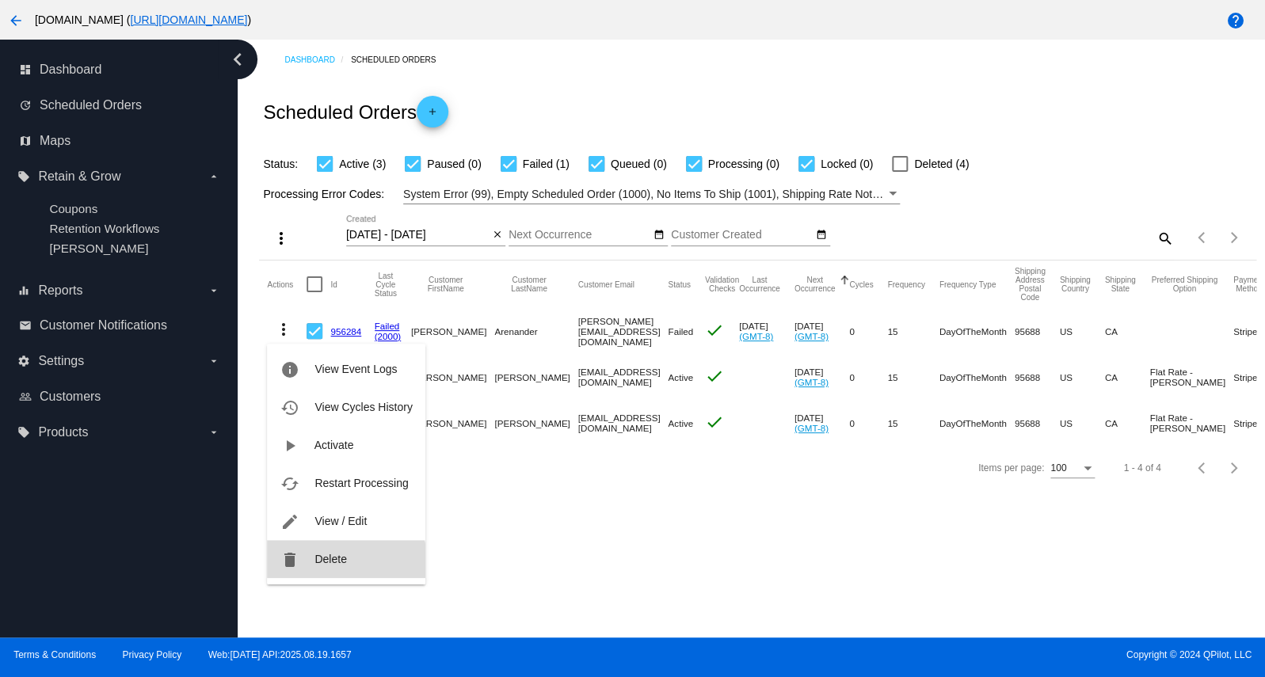
click at [336, 565] on span "Delete" at bounding box center [330, 559] width 32 height 13
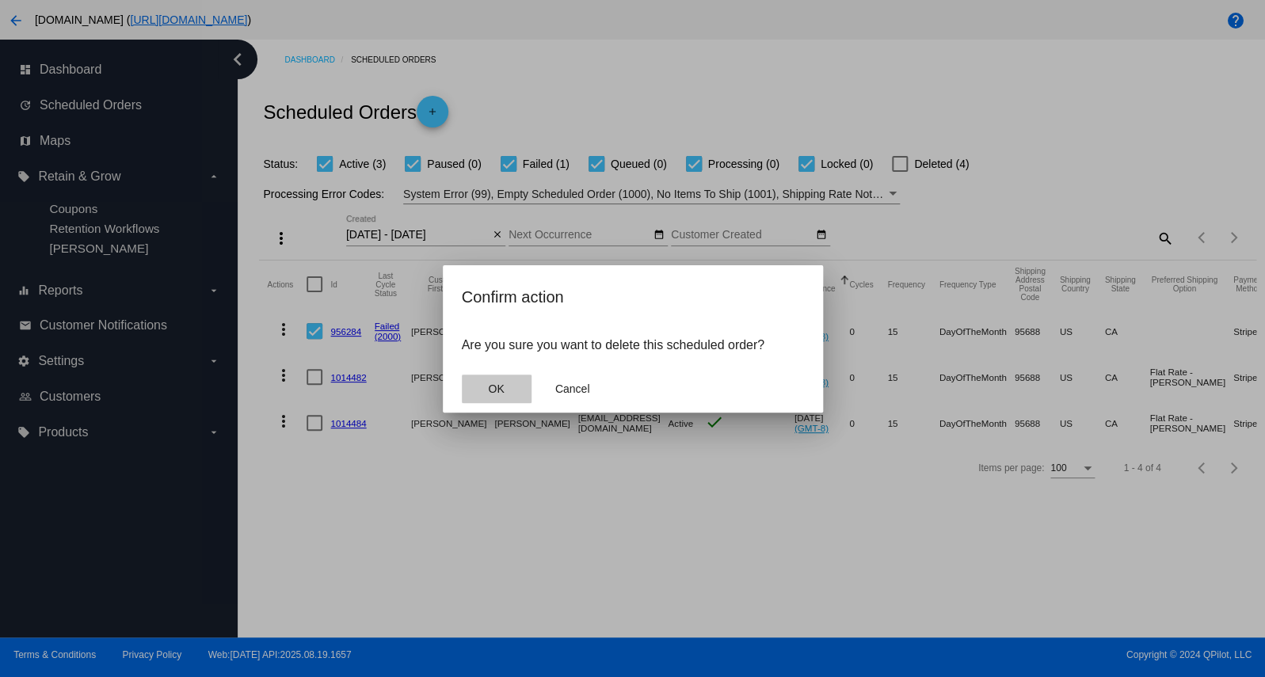
click at [503, 394] on span "OK" at bounding box center [496, 388] width 16 height 13
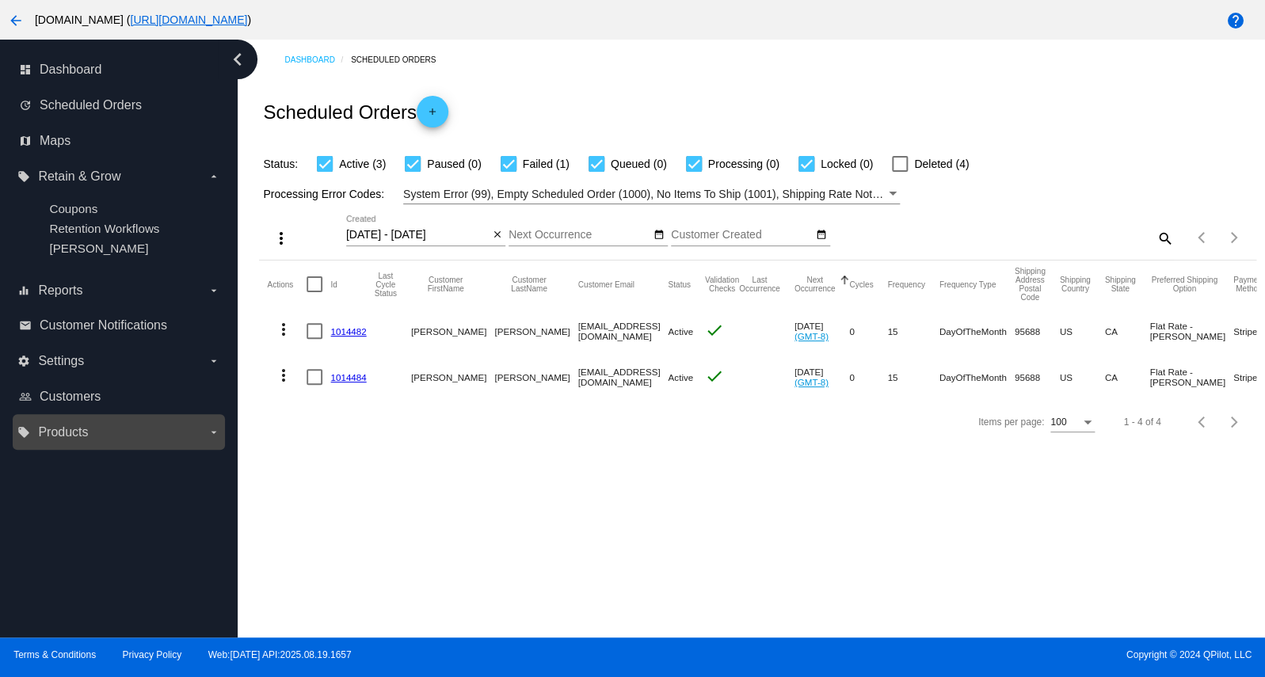
click at [92, 439] on label "local_offer Products arrow_drop_down" at bounding box center [118, 432] width 202 height 25
click at [0, 0] on input "local_offer Products arrow_drop_down" at bounding box center [0, 0] width 0 height 0
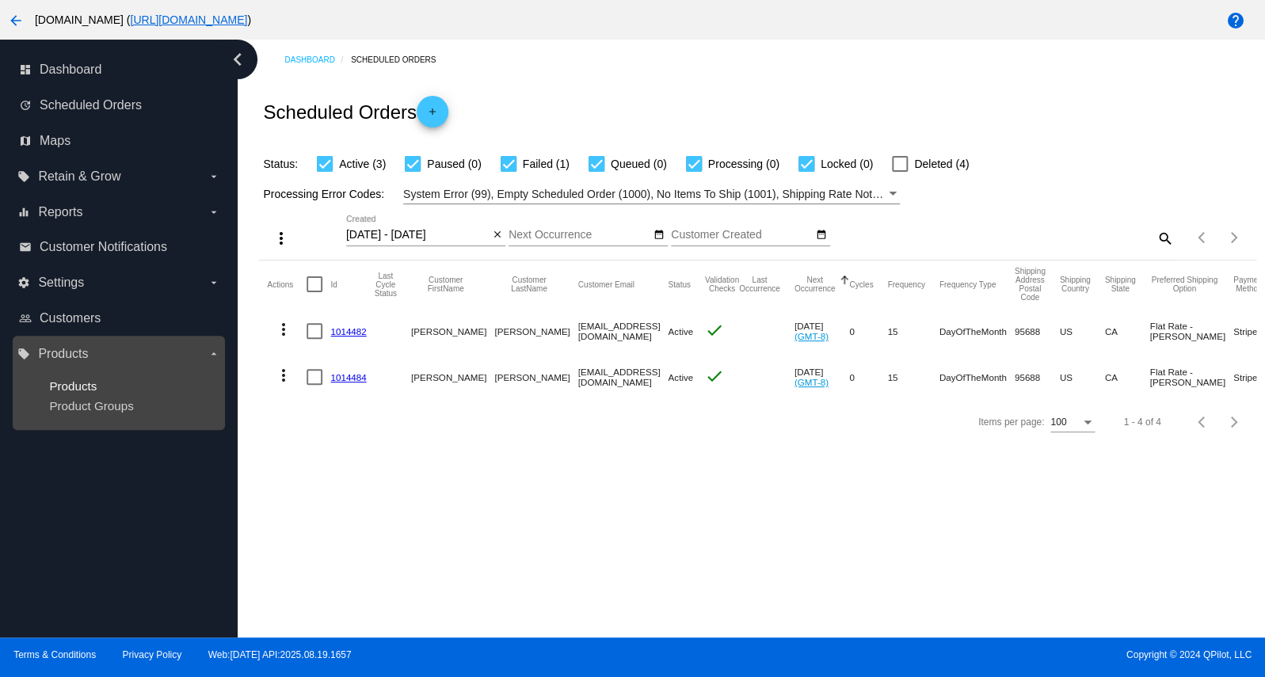
click at [91, 388] on span "Products" at bounding box center [73, 385] width 48 height 13
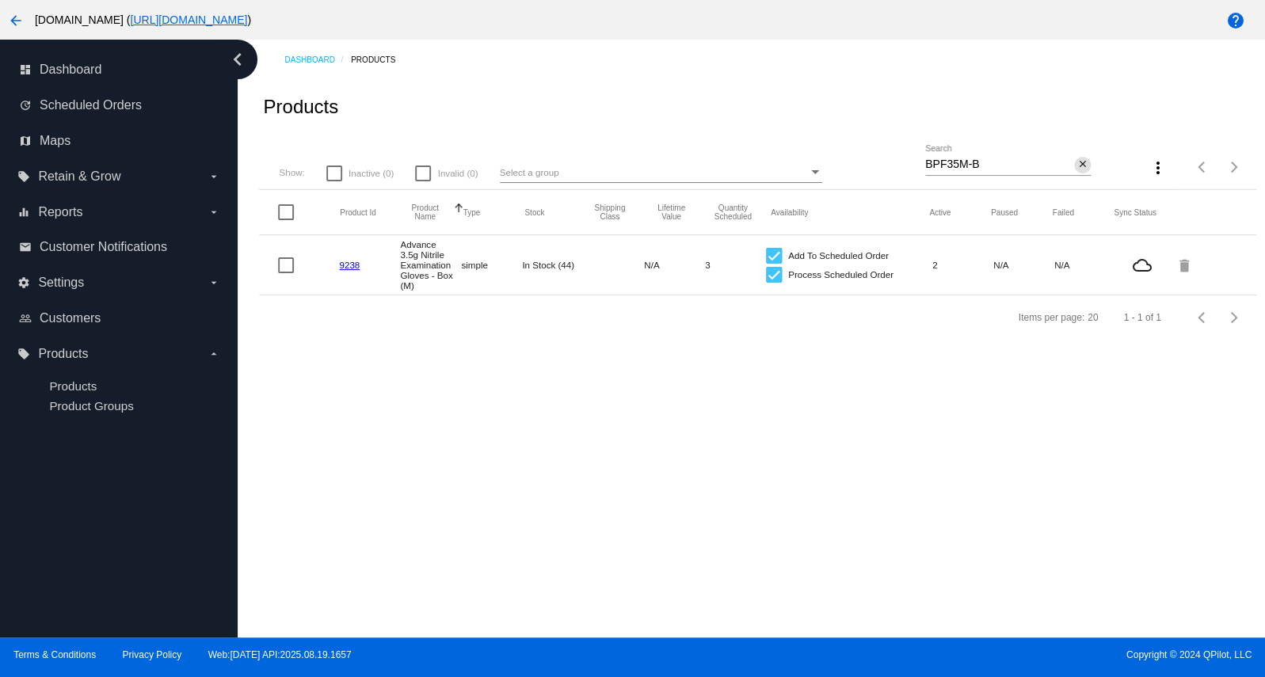
click at [1079, 166] on mat-icon "close" at bounding box center [1081, 164] width 11 height 13
